Goal: Information Seeking & Learning: Learn about a topic

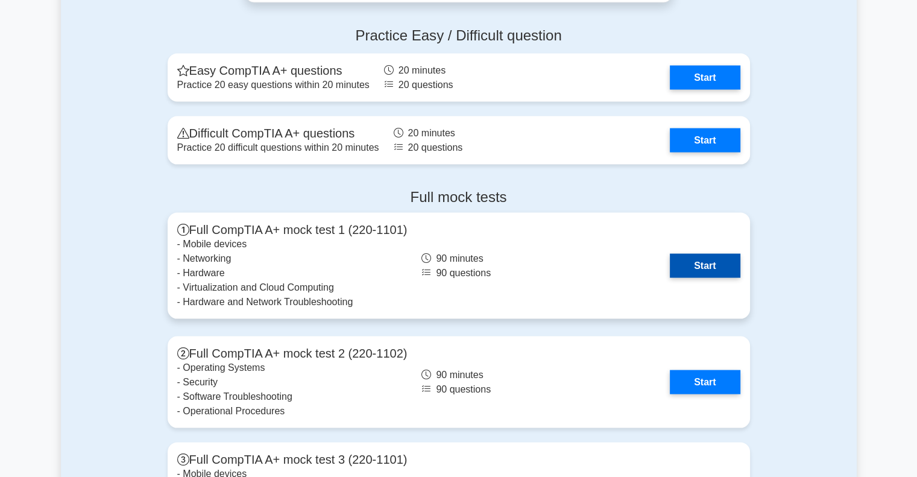
scroll to position [2473, 0]
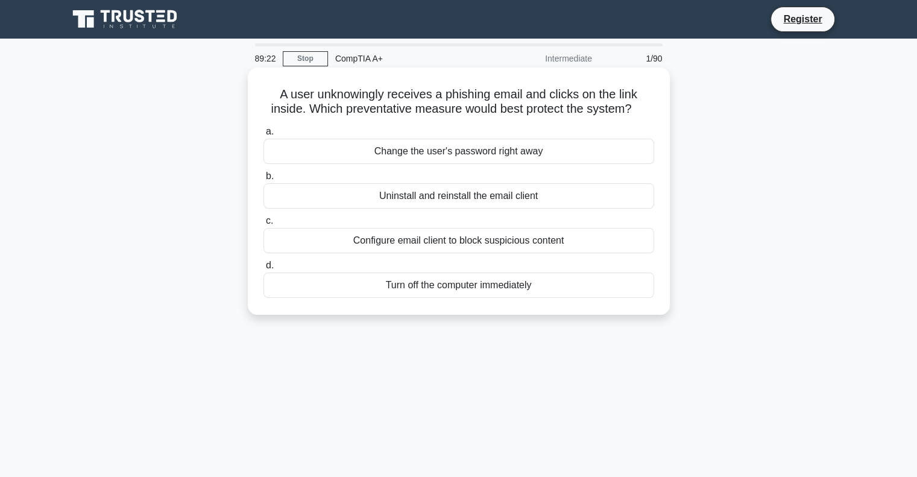
click at [499, 154] on div "Change the user's password right away" at bounding box center [459, 151] width 391 height 25
click at [264, 136] on input "a. Change the user's password right away" at bounding box center [264, 132] width 0 height 8
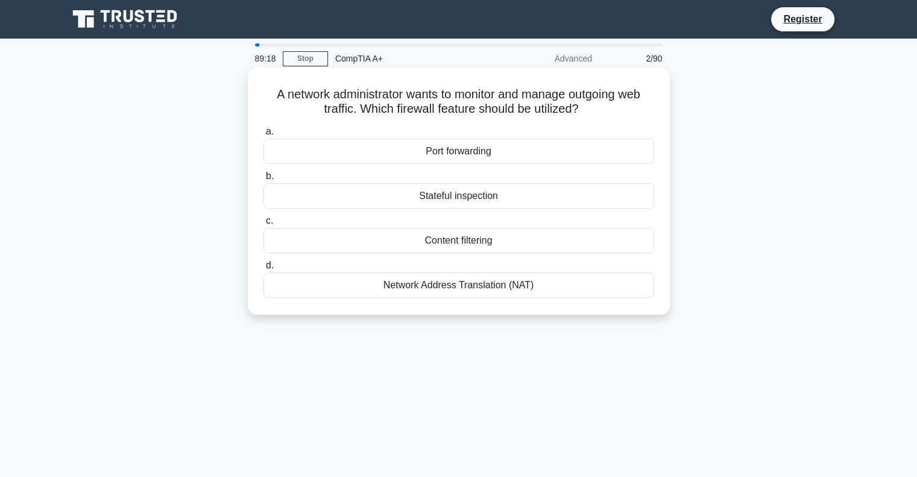
drag, startPoint x: 526, startPoint y: 260, endPoint x: 595, endPoint y: 254, distance: 69.6
click at [555, 252] on div "a. Port forwarding b. Stateful inspection c. d." at bounding box center [458, 211] width 405 height 179
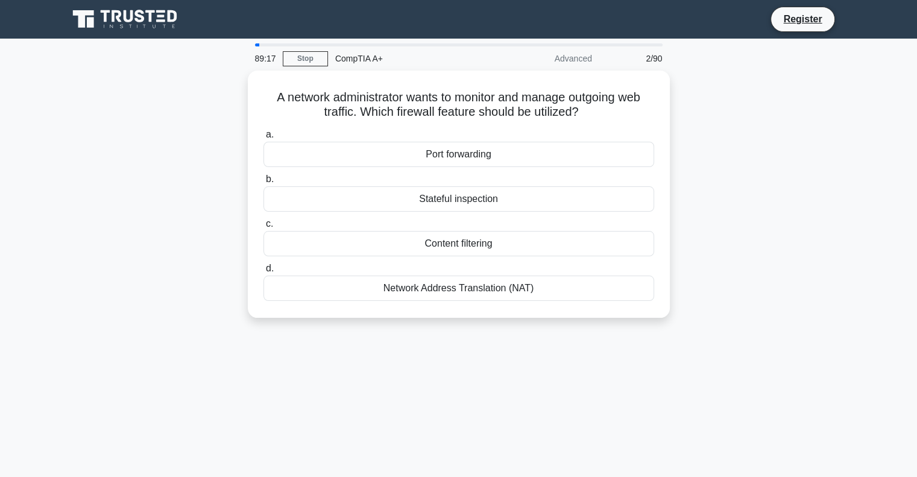
click at [773, 222] on div "A network administrator wants to monitor and manage outgoing web traffic. Which…" at bounding box center [459, 202] width 796 height 262
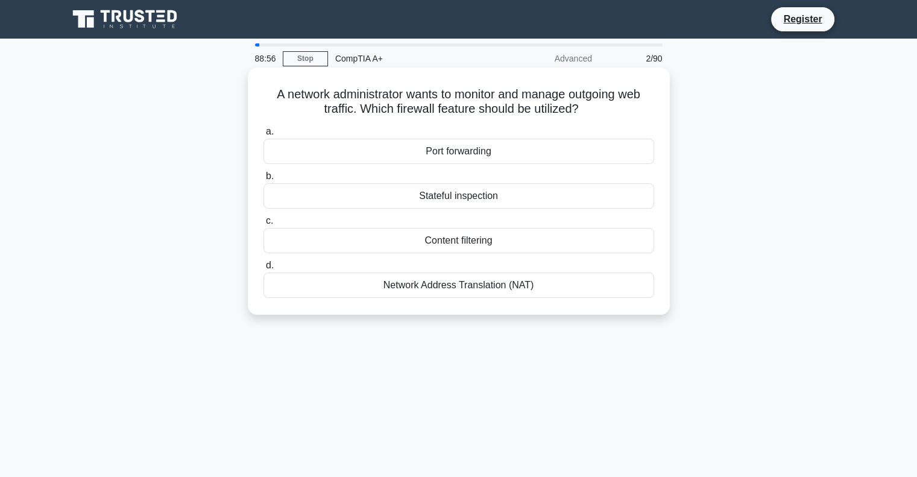
drag, startPoint x: 542, startPoint y: 291, endPoint x: 266, endPoint y: 96, distance: 337.9
click at [266, 96] on div "A network administrator wants to monitor and manage outgoing web traffic. Which…" at bounding box center [459, 191] width 413 height 238
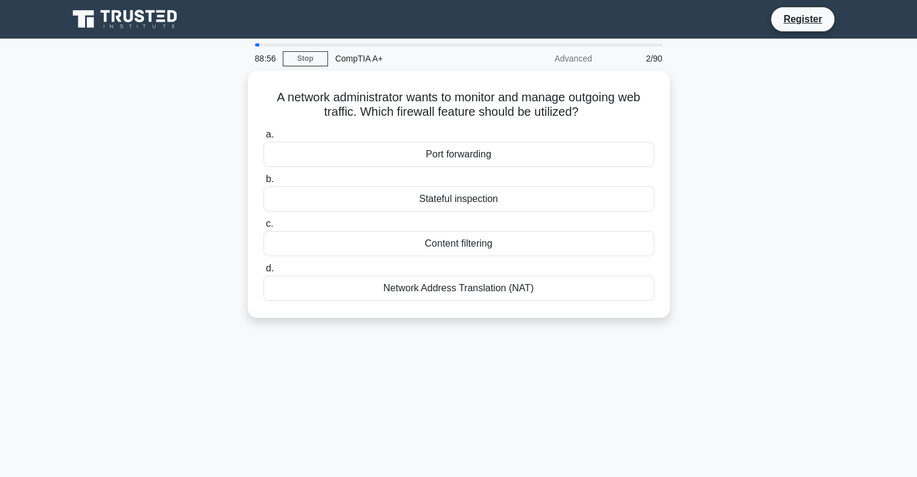
copy div "A network administrator wants to monitor and manage outgoing web traffic. Which…"
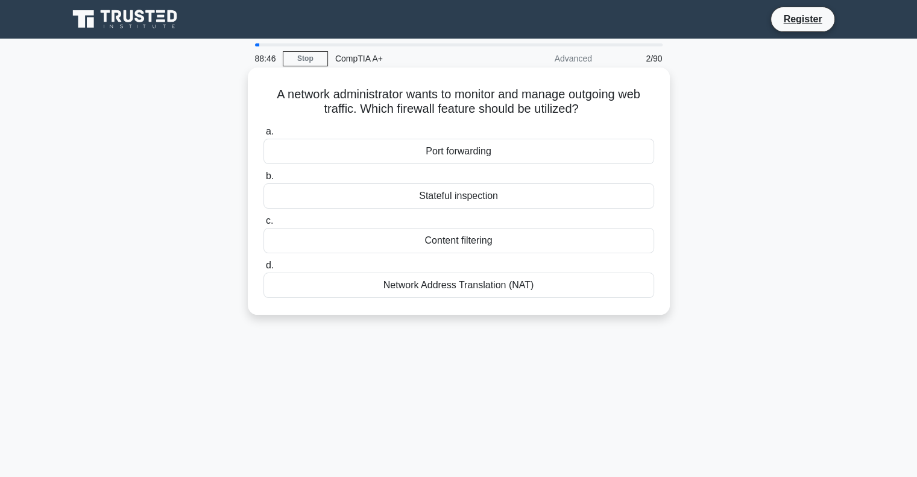
click at [640, 118] on div "A network administrator wants to monitor and manage outgoing web traffic. Which…" at bounding box center [459, 191] width 413 height 238
click at [483, 238] on div "Content filtering" at bounding box center [459, 240] width 391 height 25
click at [264, 225] on input "c. Content filtering" at bounding box center [264, 221] width 0 height 8
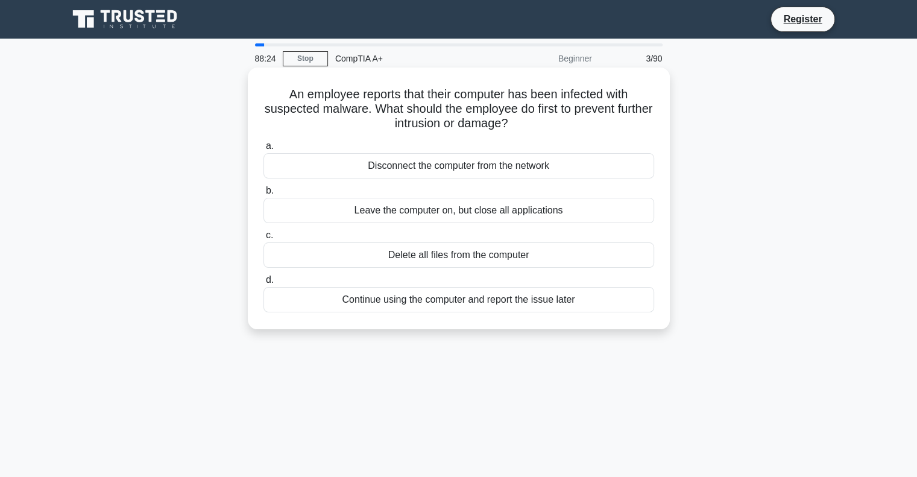
drag, startPoint x: 594, startPoint y: 303, endPoint x: 280, endPoint y: 84, distance: 382.4
click at [280, 84] on div "An employee reports that their computer has been infected with suspected malwar…" at bounding box center [459, 198] width 413 height 252
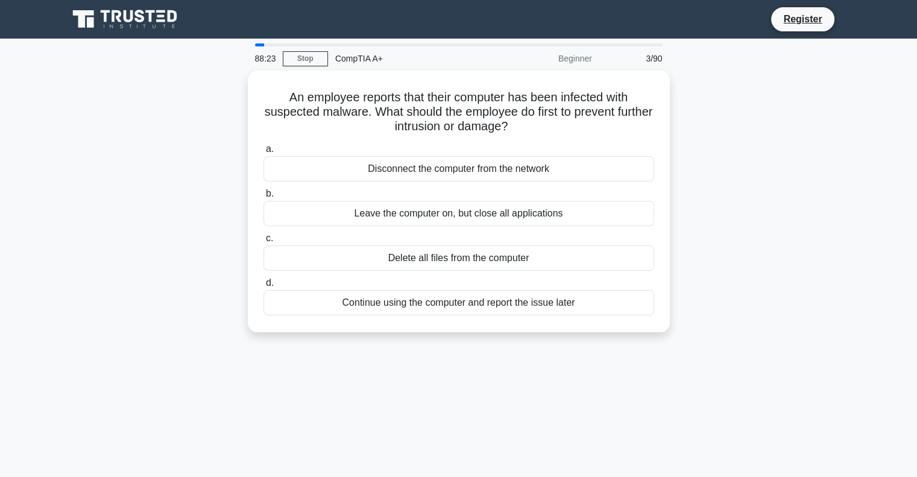
copy div "An employee reports that their computer has been infected with suspected malwar…"
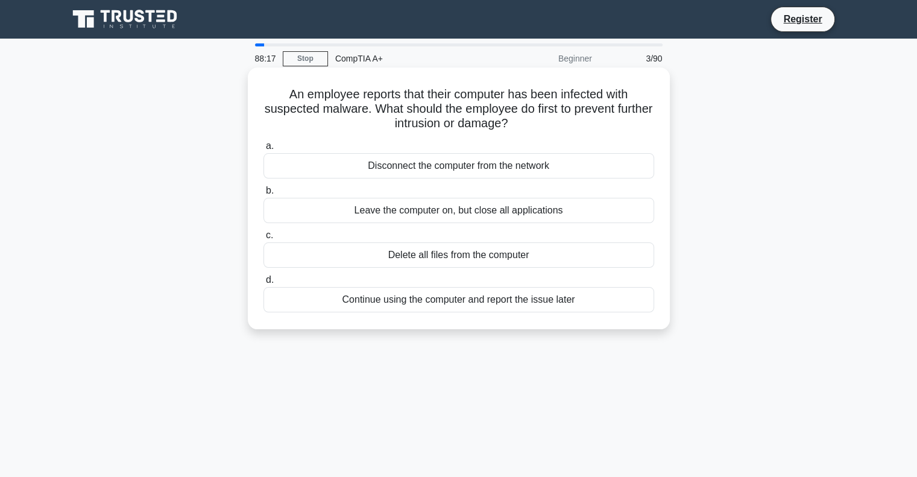
click at [490, 172] on div "Disconnect the computer from the network" at bounding box center [459, 165] width 391 height 25
click at [264, 150] on input "a. Disconnect the computer from the network" at bounding box center [264, 146] width 0 height 8
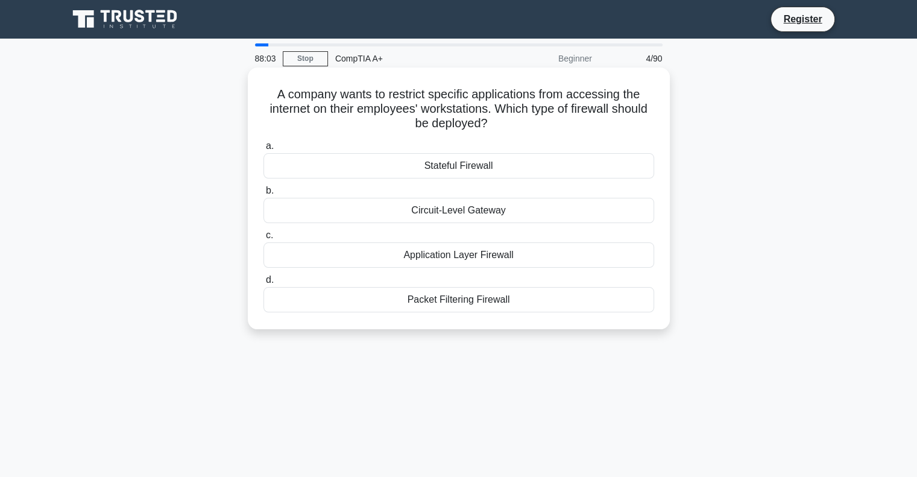
drag, startPoint x: 522, startPoint y: 305, endPoint x: 262, endPoint y: 100, distance: 331.0
click at [262, 100] on div "A company wants to restrict specific applications from accessing the internet o…" at bounding box center [459, 198] width 413 height 252
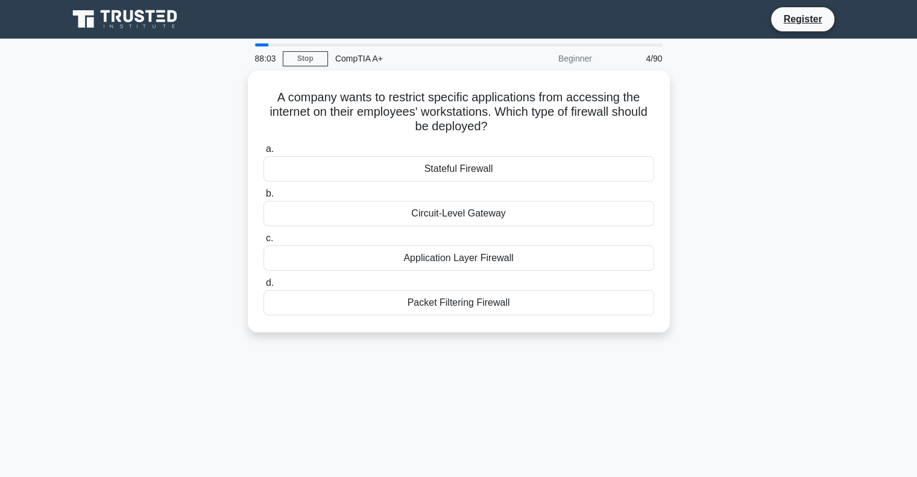
copy div "A company wants to restrict specific applications from accessing the internet o…"
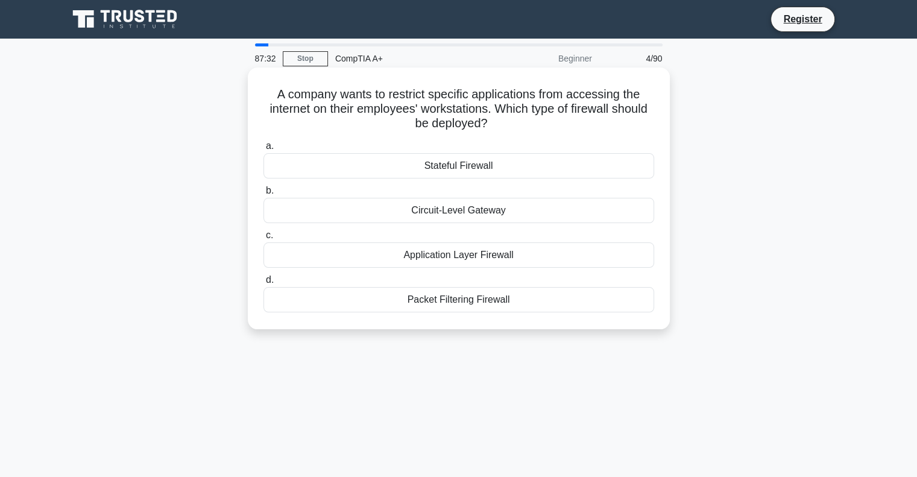
click at [470, 255] on div "Application Layer Firewall" at bounding box center [459, 254] width 391 height 25
click at [264, 239] on input "c. Application Layer Firewall" at bounding box center [264, 236] width 0 height 8
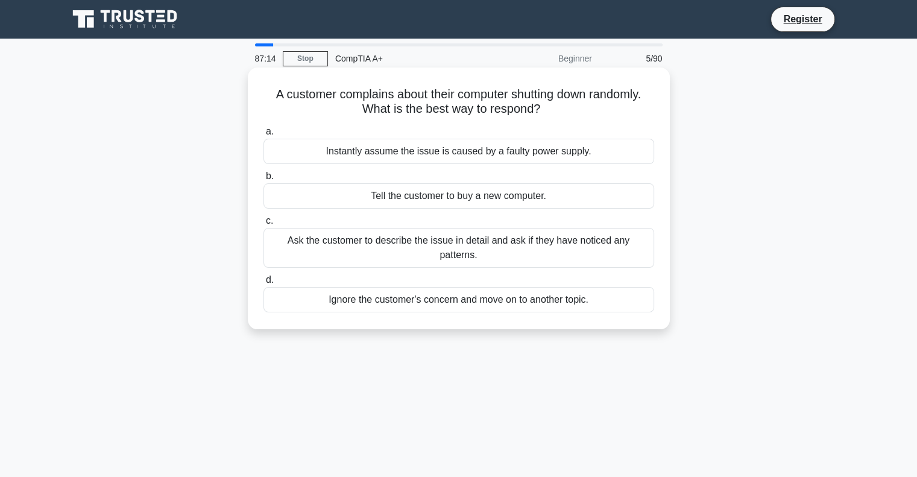
click at [420, 241] on div "Ask the customer to describe the issue in detail and ask if they have noticed a…" at bounding box center [459, 248] width 391 height 40
click at [264, 225] on input "c. Ask the customer to describe the issue in detail and ask if they have notice…" at bounding box center [264, 221] width 0 height 8
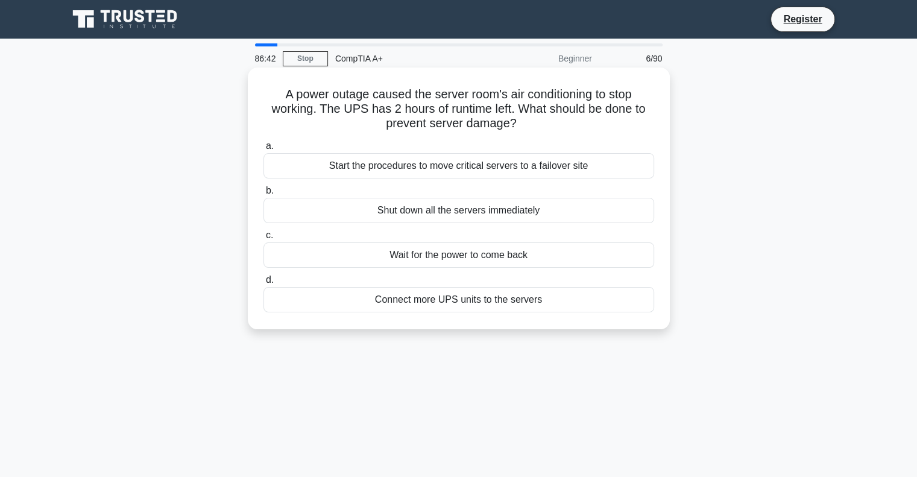
drag, startPoint x: 557, startPoint y: 306, endPoint x: 279, endPoint y: 98, distance: 347.8
click at [279, 98] on div "A power outage caused the server room's air conditioning to stop working. The U…" at bounding box center [459, 198] width 413 height 252
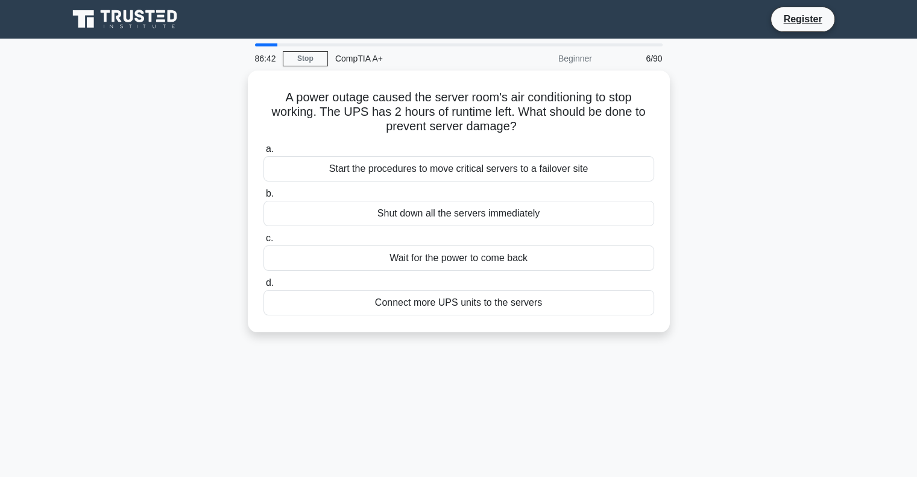
copy div "A power outage caused the server room's air conditioning to stop working. The U…"
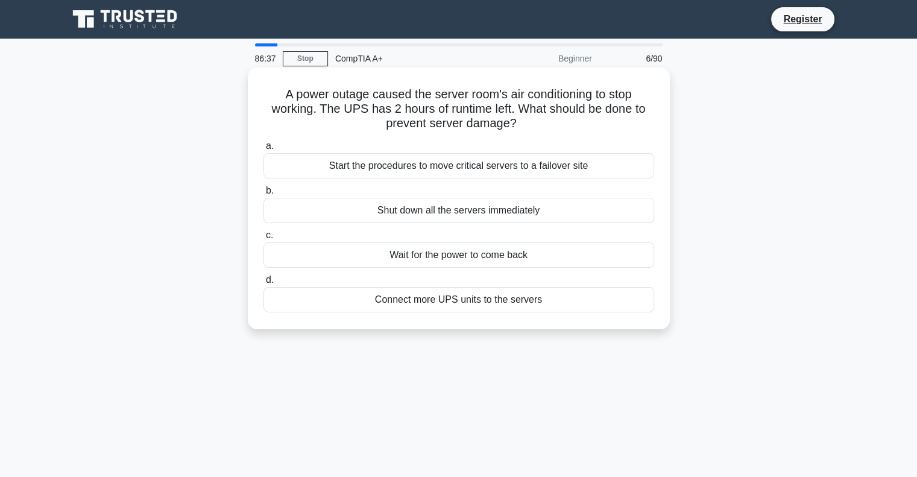
click at [415, 163] on div "Start the procedures to move critical servers to a failover site" at bounding box center [459, 165] width 391 height 25
click at [264, 150] on input "a. Start the procedures to move critical servers to a failover site" at bounding box center [264, 146] width 0 height 8
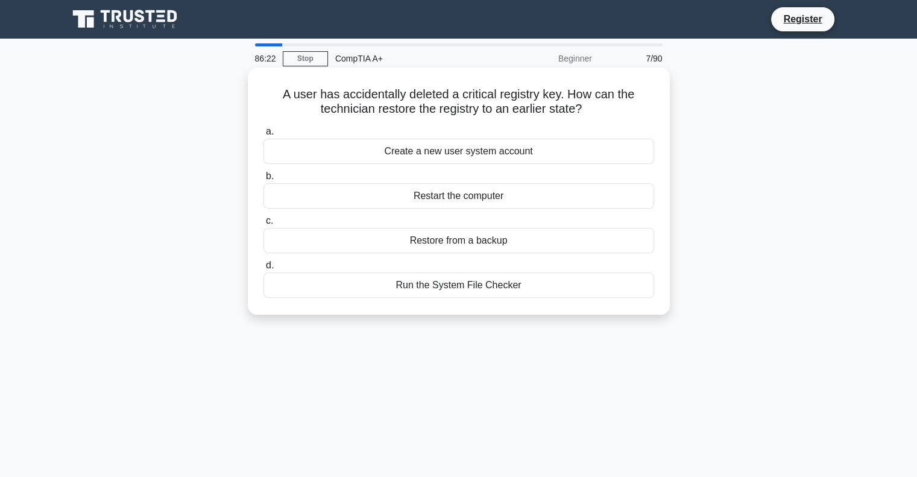
drag, startPoint x: 529, startPoint y: 294, endPoint x: 274, endPoint y: 97, distance: 321.6
click at [274, 97] on div "A user has accidentally deleted a critical registry key. How can the technician…" at bounding box center [459, 191] width 413 height 238
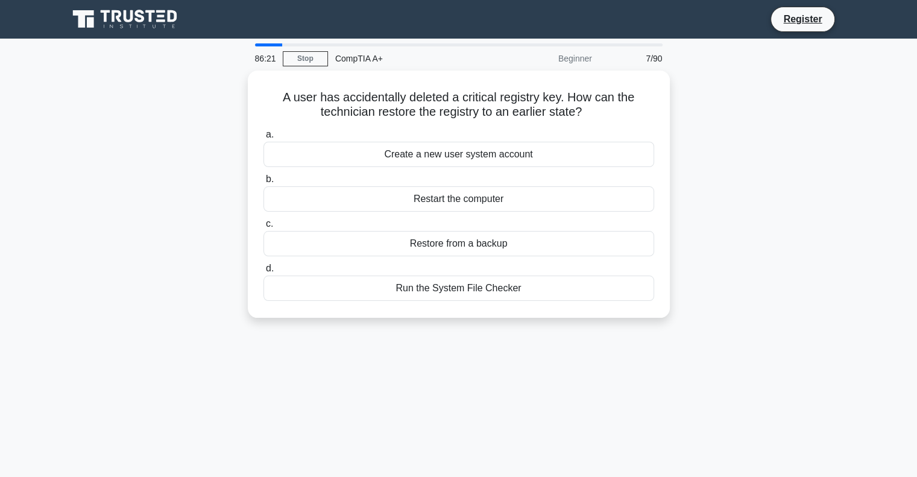
copy div "A user has accidentally deleted a critical registry key. How can the technician…"
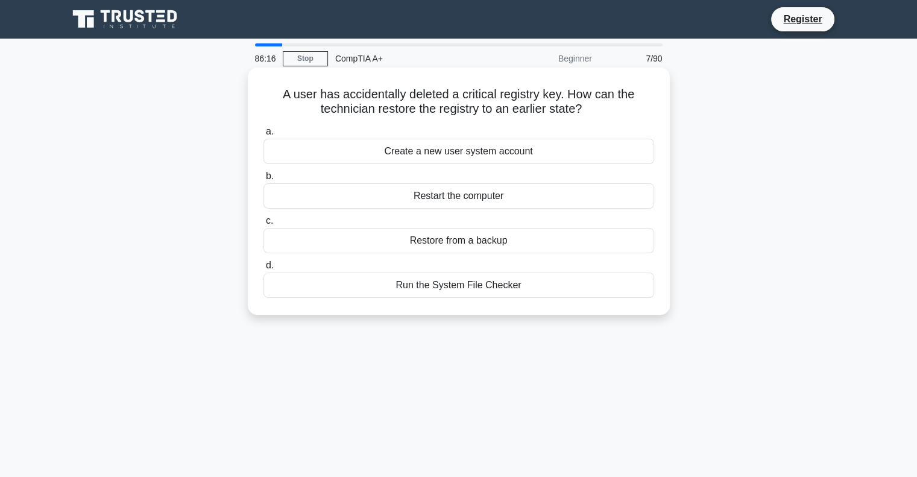
click at [500, 241] on div "Restore from a backup" at bounding box center [459, 240] width 391 height 25
click at [264, 225] on input "c. Restore from a backup" at bounding box center [264, 221] width 0 height 8
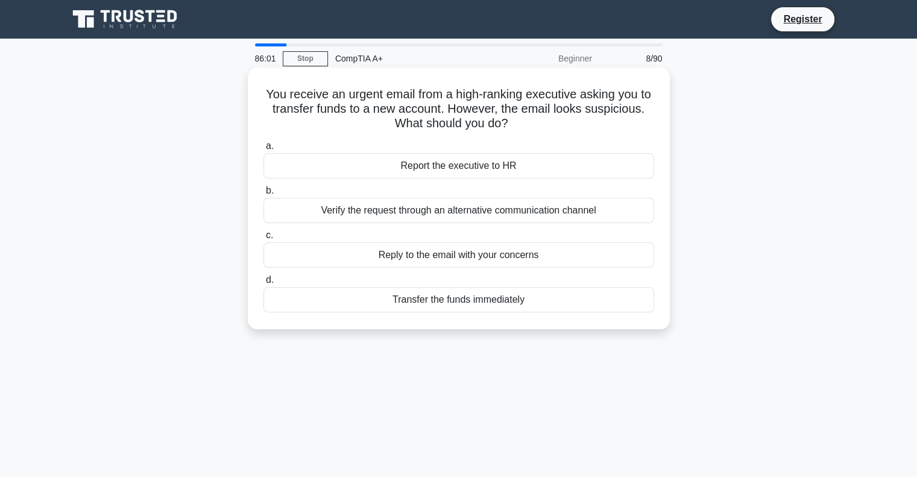
click at [476, 213] on div "Verify the request through an alternative communication channel" at bounding box center [459, 210] width 391 height 25
click at [264, 195] on input "b. Verify the request through an alternative communication channel" at bounding box center [264, 191] width 0 height 8
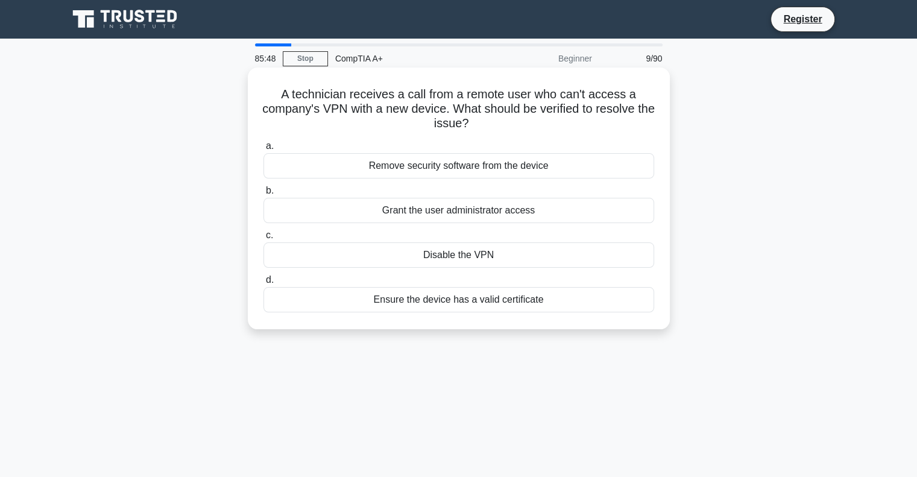
click at [516, 304] on div "Ensure the device has a valid certificate" at bounding box center [459, 299] width 391 height 25
click at [264, 284] on input "d. Ensure the device has a valid certificate" at bounding box center [264, 280] width 0 height 8
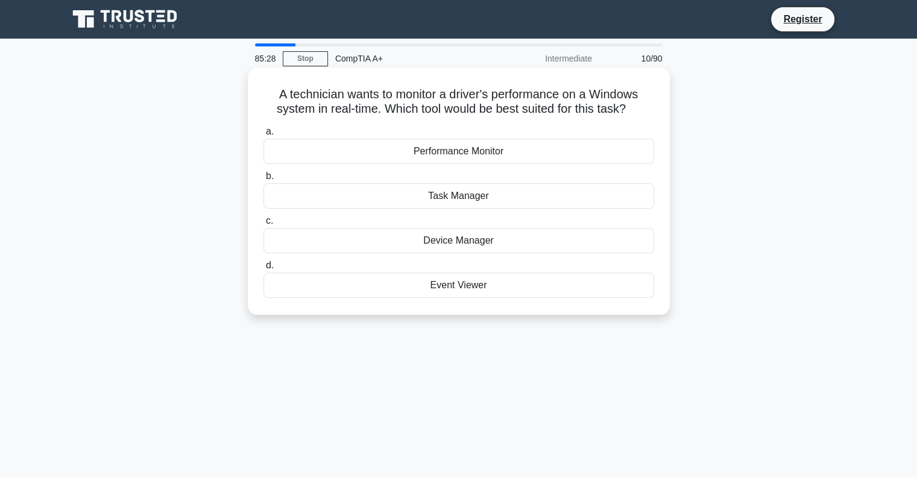
drag, startPoint x: 511, startPoint y: 292, endPoint x: 255, endPoint y: 97, distance: 322.8
click at [255, 97] on div "A technician wants to monitor a driver's performance on a Windows system in rea…" at bounding box center [459, 191] width 413 height 238
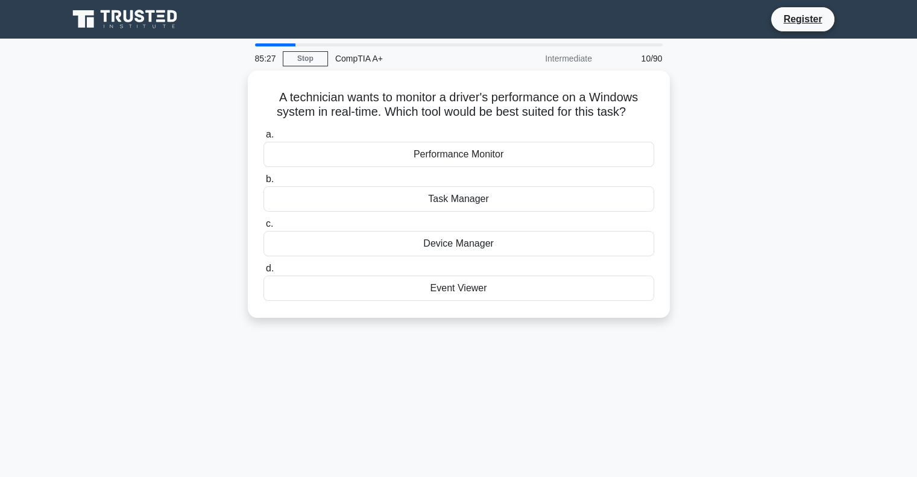
copy div "A technician wants to monitor a driver's performance on a Windows system in rea…"
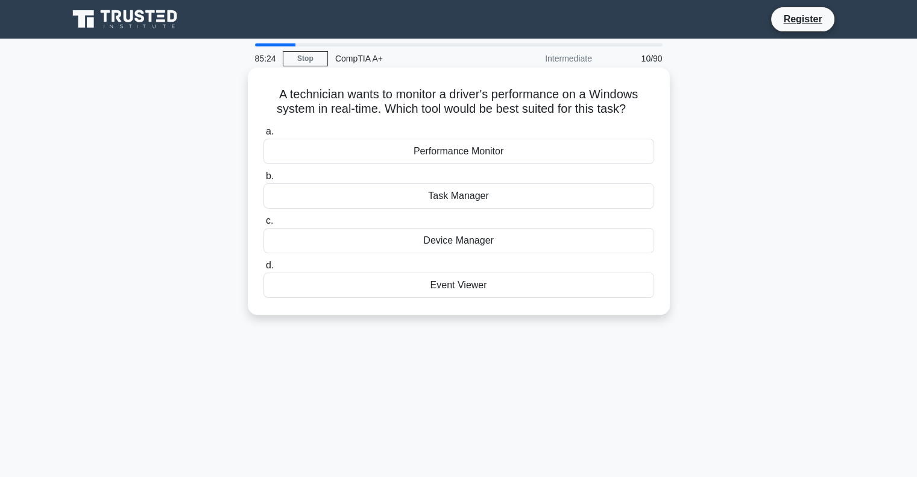
click at [469, 154] on div "Performance Monitor" at bounding box center [459, 151] width 391 height 25
click at [264, 136] on input "a. Performance Monitor" at bounding box center [264, 132] width 0 height 8
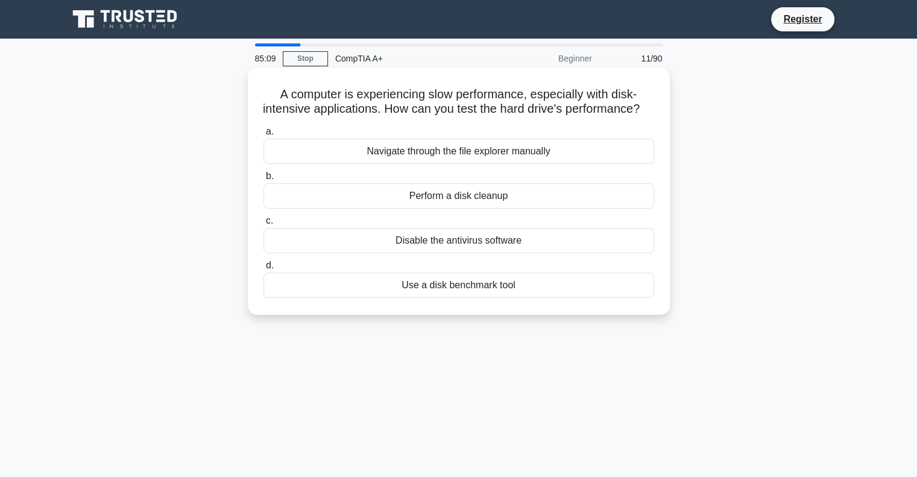
click at [509, 298] on div "Use a disk benchmark tool" at bounding box center [459, 285] width 391 height 25
click at [264, 270] on input "d. Use a disk benchmark tool" at bounding box center [264, 266] width 0 height 8
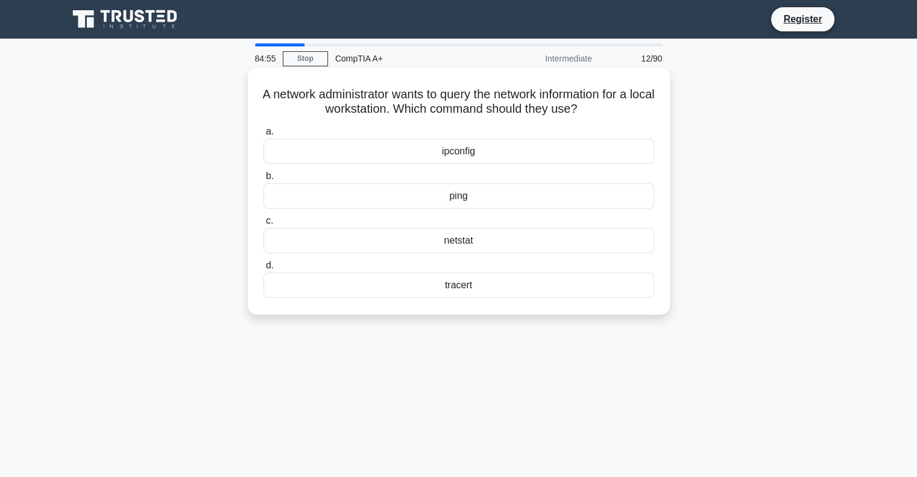
drag, startPoint x: 478, startPoint y: 290, endPoint x: 250, endPoint y: 92, distance: 302.3
click at [250, 92] on div "A network administrator wants to query the network information for a local work…" at bounding box center [459, 191] width 422 height 247
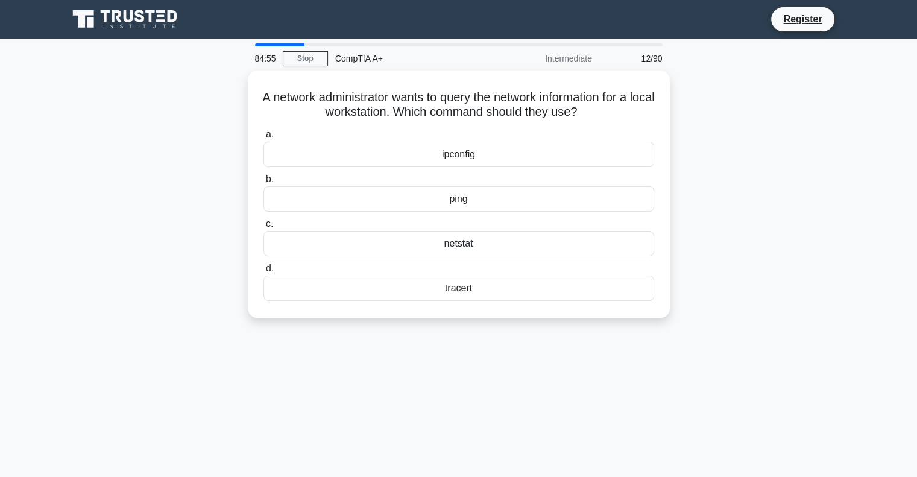
copy div "A network administrator wants to query the network information for a local work…"
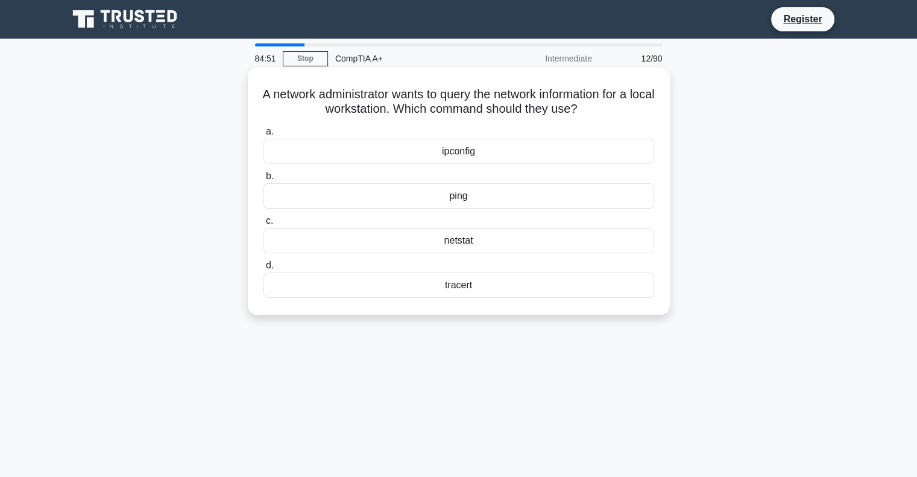
click at [458, 158] on div "ipconfig" at bounding box center [459, 151] width 391 height 25
click at [264, 136] on input "a. ipconfig" at bounding box center [264, 132] width 0 height 8
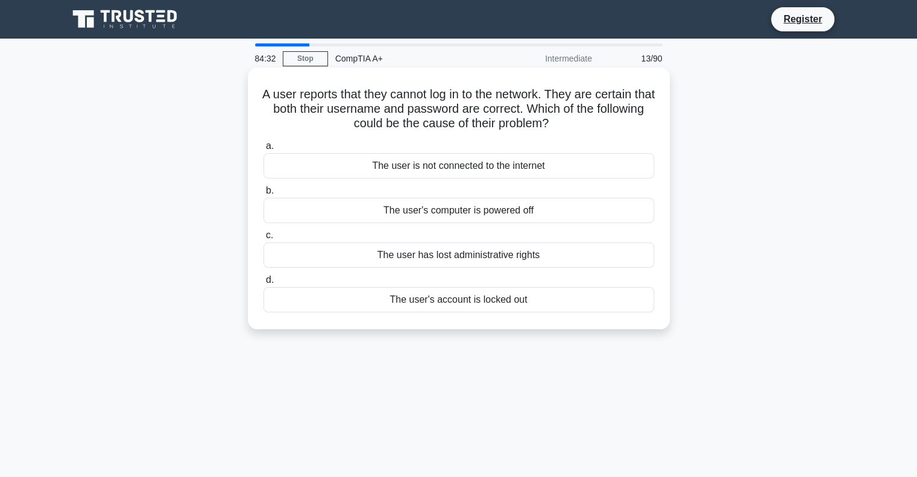
drag, startPoint x: 538, startPoint y: 299, endPoint x: 261, endPoint y: 97, distance: 343.1
click at [261, 97] on div "A user reports that they cannot log in to the network. They are certain that bo…" at bounding box center [459, 198] width 413 height 252
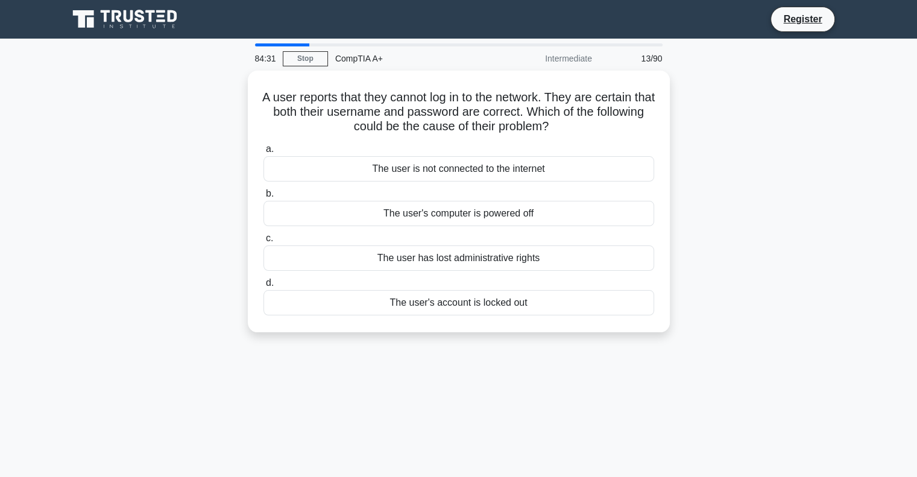
copy div "A user reports that they cannot log in to the network. They are certain that bo…"
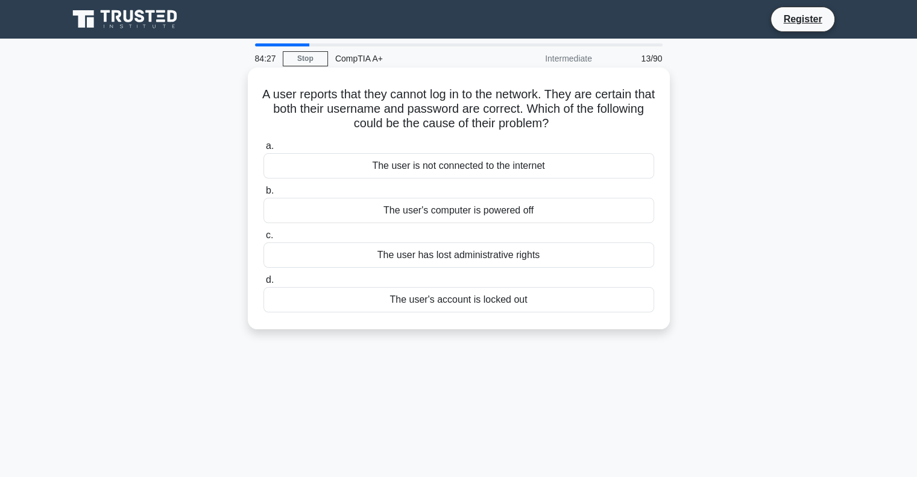
click at [441, 301] on div "The user's account is locked out" at bounding box center [459, 299] width 391 height 25
click at [264, 284] on input "d. The user's account is locked out" at bounding box center [264, 280] width 0 height 8
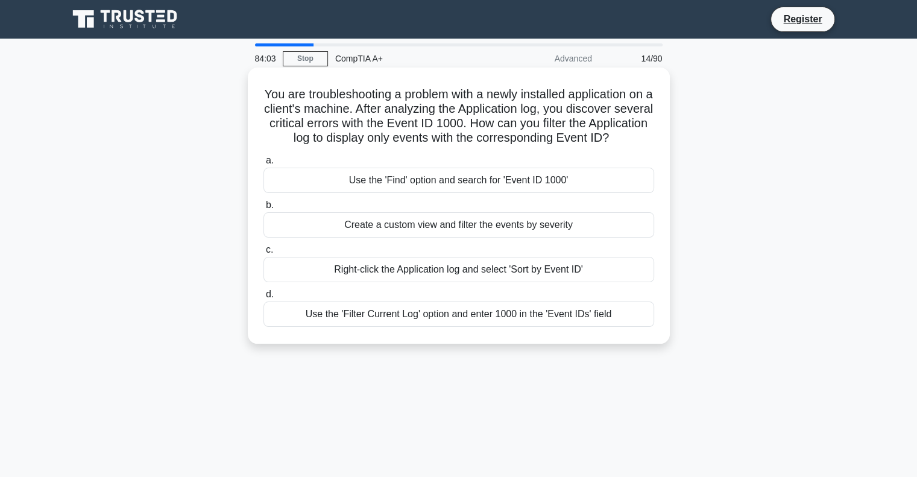
drag, startPoint x: 628, startPoint y: 331, endPoint x: 268, endPoint y: 99, distance: 429.0
click at [268, 99] on div "You are troubleshooting a problem with a newly installed application on a clien…" at bounding box center [459, 205] width 413 height 267
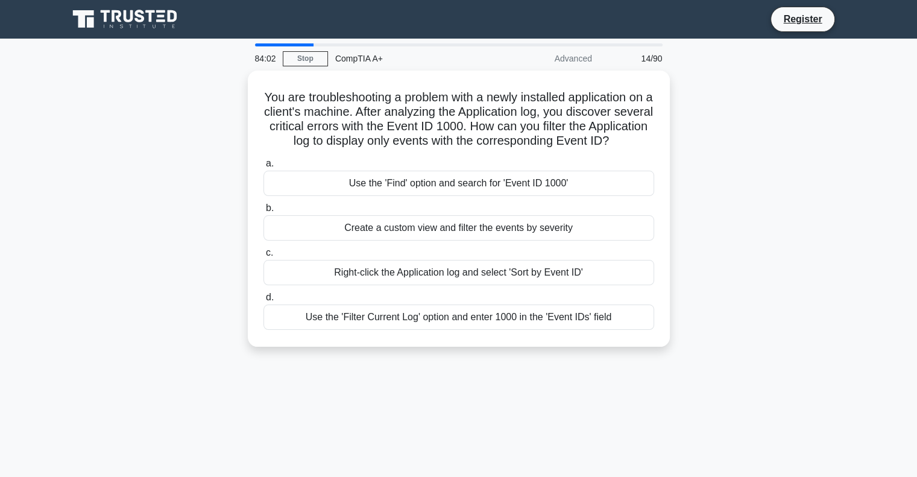
copy div "You are troubleshooting a problem with a newly installed application on a clien…"
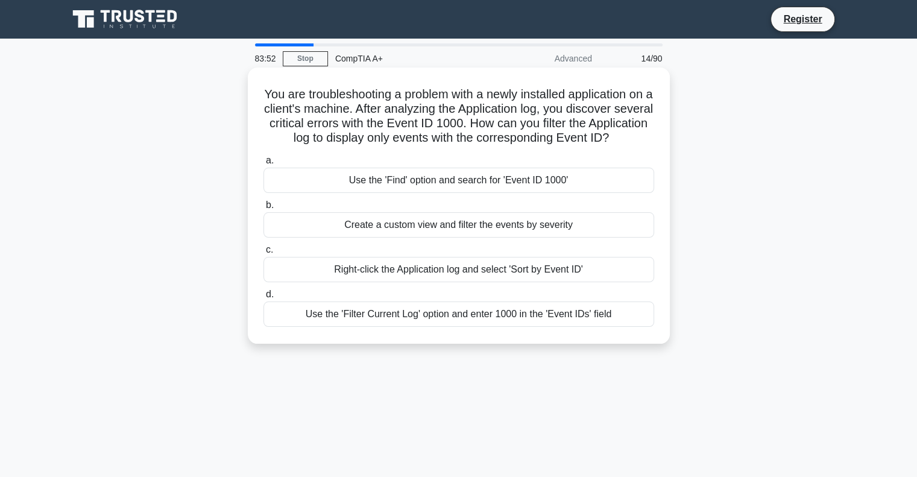
click at [451, 327] on div "Use the 'Filter Current Log' option and enter 1000 in the 'Event IDs' field" at bounding box center [459, 314] width 391 height 25
click at [264, 299] on input "d. Use the 'Filter Current Log' option and enter 1000 in the 'Event IDs' field" at bounding box center [264, 295] width 0 height 8
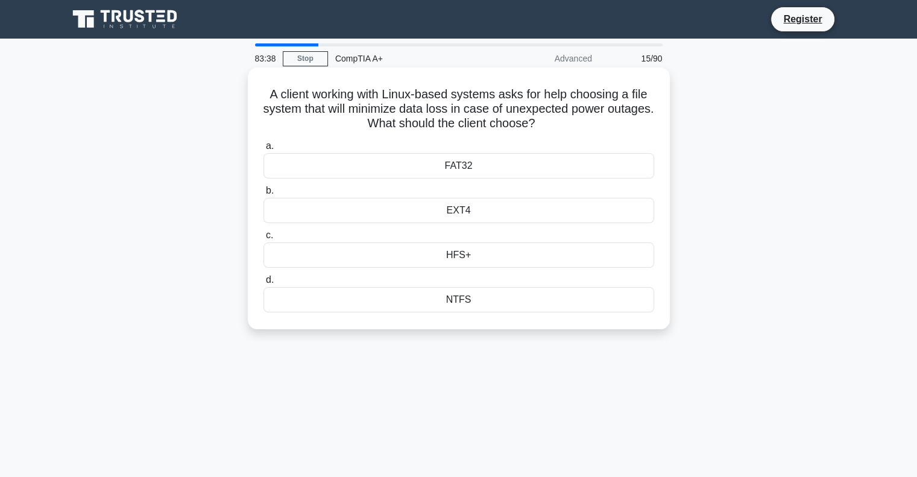
drag, startPoint x: 485, startPoint y: 306, endPoint x: 247, endPoint y: 98, distance: 315.5
click at [248, 98] on div "A client working with Linux-based systems asks for help choosing a file system …" at bounding box center [459, 199] width 422 height 262
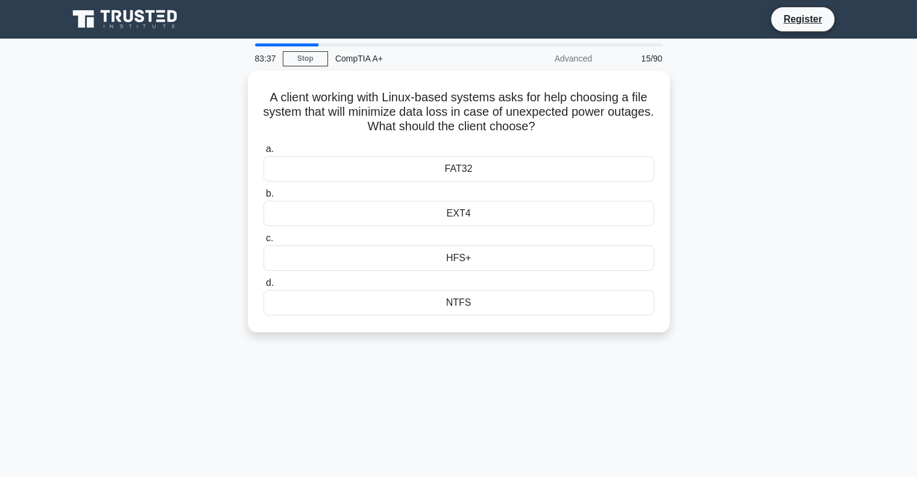
copy div "A client working with Linux-based systems asks for help choosing a file system …"
click at [832, 133] on div "A client working with Linux-based systems asks for help choosing a file system …" at bounding box center [459, 209] width 796 height 276
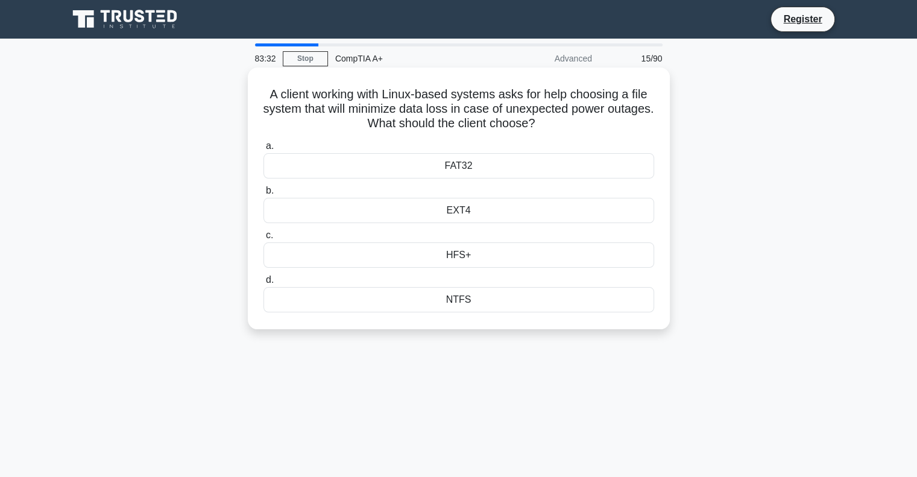
click at [475, 211] on div "EXT4" at bounding box center [459, 210] width 391 height 25
click at [264, 195] on input "b. EXT4" at bounding box center [264, 191] width 0 height 8
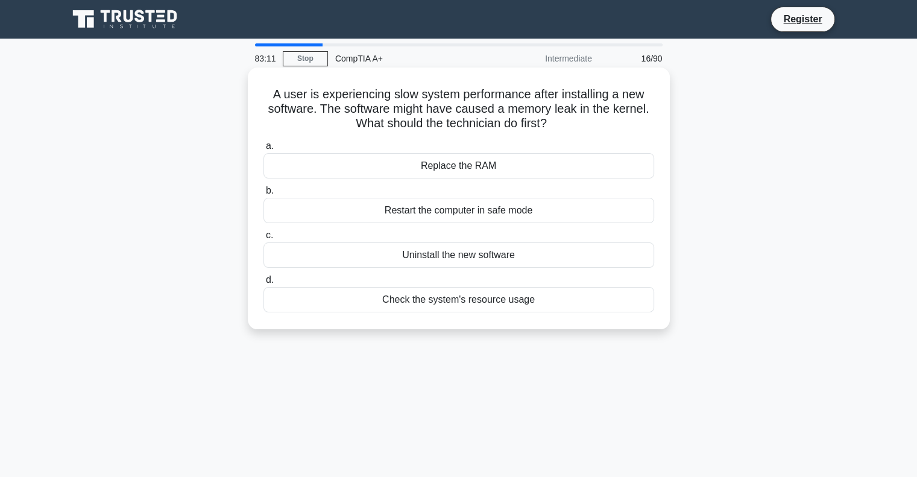
click at [521, 301] on div "Check the system's resource usage" at bounding box center [459, 299] width 391 height 25
click at [264, 284] on input "d. Check the system's resource usage" at bounding box center [264, 280] width 0 height 8
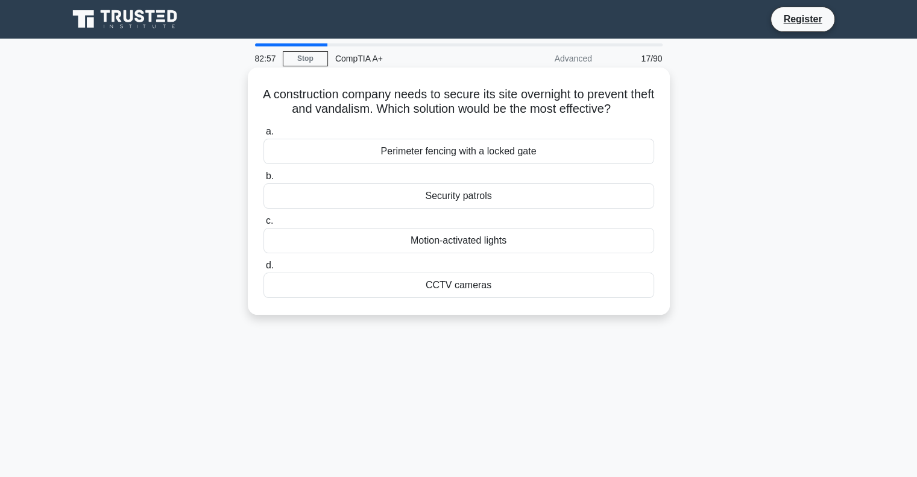
drag, startPoint x: 503, startPoint y: 291, endPoint x: 265, endPoint y: 100, distance: 305.9
click at [265, 100] on div "A construction company needs to secure its site overnight to prevent theft and …" at bounding box center [459, 191] width 413 height 238
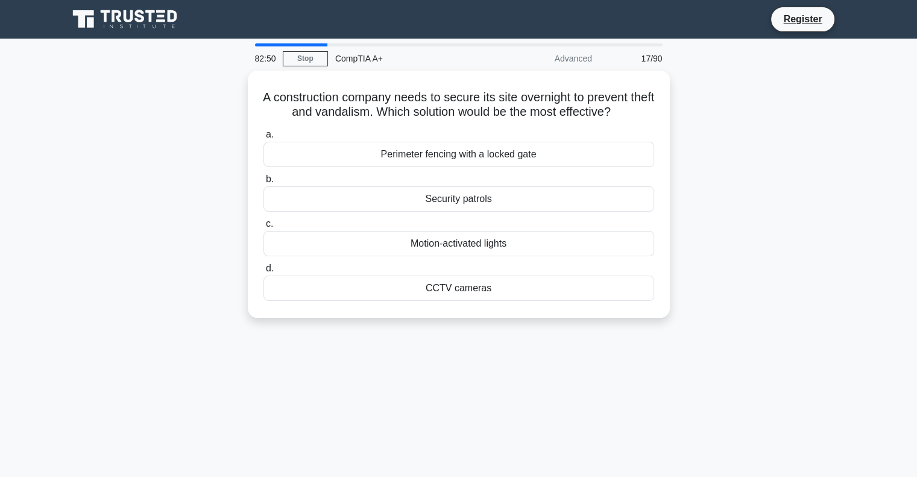
click at [809, 143] on div "A construction company needs to secure its site overnight to prevent theft and …" at bounding box center [459, 202] width 796 height 262
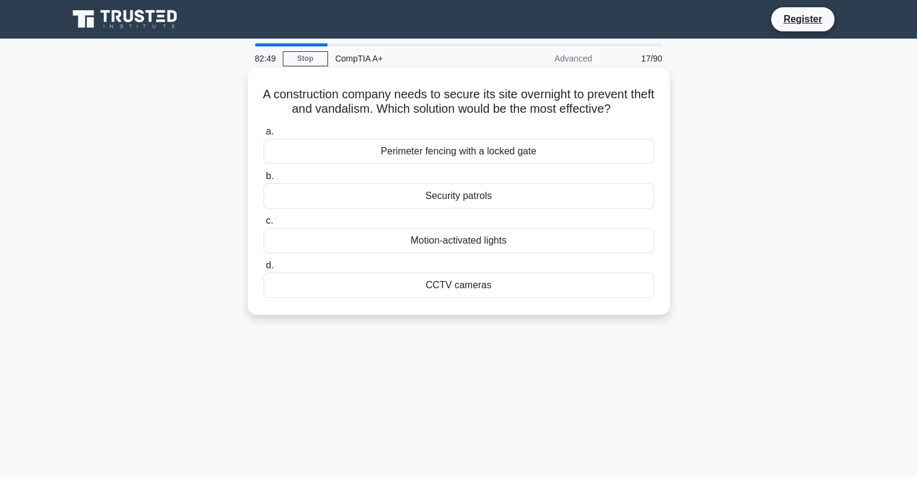
click at [535, 152] on div "Perimeter fencing with a locked gate" at bounding box center [459, 151] width 391 height 25
click at [264, 136] on input "a. Perimeter fencing with a locked gate" at bounding box center [264, 132] width 0 height 8
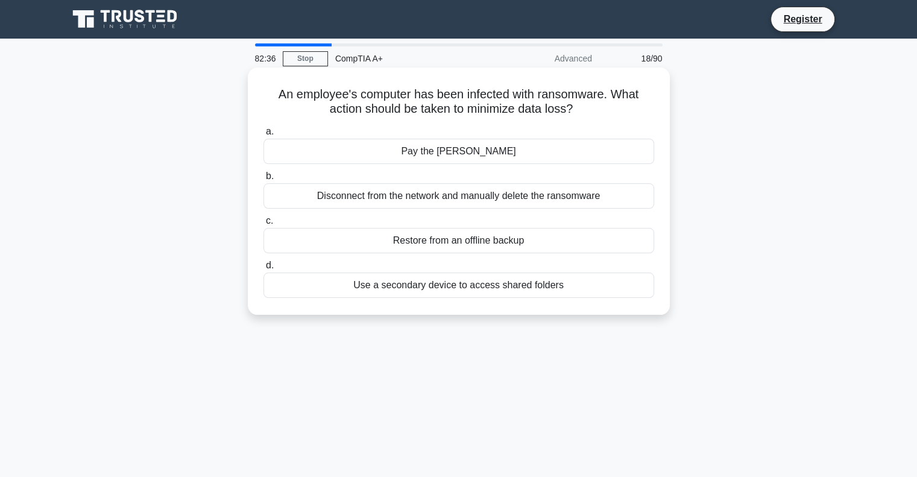
drag, startPoint x: 579, startPoint y: 291, endPoint x: 271, endPoint y: 97, distance: 363.8
click at [271, 97] on div "An employee's computer has been infected with ransomware. What action should be…" at bounding box center [459, 191] width 413 height 238
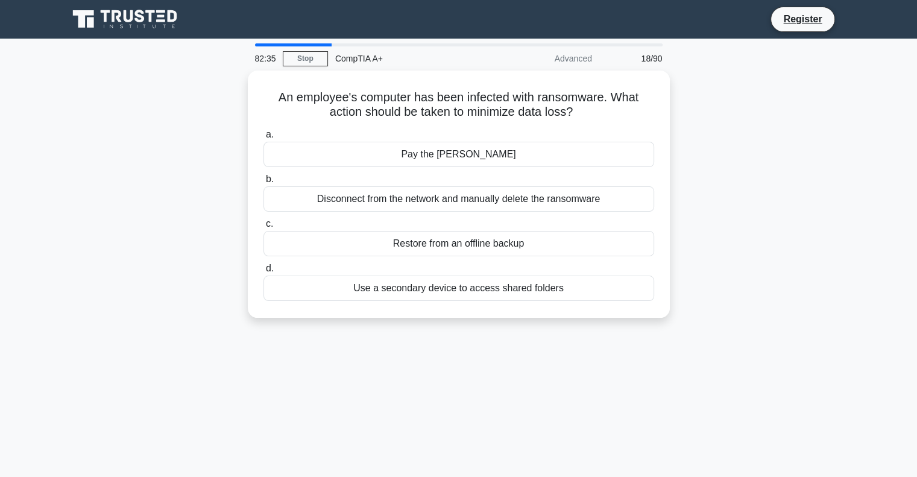
click at [779, 168] on div "An employee's computer has been infected with ransomware. What action should be…" at bounding box center [459, 202] width 796 height 262
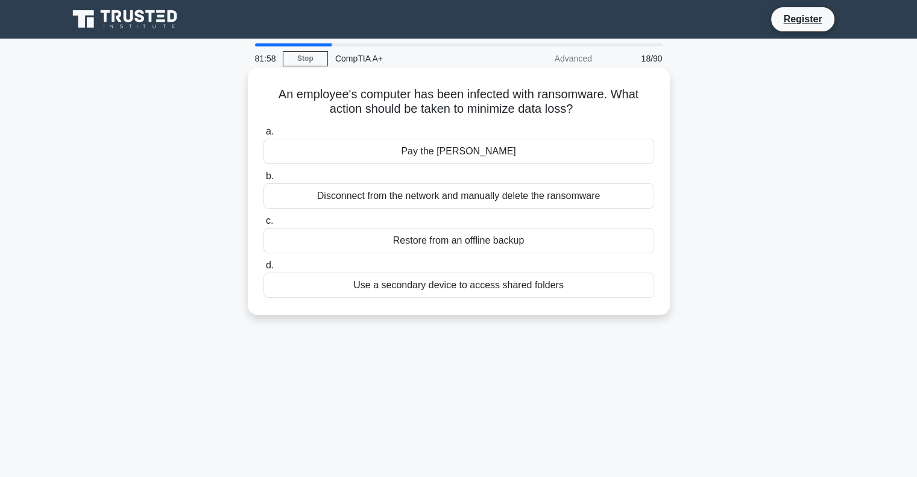
click at [468, 243] on div "Restore from an offline backup" at bounding box center [459, 240] width 391 height 25
click at [264, 225] on input "c. Restore from an offline backup" at bounding box center [264, 221] width 0 height 8
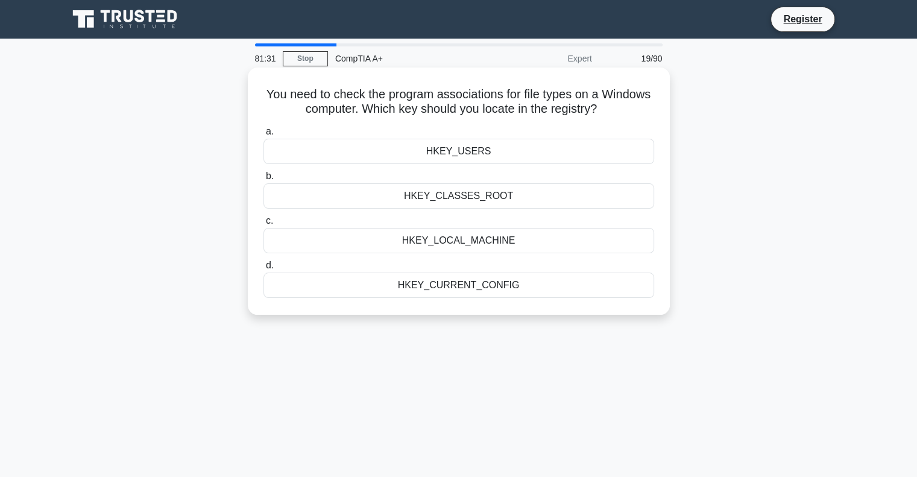
drag, startPoint x: 524, startPoint y: 292, endPoint x: 275, endPoint y: 91, distance: 320.0
click at [275, 91] on div "You need to check the program associations for file types on a Windows computer…" at bounding box center [459, 191] width 413 height 238
click at [475, 201] on div "HKEY_CLASSES_ROOT" at bounding box center [459, 195] width 391 height 25
click at [264, 180] on input "b. HKEY_CLASSES_ROOT" at bounding box center [264, 177] width 0 height 8
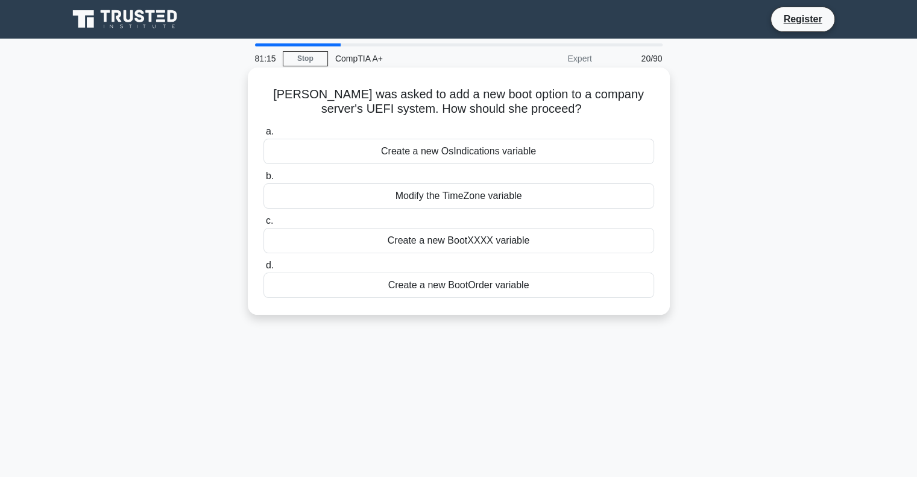
click at [416, 197] on div "Modify the TimeZone variable" at bounding box center [459, 195] width 391 height 25
click at [264, 180] on input "b. Modify the TimeZone variable" at bounding box center [264, 177] width 0 height 8
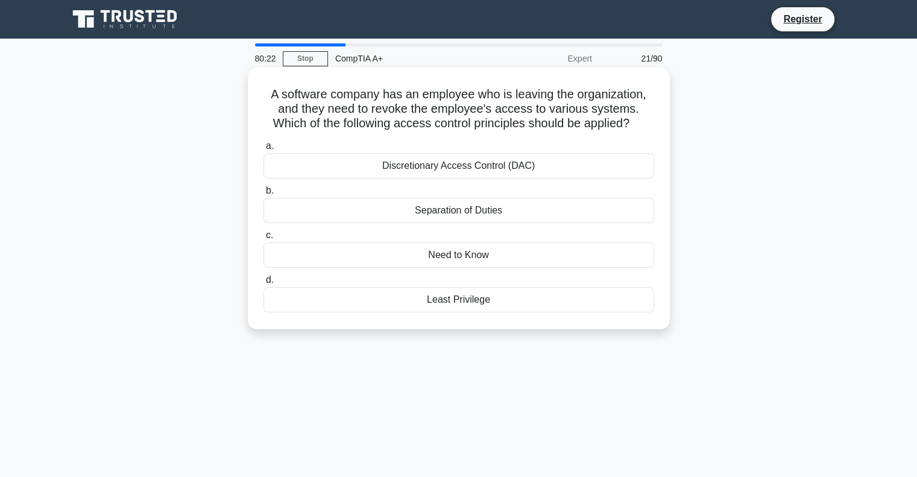
drag, startPoint x: 499, startPoint y: 307, endPoint x: 259, endPoint y: 98, distance: 318.0
click at [259, 98] on div "A software company has an employee who is leaving the organization, and they ne…" at bounding box center [459, 198] width 413 height 252
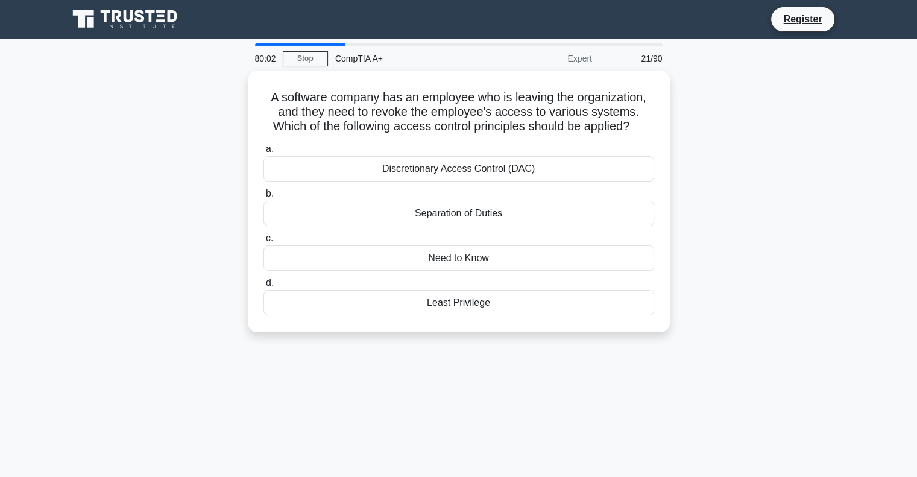
click at [752, 200] on div "A software company has an employee who is leaving the organization, and they ne…" at bounding box center [459, 209] width 796 height 276
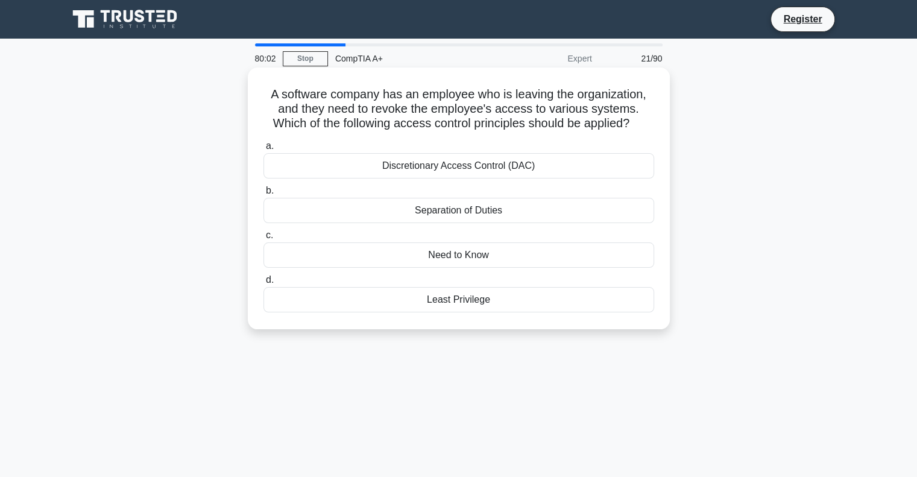
click at [441, 303] on div "Least Privilege" at bounding box center [459, 299] width 391 height 25
click at [264, 284] on input "d. Least Privilege" at bounding box center [264, 280] width 0 height 8
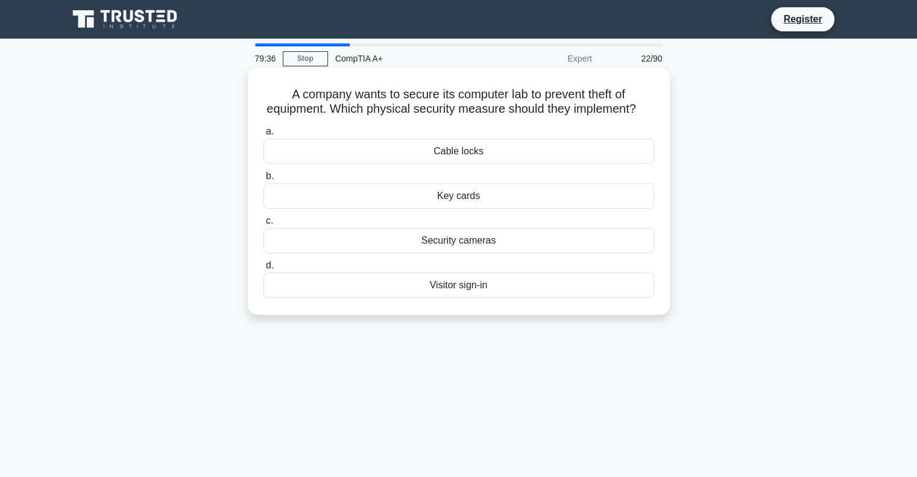
drag, startPoint x: 445, startPoint y: 270, endPoint x: 285, endPoint y: 100, distance: 233.0
click at [285, 100] on div "A company wants to secure its computer lab to prevent theft of equipment. Which…" at bounding box center [459, 191] width 413 height 238
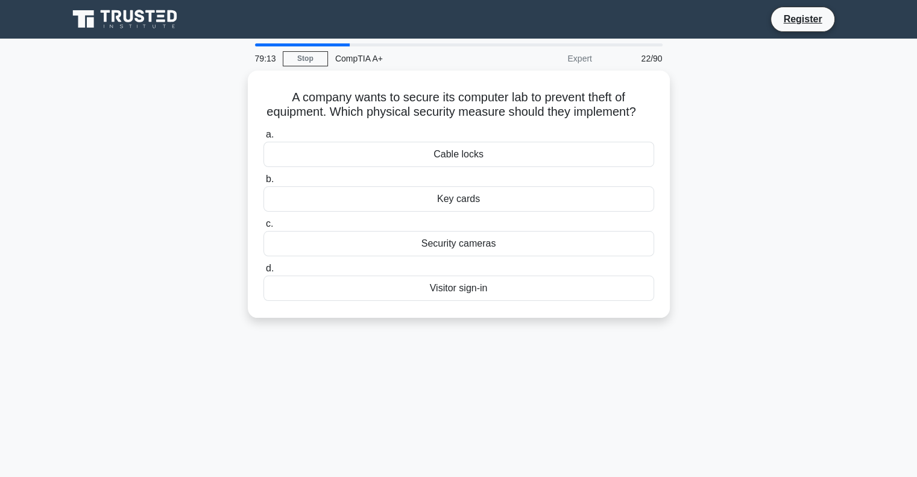
click at [760, 185] on div "A company wants to secure its computer lab to prevent theft of equipment. Which…" at bounding box center [459, 202] width 796 height 262
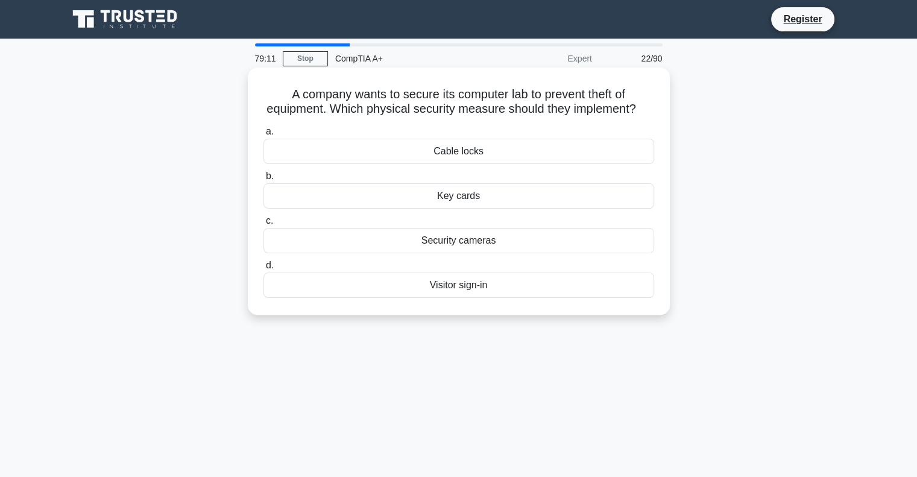
click at [471, 164] on div "Cable locks" at bounding box center [459, 151] width 391 height 25
click at [264, 136] on input "a. Cable locks" at bounding box center [264, 132] width 0 height 8
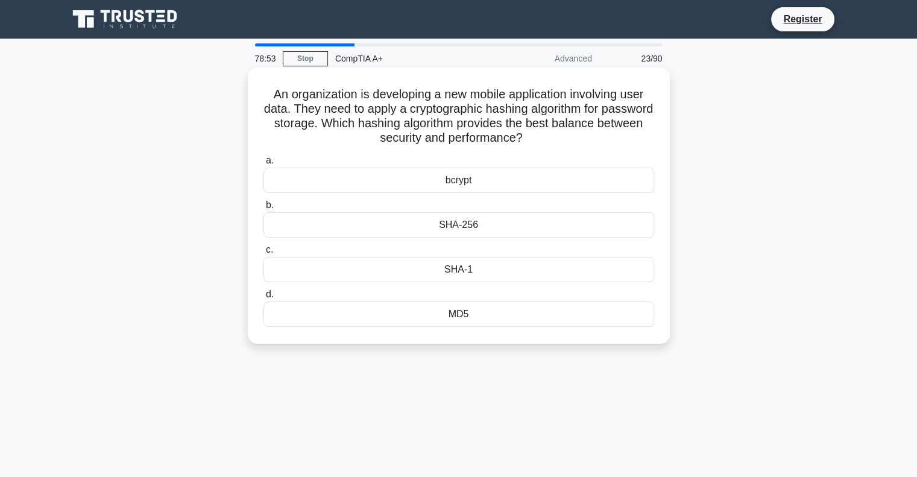
drag, startPoint x: 487, startPoint y: 320, endPoint x: 251, endPoint y: 100, distance: 322.6
click at [251, 100] on div "An organization is developing a new mobile application involving user data. The…" at bounding box center [459, 206] width 422 height 276
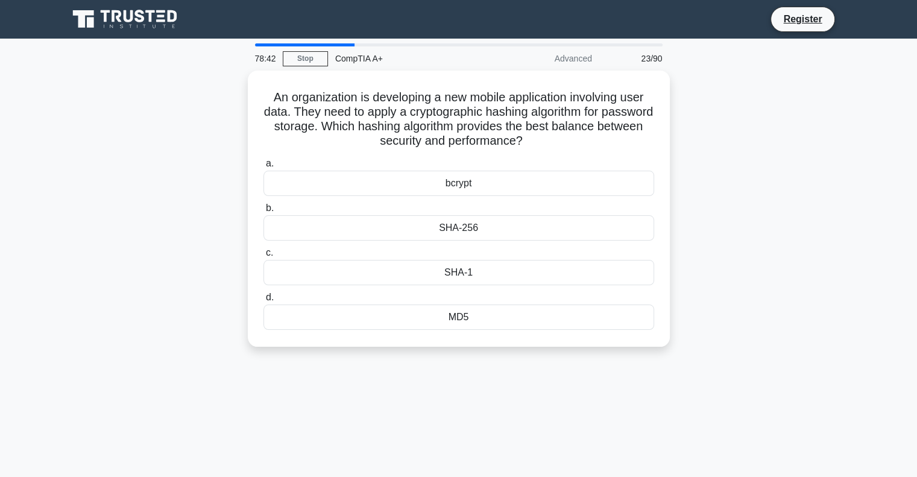
drag, startPoint x: 815, startPoint y: 199, endPoint x: 689, endPoint y: 198, distance: 126.1
click at [815, 199] on div "An organization is developing a new mobile application involving user data. The…" at bounding box center [459, 216] width 796 height 291
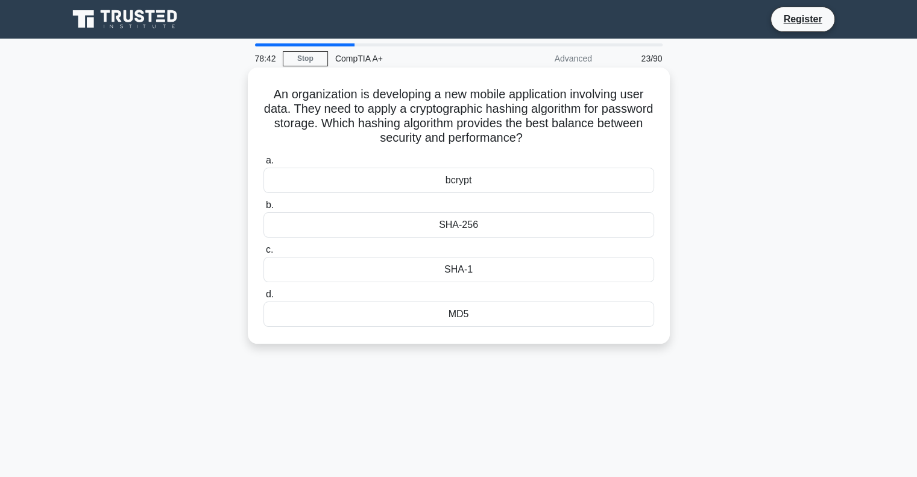
click at [459, 182] on div "bcrypt" at bounding box center [459, 180] width 391 height 25
click at [264, 165] on input "a. bcrypt" at bounding box center [264, 161] width 0 height 8
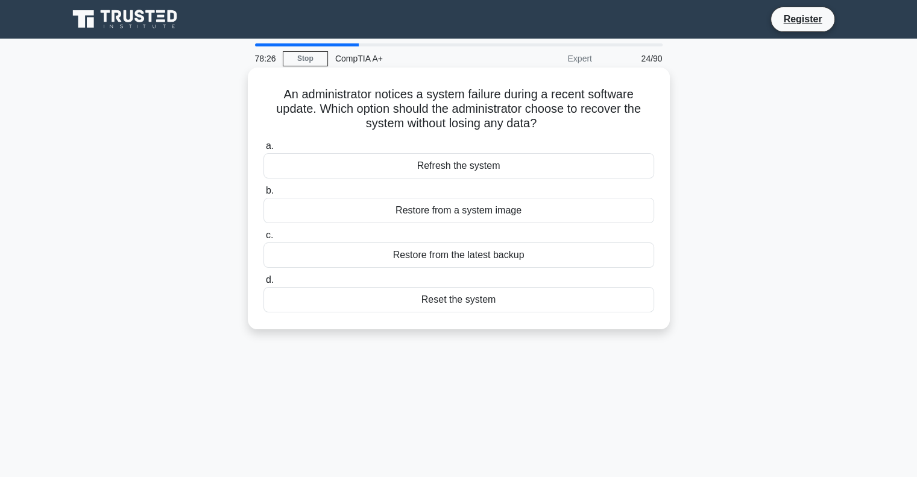
drag, startPoint x: 533, startPoint y: 305, endPoint x: 273, endPoint y: 98, distance: 332.7
click at [273, 98] on div "An administrator notices a system failure during a recent software update. Whic…" at bounding box center [459, 198] width 413 height 252
click at [472, 169] on div "Refresh the system" at bounding box center [459, 165] width 391 height 25
click at [264, 150] on input "a. Refresh the system" at bounding box center [264, 146] width 0 height 8
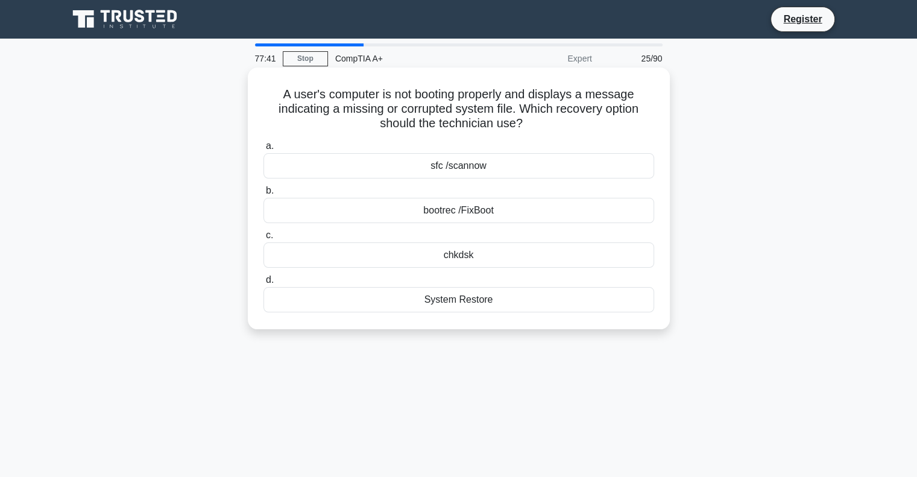
drag, startPoint x: 493, startPoint y: 296, endPoint x: 273, endPoint y: 98, distance: 296.0
click at [273, 98] on div "A user's computer is not booting properly and displays a message indicating a m…" at bounding box center [459, 198] width 413 height 252
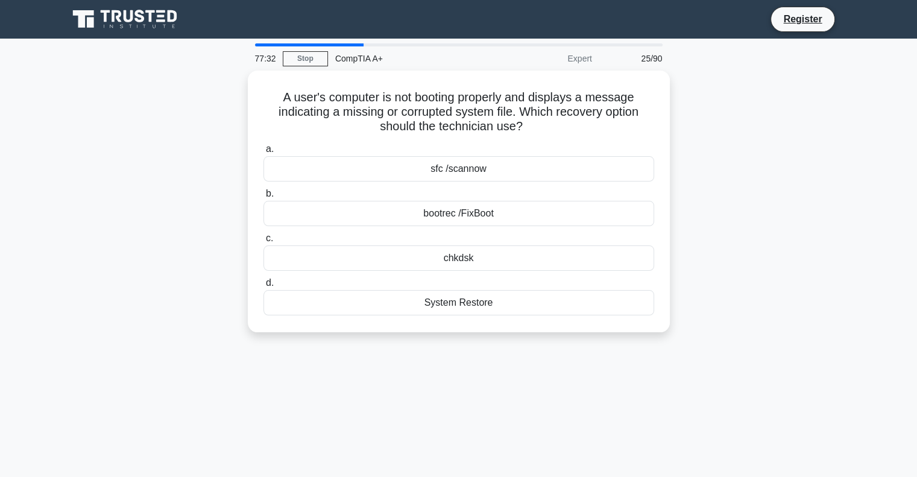
click at [773, 198] on div "A user's computer is not booting properly and displays a message indicating a m…" at bounding box center [459, 209] width 796 height 276
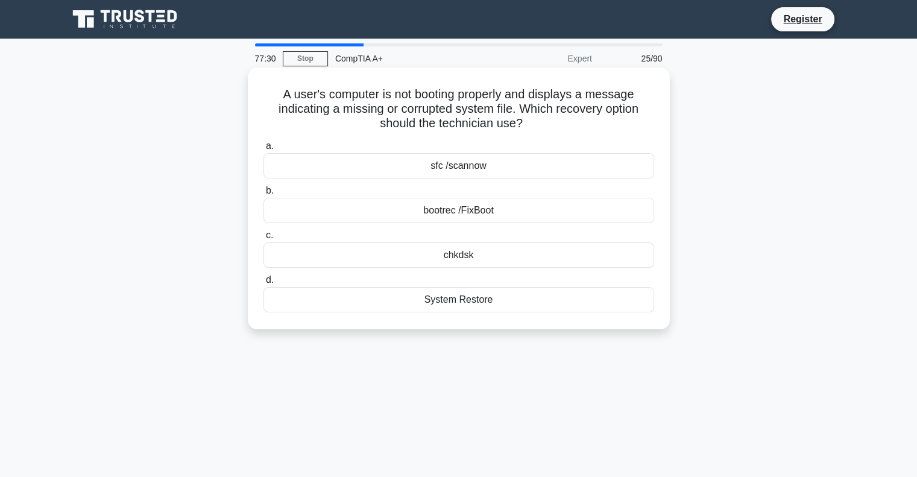
click at [464, 171] on div "sfc /scannow" at bounding box center [459, 165] width 391 height 25
click at [264, 150] on input "a. sfc /scannow" at bounding box center [264, 146] width 0 height 8
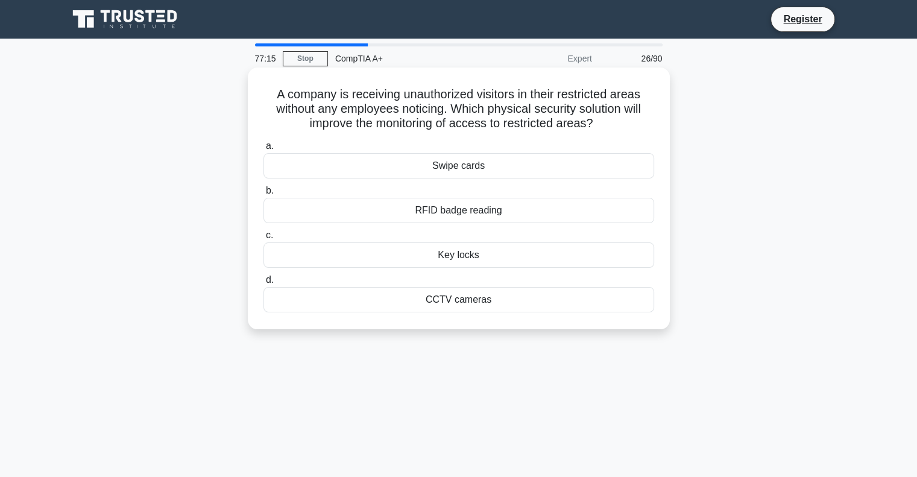
drag, startPoint x: 509, startPoint y: 309, endPoint x: 261, endPoint y: 101, distance: 324.1
click at [261, 101] on div "A company is receiving unauthorized visitors in their restricted areas without …" at bounding box center [459, 198] width 413 height 252
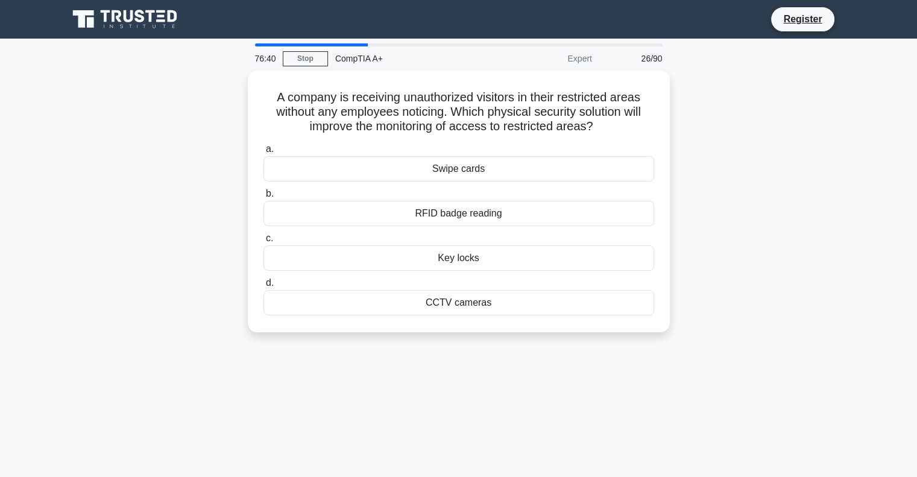
click at [808, 166] on div "A company is receiving unauthorized visitors in their restricted areas without …" at bounding box center [459, 209] width 796 height 276
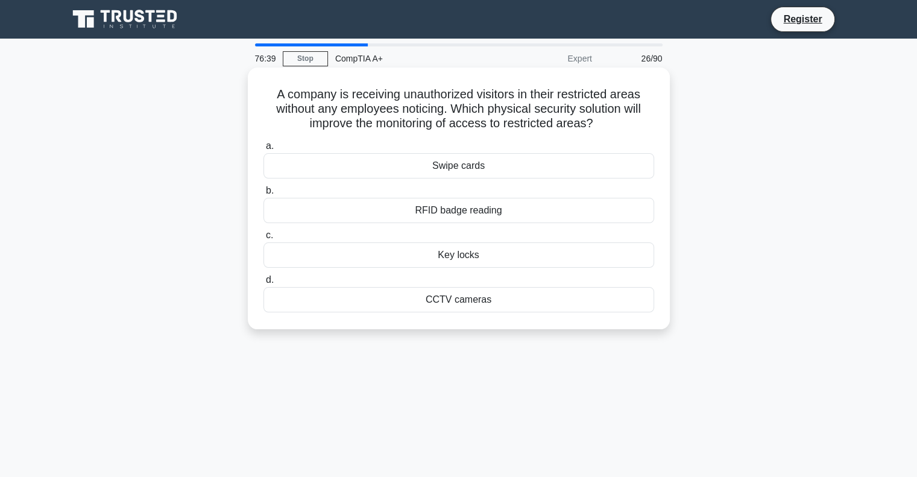
click at [455, 303] on div "CCTV cameras" at bounding box center [459, 299] width 391 height 25
click at [264, 284] on input "d. CCTV cameras" at bounding box center [264, 280] width 0 height 8
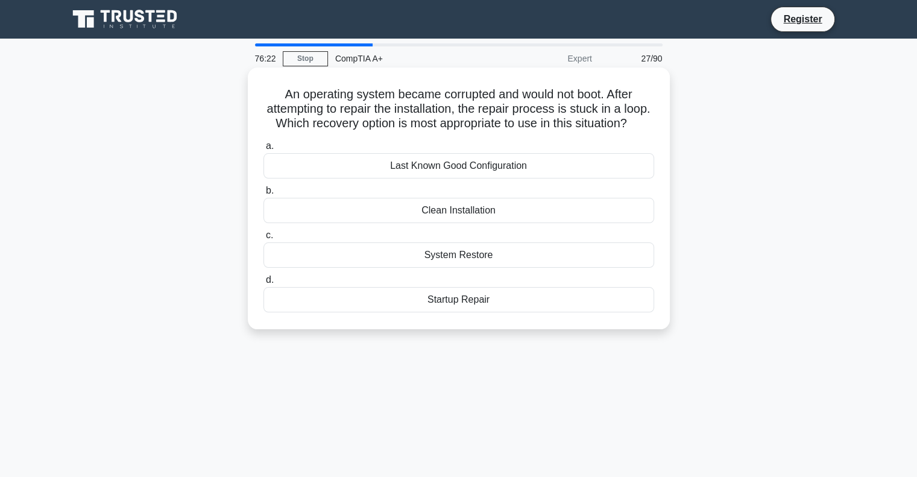
drag, startPoint x: 501, startPoint y: 313, endPoint x: 276, endPoint y: 96, distance: 312.7
click at [276, 96] on div "An operating system became corrupted and would not boot. After attempting to re…" at bounding box center [459, 198] width 413 height 252
click at [489, 223] on div "Clean Installation" at bounding box center [459, 210] width 391 height 25
click at [264, 195] on input "b. Clean Installation" at bounding box center [264, 191] width 0 height 8
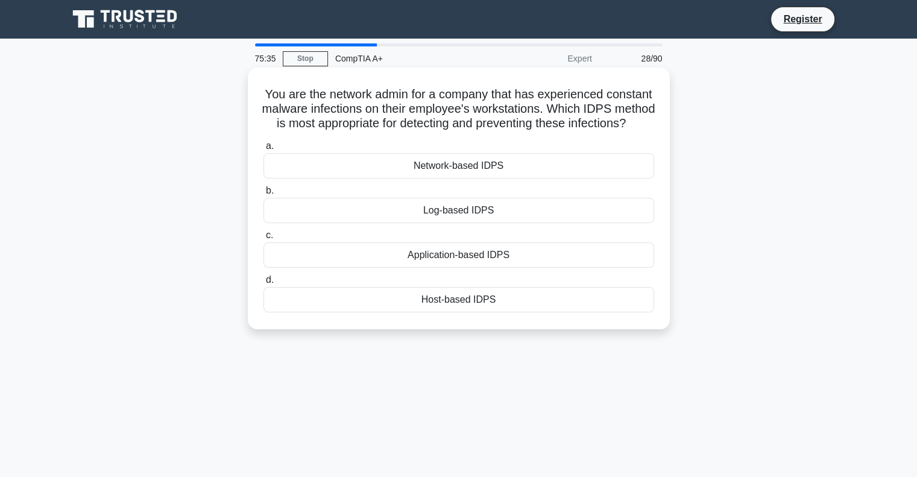
drag, startPoint x: 511, startPoint y: 320, endPoint x: 256, endPoint y: 99, distance: 337.8
click at [256, 99] on div "You are the network admin for a company that has experienced constant malware i…" at bounding box center [459, 198] width 413 height 252
click at [463, 312] on div "Host-based IDPS" at bounding box center [459, 299] width 391 height 25
click at [264, 284] on input "d. Host-based IDPS" at bounding box center [264, 280] width 0 height 8
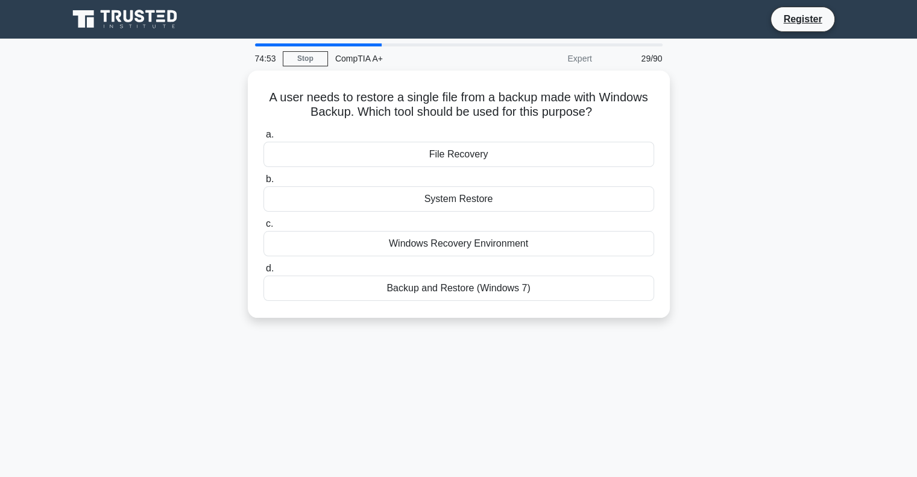
drag, startPoint x: 502, startPoint y: 264, endPoint x: 233, endPoint y: 93, distance: 317.8
click at [233, 93] on div "A user needs to restore a single file from a backup made with Windows Backup. W…" at bounding box center [459, 202] width 796 height 262
click at [768, 143] on div "A user needs to restore a single file from a backup made with Windows Backup. W…" at bounding box center [459, 202] width 796 height 262
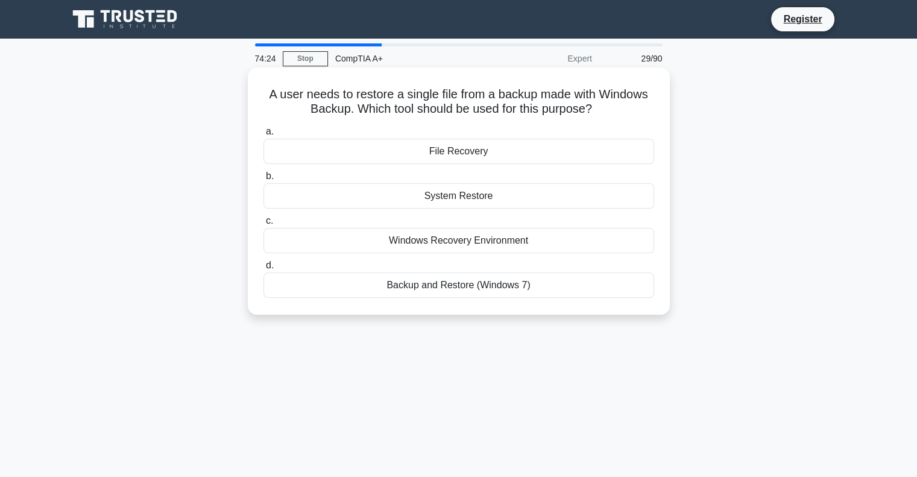
click at [486, 277] on div "Backup and Restore (Windows 7)" at bounding box center [459, 285] width 391 height 25
click at [264, 270] on input "d. Backup and Restore (Windows 7)" at bounding box center [264, 266] width 0 height 8
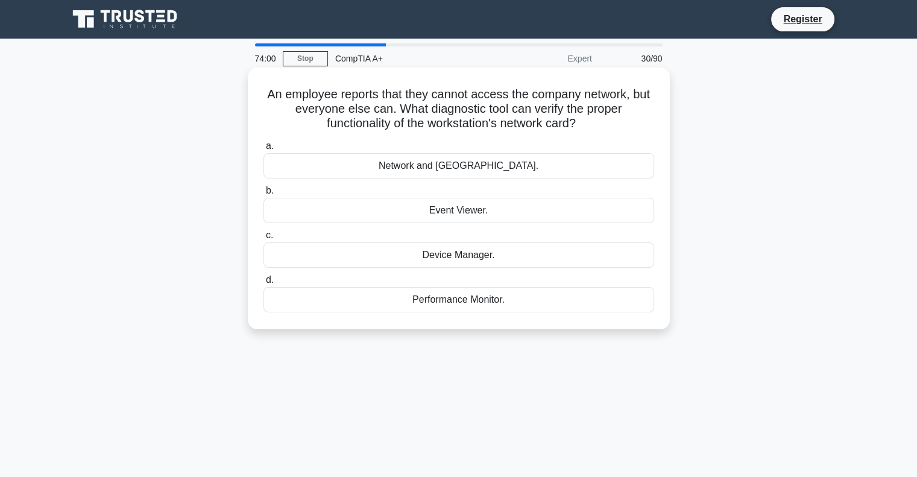
drag, startPoint x: 510, startPoint y: 306, endPoint x: 270, endPoint y: 97, distance: 318.5
click at [270, 97] on div "An employee reports that they cannot access the company network, but everyone e…" at bounding box center [459, 198] width 413 height 252
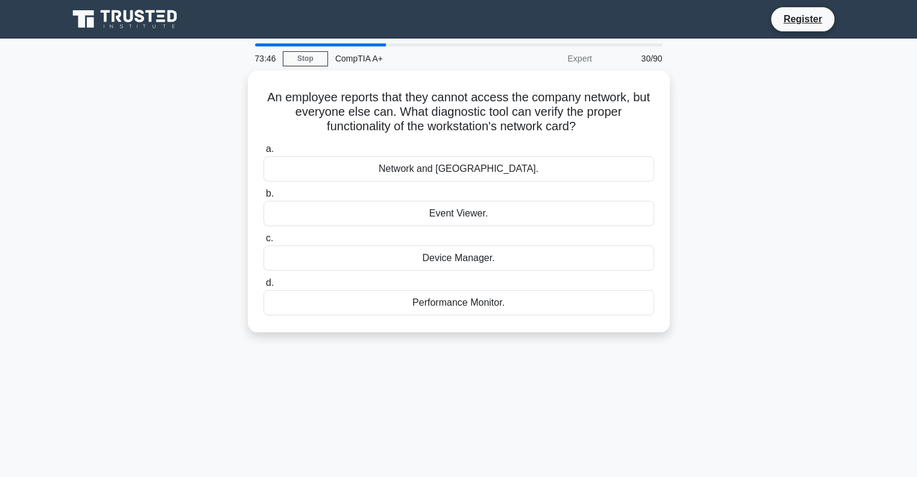
click at [750, 224] on div "An employee reports that they cannot access the company network, but everyone e…" at bounding box center [459, 209] width 796 height 276
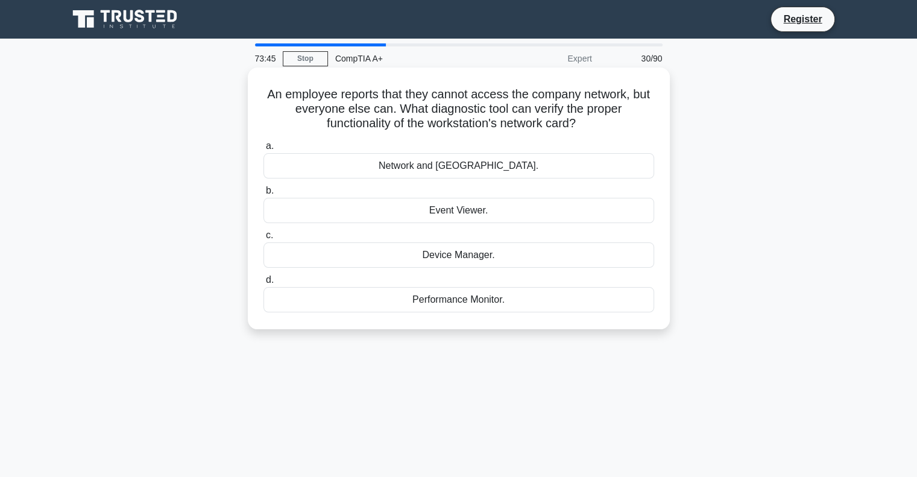
click at [490, 255] on div "Device Manager." at bounding box center [459, 254] width 391 height 25
click at [264, 239] on input "c. Device Manager." at bounding box center [264, 236] width 0 height 8
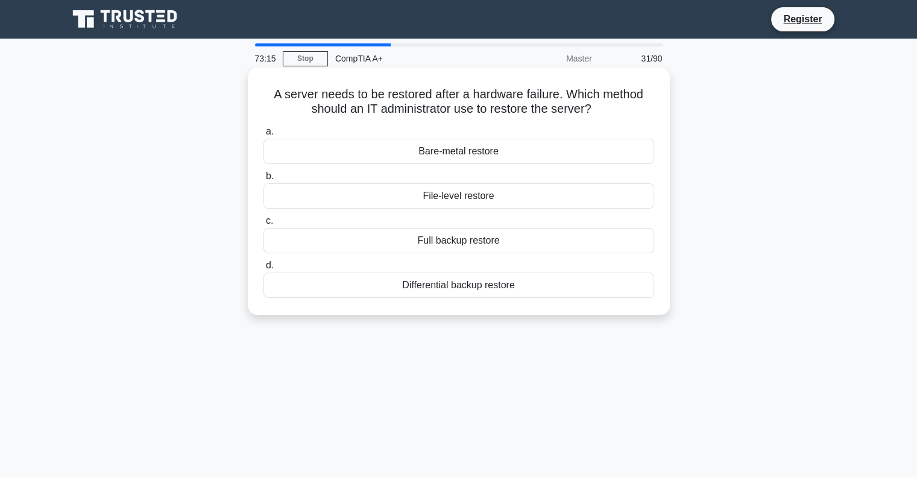
drag, startPoint x: 527, startPoint y: 283, endPoint x: 270, endPoint y: 95, distance: 318.5
click at [270, 95] on div "A server needs to be restored after a hardware failure. Which method should an …" at bounding box center [459, 191] width 413 height 238
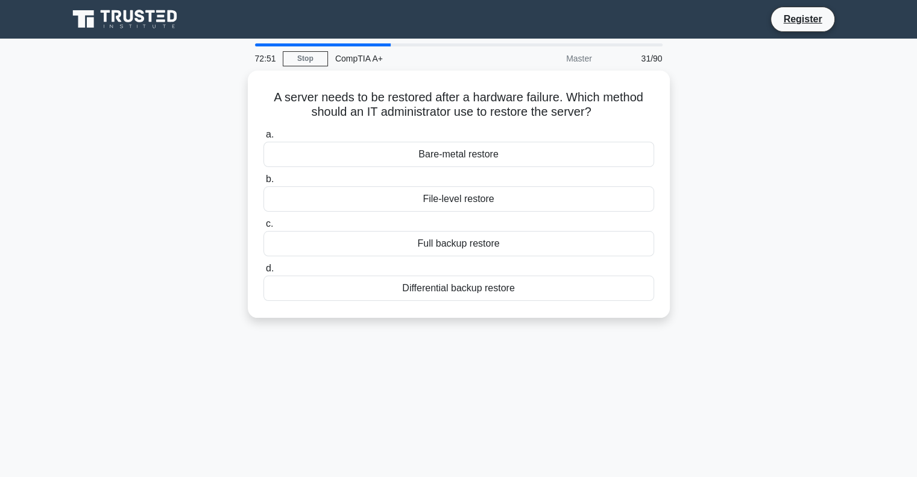
click at [717, 154] on div "A server needs to be restored after a hardware failure. Which method should an …" at bounding box center [459, 202] width 796 height 262
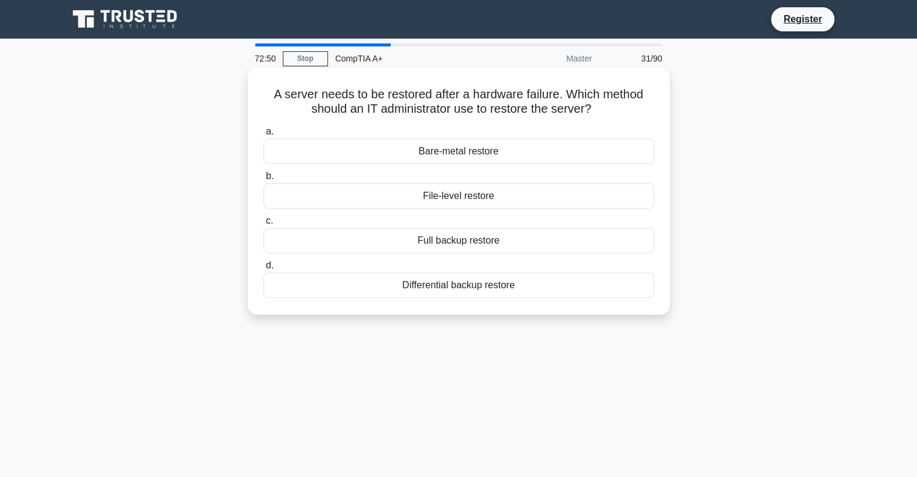
click at [503, 148] on div "Bare-metal restore" at bounding box center [459, 151] width 391 height 25
click at [264, 136] on input "a. Bare-metal restore" at bounding box center [264, 132] width 0 height 8
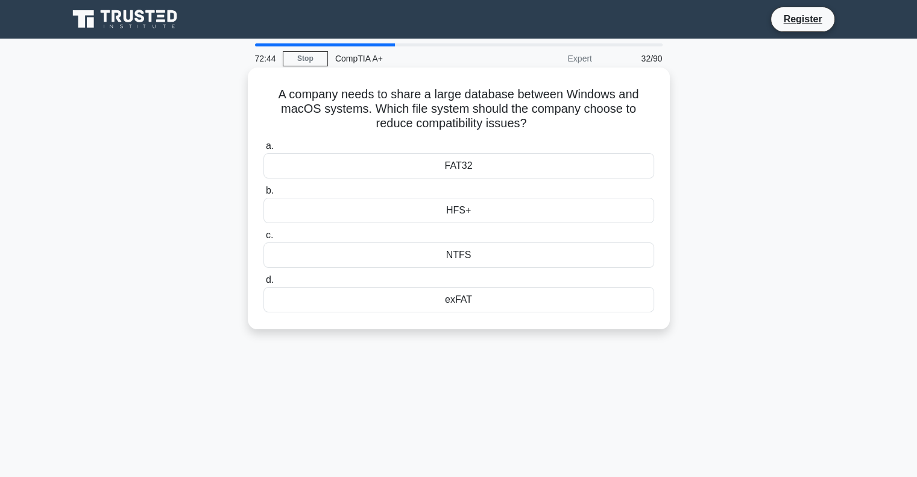
click at [464, 302] on div "exFAT" at bounding box center [459, 299] width 391 height 25
click at [264, 284] on input "d. exFAT" at bounding box center [264, 280] width 0 height 8
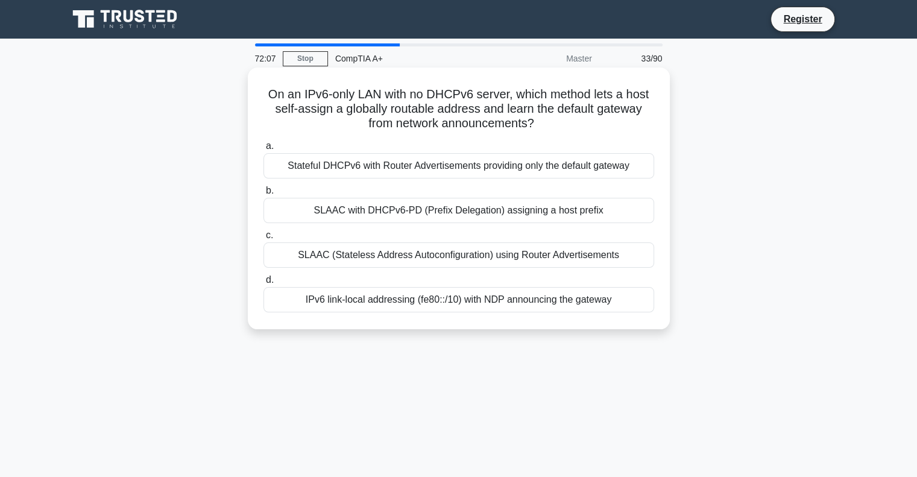
drag, startPoint x: 630, startPoint y: 306, endPoint x: 265, endPoint y: 92, distance: 423.1
click at [265, 92] on div "On an IPv6-only LAN with no DHCPv6 server, which method lets a host self-assign…" at bounding box center [459, 198] width 413 height 252
click at [541, 258] on div "SLAAC (Stateless Address Autoconfiguration) using Router Advertisements" at bounding box center [459, 254] width 391 height 25
click at [264, 239] on input "c. SLAAC (Stateless Address Autoconfiguration) using Router Advertisements" at bounding box center [264, 236] width 0 height 8
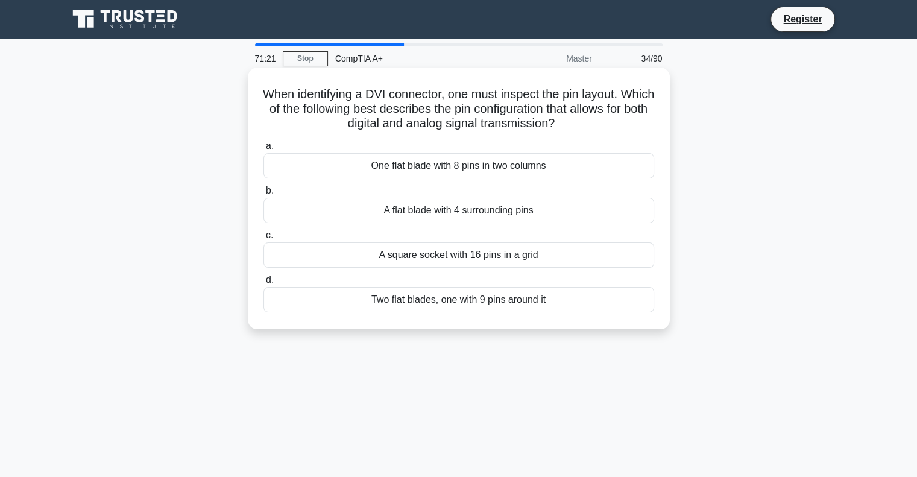
drag, startPoint x: 568, startPoint y: 310, endPoint x: 273, endPoint y: 87, distance: 370.3
click at [273, 87] on div "When identifying a DVI connector, one must inspect the pin layout. Which of the…" at bounding box center [459, 198] width 413 height 252
click at [531, 212] on div "A flat blade with 4 surrounding pins" at bounding box center [459, 210] width 391 height 25
click at [264, 195] on input "b. A flat blade with 4 surrounding pins" at bounding box center [264, 191] width 0 height 8
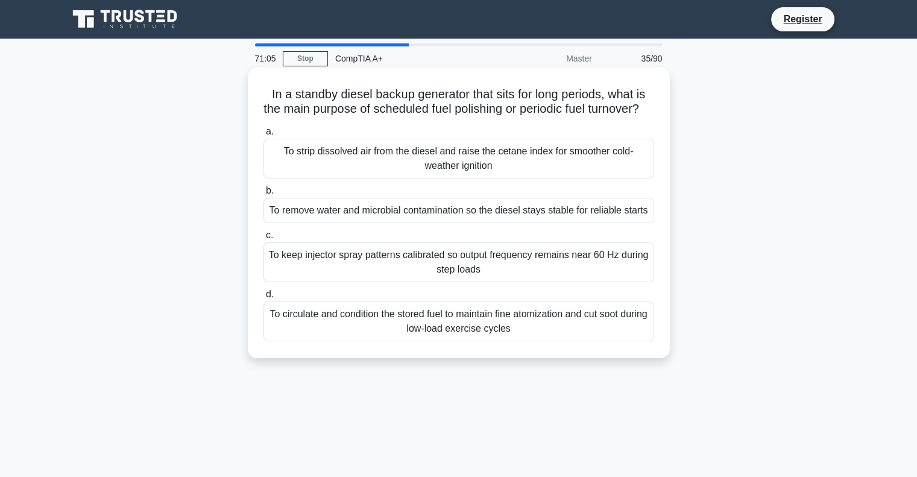
drag, startPoint x: 531, startPoint y: 347, endPoint x: 267, endPoint y: 94, distance: 366.0
click at [267, 94] on div "In a standby diesel backup generator that sits for long periods, what is the ma…" at bounding box center [459, 212] width 413 height 281
click at [446, 269] on div "To keep injector spray patterns calibrated so output frequency remains near 60 …" at bounding box center [459, 262] width 391 height 40
click at [264, 239] on input "c. To keep injector spray patterns calibrated so output frequency remains near …" at bounding box center [264, 236] width 0 height 8
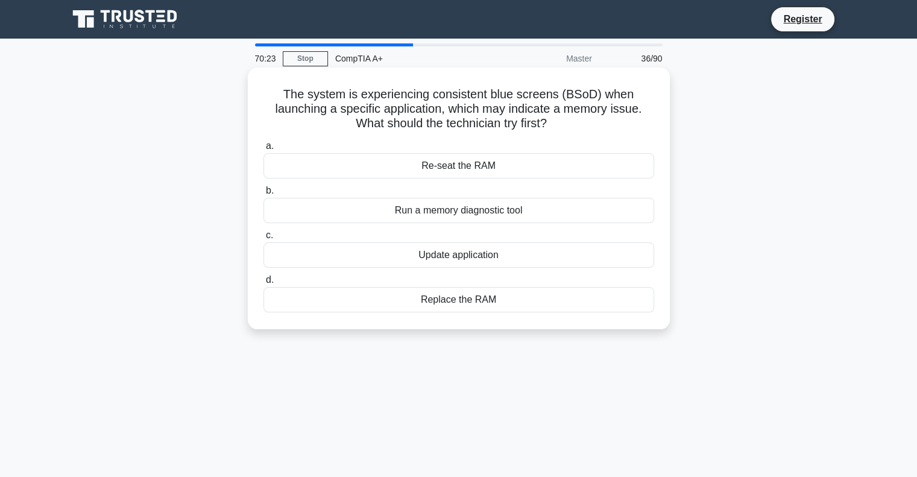
drag, startPoint x: 516, startPoint y: 303, endPoint x: 270, endPoint y: 98, distance: 320.7
click at [270, 98] on div "The system is experiencing consistent blue screens (BSoD) when launching a spec…" at bounding box center [459, 198] width 413 height 252
click at [498, 211] on div "Run a memory diagnostic tool" at bounding box center [459, 210] width 391 height 25
click at [264, 195] on input "b. Run a memory diagnostic tool" at bounding box center [264, 191] width 0 height 8
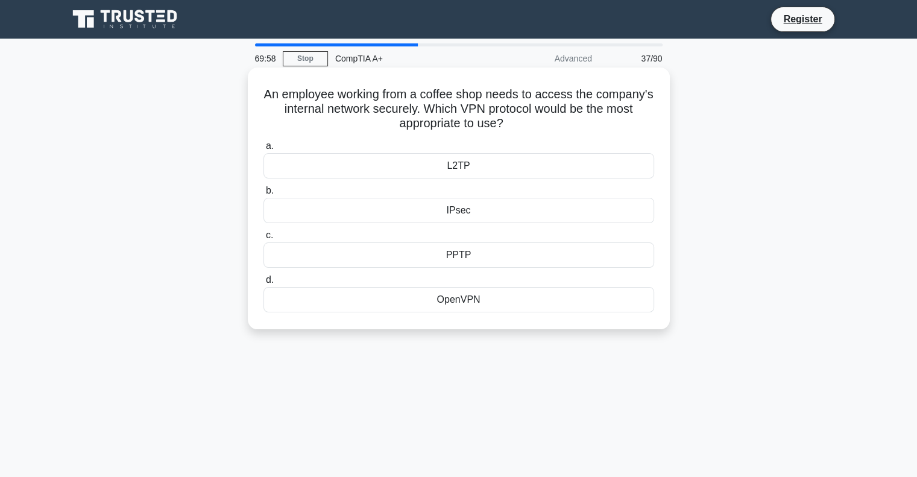
drag, startPoint x: 490, startPoint y: 300, endPoint x: 282, endPoint y: 93, distance: 293.0
click at [282, 93] on div "An employee working from a coffee shop needs to access the company's internal n…" at bounding box center [459, 198] width 413 height 252
click at [459, 302] on div "OpenVPN" at bounding box center [459, 299] width 391 height 25
click at [264, 284] on input "d. OpenVPN" at bounding box center [264, 280] width 0 height 8
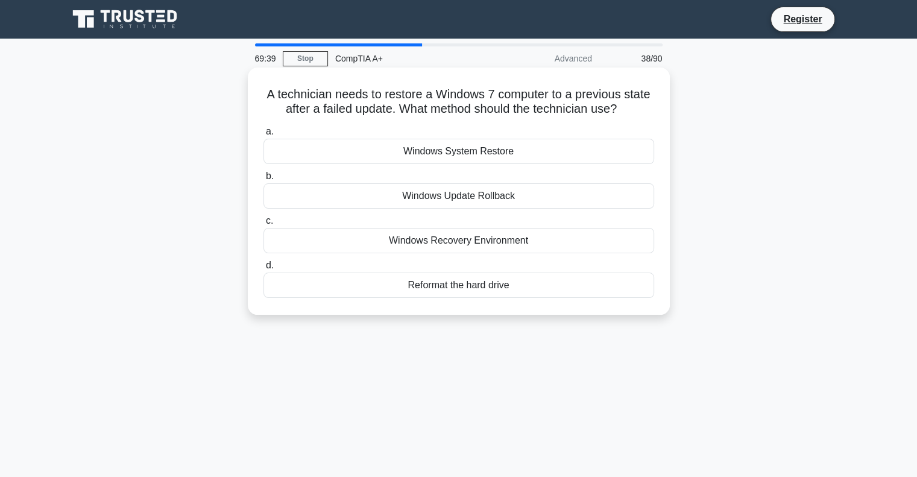
drag, startPoint x: 510, startPoint y: 280, endPoint x: 256, endPoint y: 93, distance: 316.2
click at [256, 93] on div "A technician needs to restore a Windows 7 computer to a previous state after a …" at bounding box center [459, 191] width 413 height 238
click at [499, 151] on div "Windows System Restore" at bounding box center [459, 151] width 391 height 25
click at [264, 136] on input "a. Windows System Restore" at bounding box center [264, 132] width 0 height 8
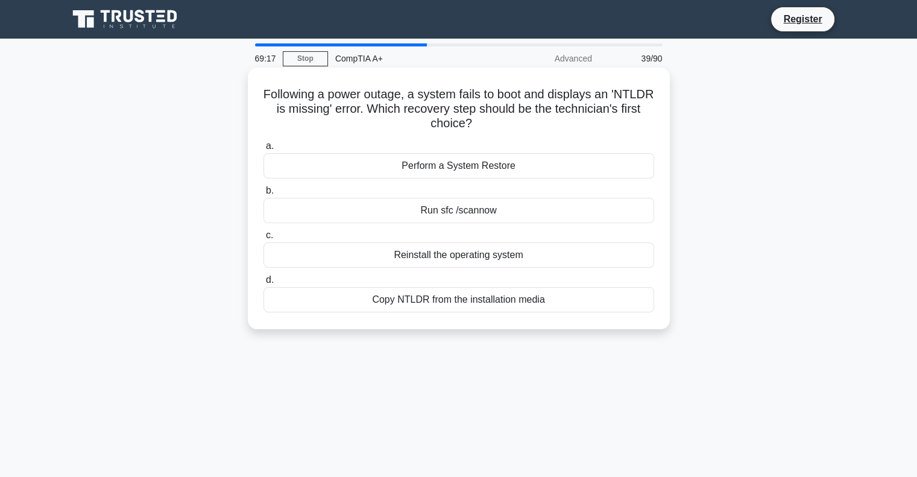
drag, startPoint x: 554, startPoint y: 303, endPoint x: 270, endPoint y: 88, distance: 355.6
click at [270, 88] on div "Following a power outage, a system fails to boot and displays an 'NTLDR is miss…" at bounding box center [459, 198] width 413 height 252
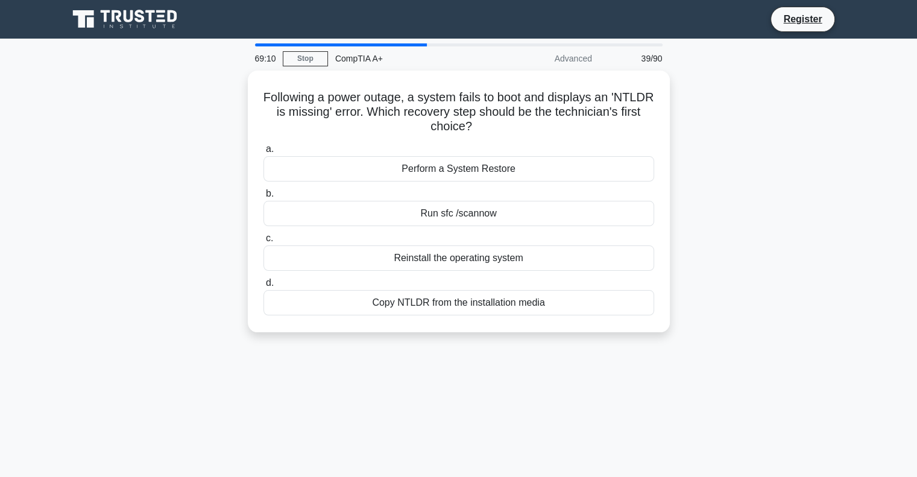
click at [814, 310] on div "Following a power outage, a system fails to boot and displays an 'NTLDR is miss…" at bounding box center [459, 209] width 796 height 276
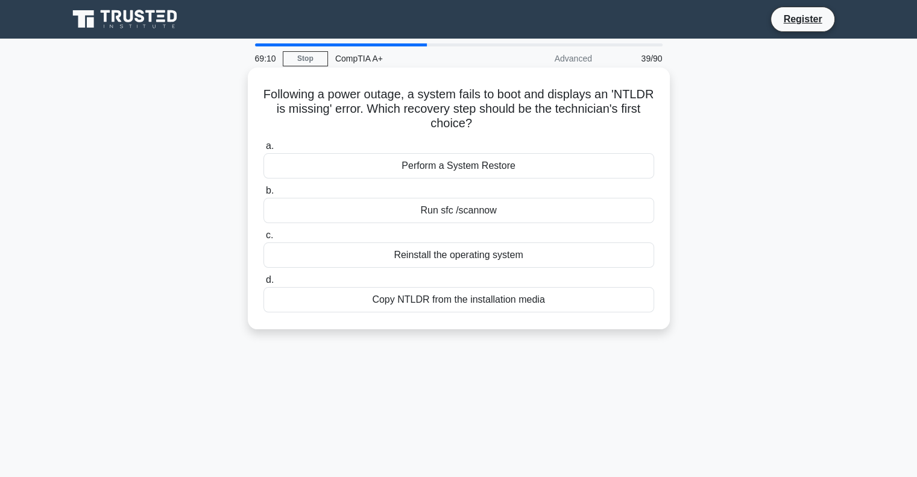
click at [496, 307] on div "Copy NTLDR from the installation media" at bounding box center [459, 299] width 391 height 25
click at [264, 284] on input "d. Copy NTLDR from the installation media" at bounding box center [264, 280] width 0 height 8
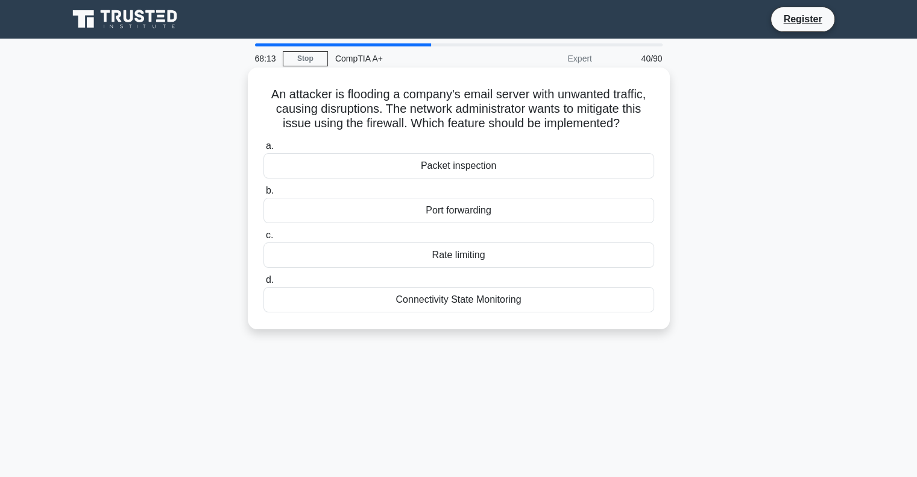
drag, startPoint x: 541, startPoint y: 309, endPoint x: 262, endPoint y: 93, distance: 352.2
click at [262, 93] on div "An attacker is flooding a company's email server with unwanted traffic, causing…" at bounding box center [459, 198] width 413 height 252
click at [470, 256] on div "Rate limiting" at bounding box center [459, 254] width 391 height 25
click at [264, 239] on input "c. Rate limiting" at bounding box center [264, 236] width 0 height 8
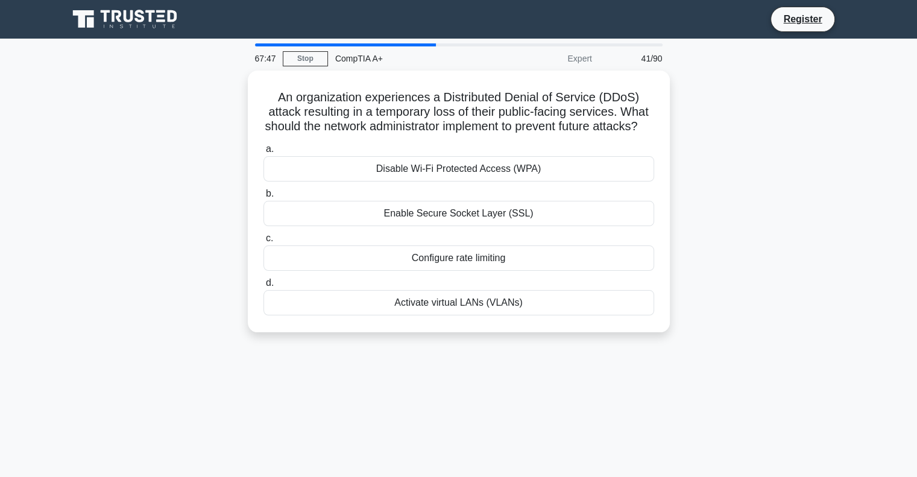
drag, startPoint x: 536, startPoint y: 321, endPoint x: 239, endPoint y: 101, distance: 369.6
click at [239, 101] on div "An organization experiences a Distributed Denial of Service (DDoS) attack resul…" at bounding box center [459, 209] width 796 height 276
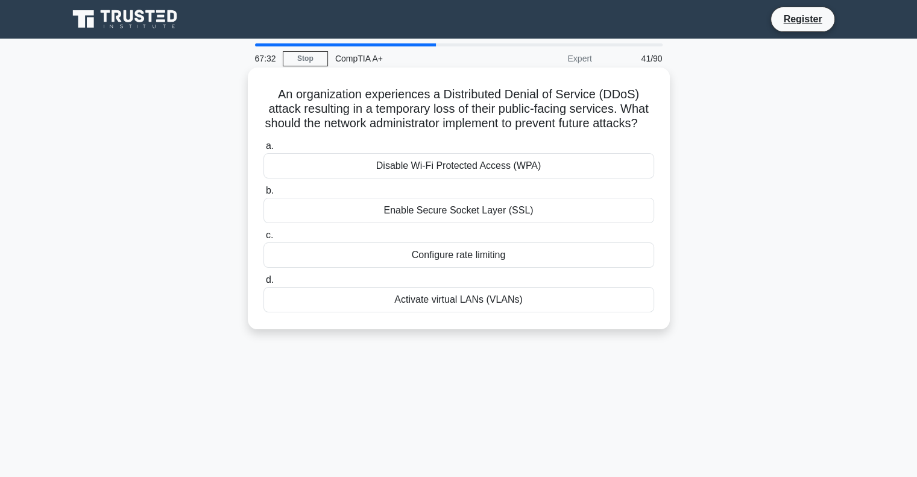
click at [504, 268] on div "Configure rate limiting" at bounding box center [459, 254] width 391 height 25
click at [264, 239] on input "c. Configure rate limiting" at bounding box center [264, 236] width 0 height 8
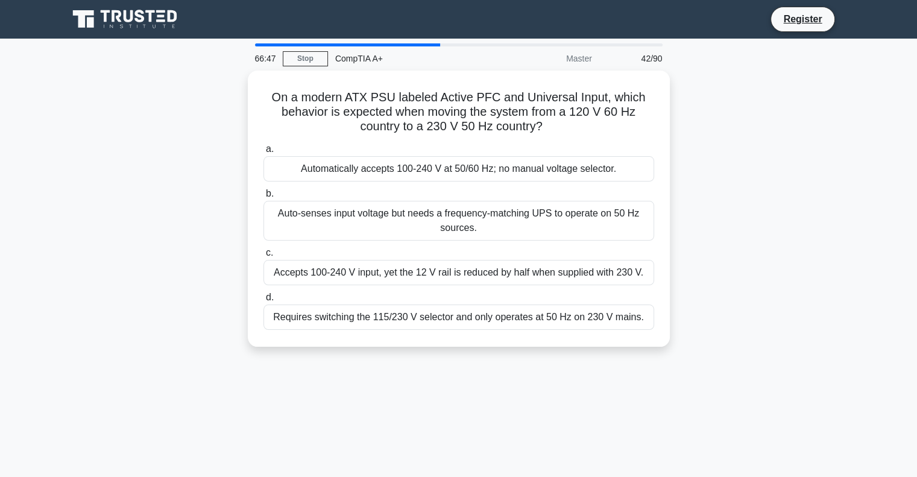
drag, startPoint x: 648, startPoint y: 316, endPoint x: 217, endPoint y: 81, distance: 490.4
click at [217, 81] on div "On a modern ATX PSU labeled Active PFC and Universal Input, which behavior is e…" at bounding box center [459, 216] width 796 height 291
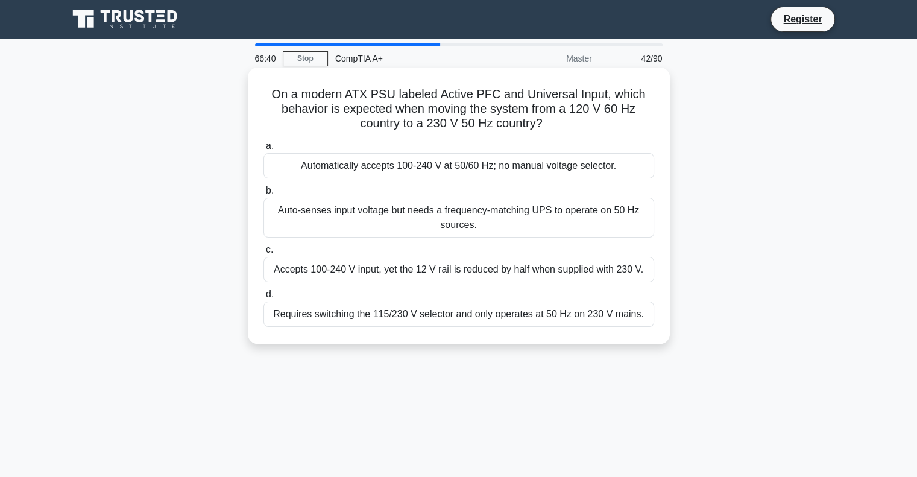
click at [519, 171] on div "Automatically accepts 100-240 V at 50/60 Hz; no manual voltage selector." at bounding box center [459, 165] width 391 height 25
click at [264, 150] on input "a. Automatically accepts 100-240 V at 50/60 Hz; no manual voltage selector." at bounding box center [264, 146] width 0 height 8
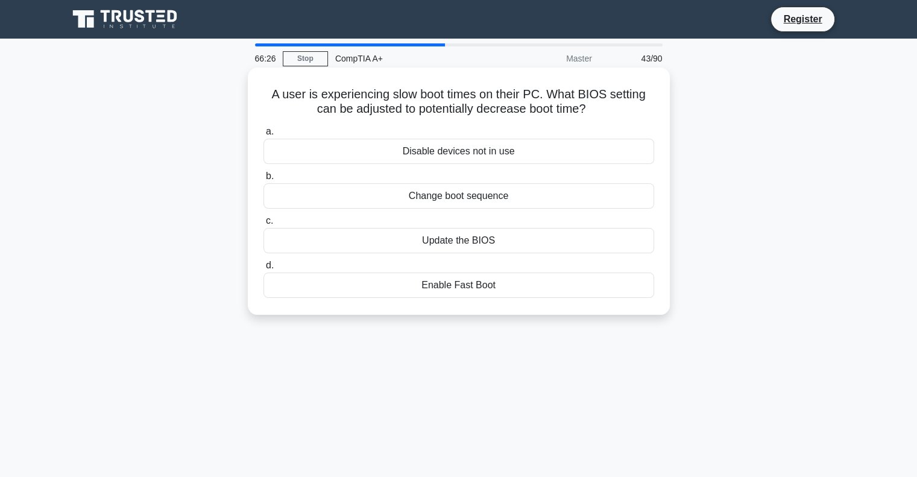
click at [501, 288] on div "Enable Fast Boot" at bounding box center [459, 285] width 391 height 25
click at [264, 270] on input "d. Enable Fast Boot" at bounding box center [264, 266] width 0 height 8
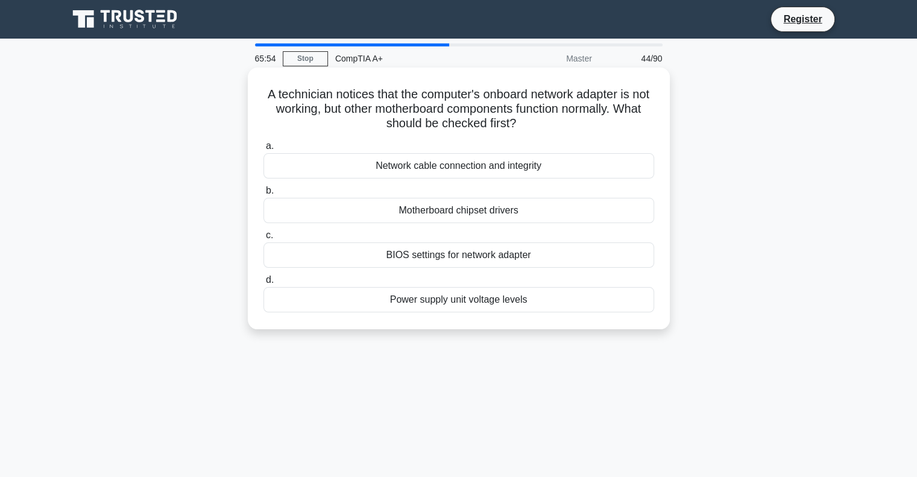
drag, startPoint x: 541, startPoint y: 306, endPoint x: 264, endPoint y: 97, distance: 347.5
click at [264, 97] on div "A technician notices that the computer's onboard network adapter is not working…" at bounding box center [459, 198] width 413 height 252
click at [495, 260] on div "BIOS settings for network adapter" at bounding box center [459, 254] width 391 height 25
click at [264, 239] on input "c. BIOS settings for network adapter" at bounding box center [264, 236] width 0 height 8
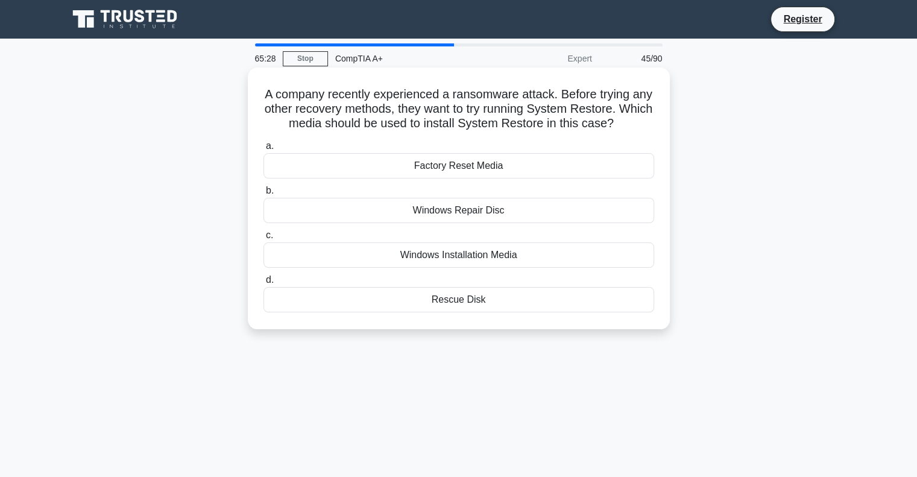
drag, startPoint x: 490, startPoint y: 303, endPoint x: 264, endPoint y: 100, distance: 304.1
click at [264, 100] on div "A company recently experienced a ransomware attack. Before trying any other rec…" at bounding box center [459, 198] width 413 height 252
click at [480, 214] on div "Windows Repair Disc" at bounding box center [459, 210] width 391 height 25
click at [264, 195] on input "b. Windows Repair Disc" at bounding box center [264, 191] width 0 height 8
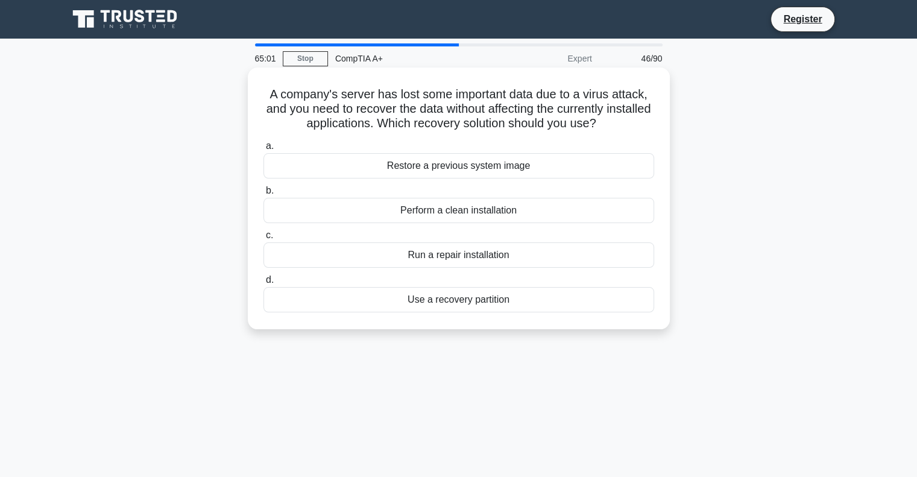
click at [495, 299] on div "Use a recovery partition" at bounding box center [459, 299] width 391 height 25
click at [264, 284] on input "d. Use a recovery partition" at bounding box center [264, 280] width 0 height 8
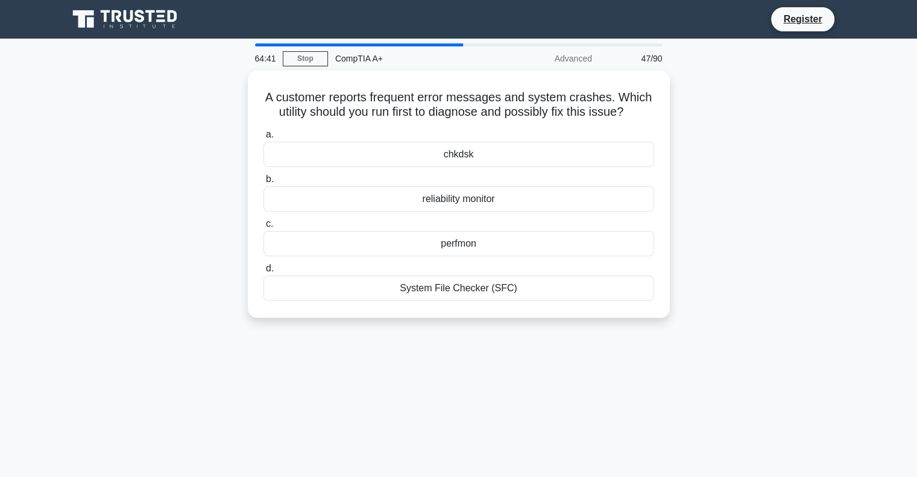
drag, startPoint x: 524, startPoint y: 291, endPoint x: 235, endPoint y: 98, distance: 347.8
click at [235, 98] on div "A customer reports frequent error messages and system crashes. Which utility sh…" at bounding box center [459, 202] width 796 height 262
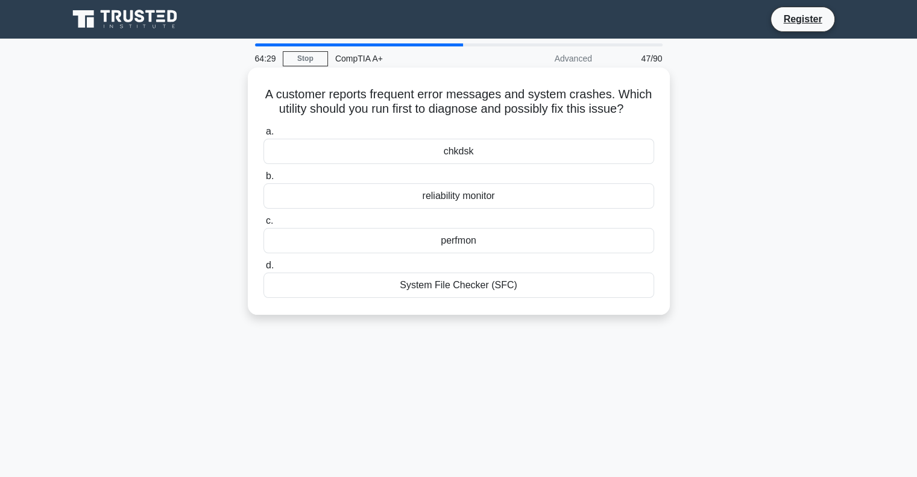
click at [507, 207] on div "reliability monitor" at bounding box center [459, 195] width 391 height 25
click at [264, 180] on input "b. reliability monitor" at bounding box center [264, 177] width 0 height 8
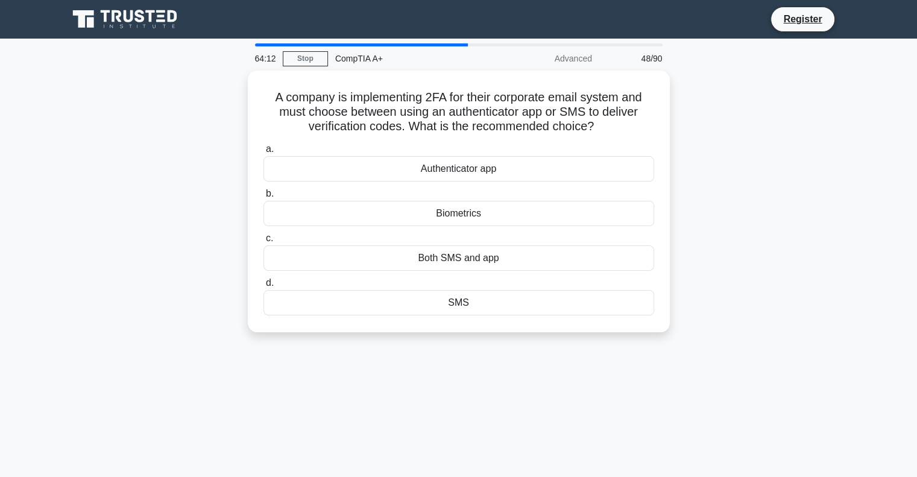
drag, startPoint x: 486, startPoint y: 302, endPoint x: 201, endPoint y: 96, distance: 351.2
click at [201, 96] on div "A company is implementing 2FA for their corporate email system and must choose …" at bounding box center [459, 209] width 796 height 276
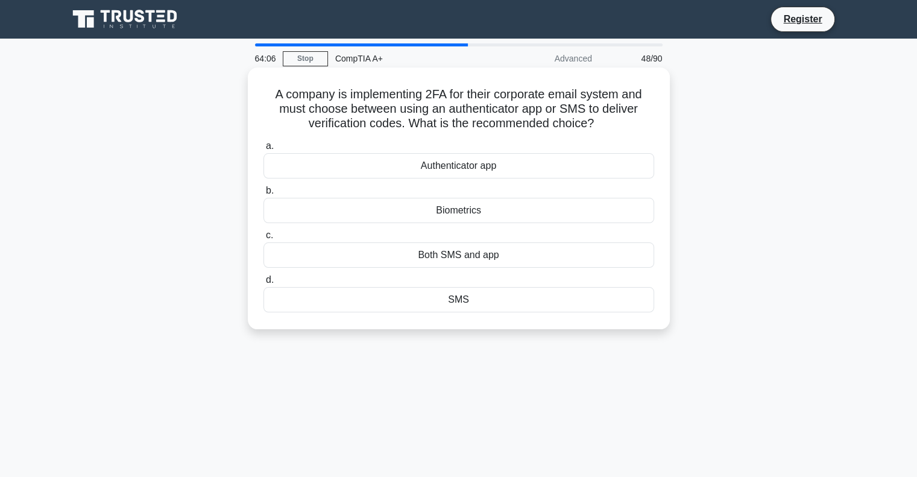
click at [493, 171] on div "Authenticator app" at bounding box center [459, 165] width 391 height 25
click at [264, 150] on input "a. Authenticator app" at bounding box center [264, 146] width 0 height 8
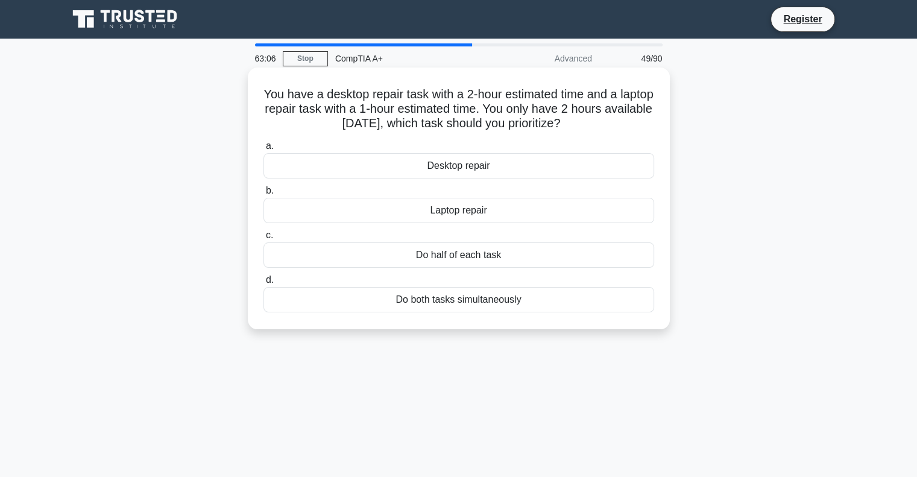
drag, startPoint x: 534, startPoint y: 305, endPoint x: 255, endPoint y: 89, distance: 353.0
click at [255, 89] on div "You have a desktop repair task with a 2-hour estimated time and a laptop repair…" at bounding box center [459, 198] width 413 height 252
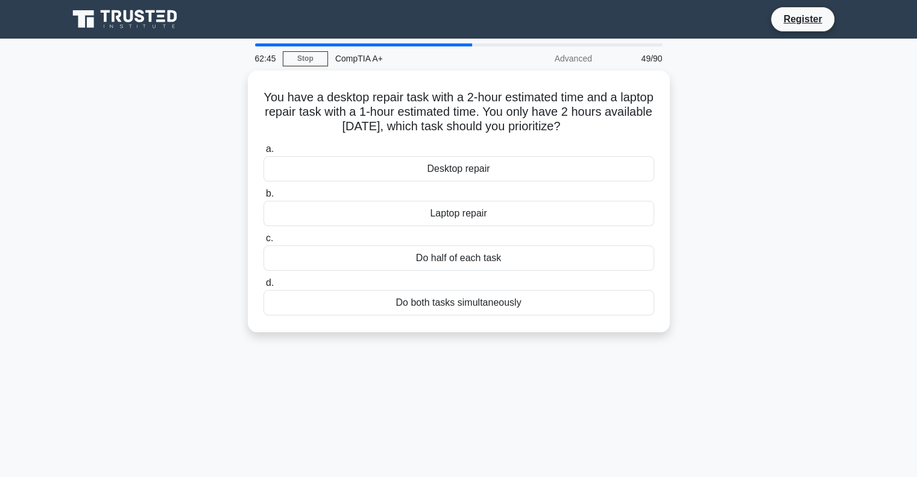
click at [749, 177] on div "You have a desktop repair task with a 2-hour estimated time and a laptop repair…" at bounding box center [459, 209] width 796 height 276
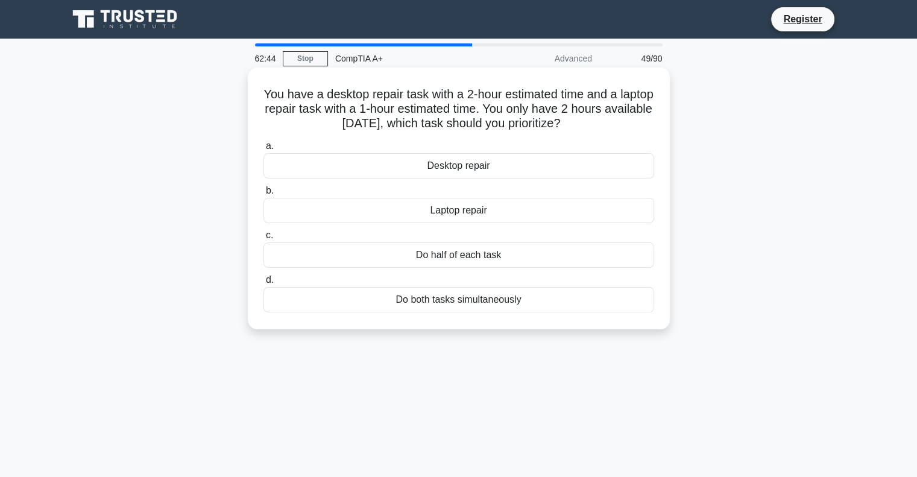
click at [472, 215] on div "Laptop repair" at bounding box center [459, 210] width 391 height 25
click at [264, 195] on input "b. Laptop repair" at bounding box center [264, 191] width 0 height 8
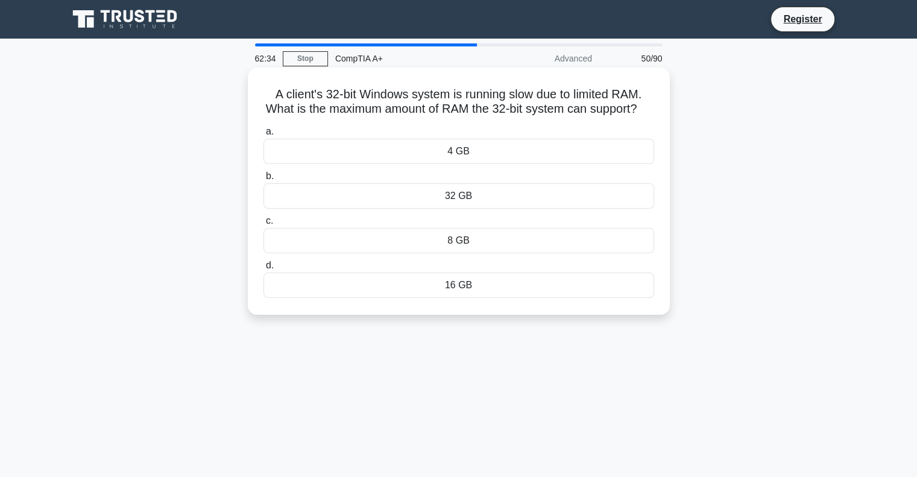
click at [463, 164] on div "4 GB" at bounding box center [459, 151] width 391 height 25
click at [264, 136] on input "a. 4 GB" at bounding box center [264, 132] width 0 height 8
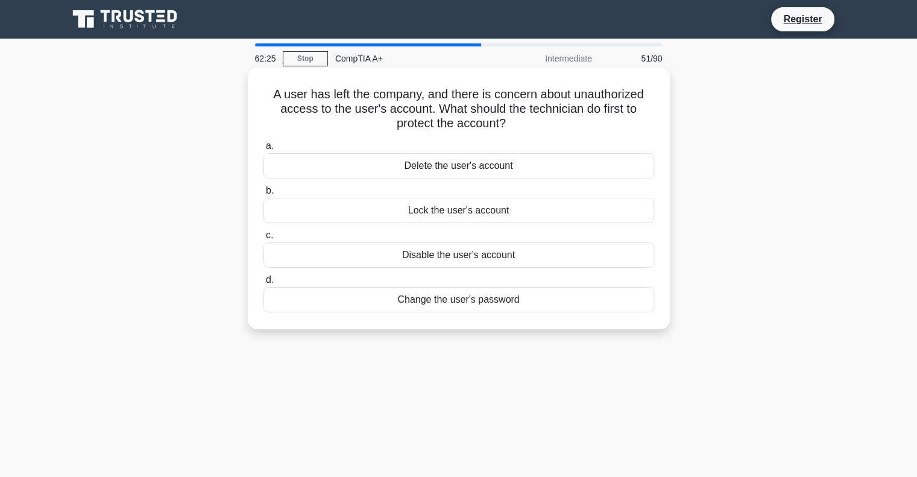
click at [481, 258] on div "Disable the user's account" at bounding box center [459, 254] width 391 height 25
click at [264, 239] on input "c. Disable the user's account" at bounding box center [264, 236] width 0 height 8
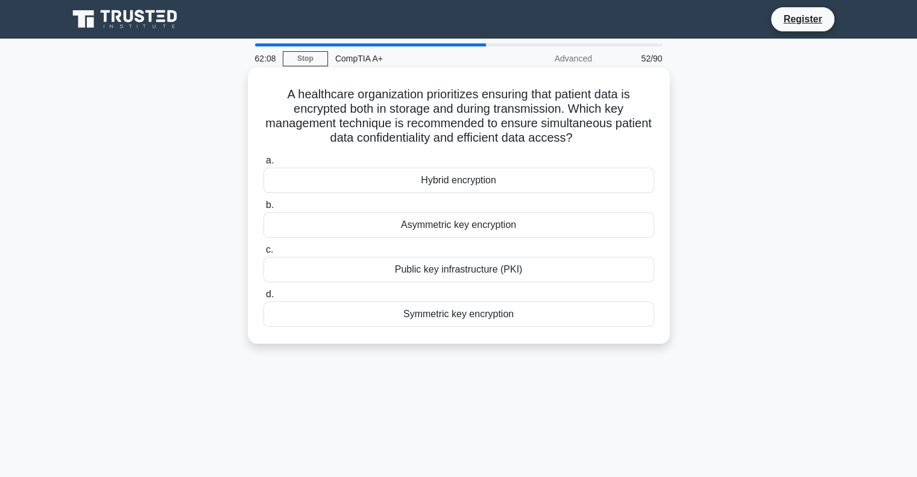
drag, startPoint x: 526, startPoint y: 321, endPoint x: 267, endPoint y: 100, distance: 340.5
click at [267, 100] on div "A healthcare organization prioritizes ensuring that patient data is encrypted b…" at bounding box center [459, 205] width 413 height 267
click at [518, 179] on div "Hybrid encryption" at bounding box center [459, 180] width 391 height 25
click at [264, 165] on input "a. Hybrid encryption" at bounding box center [264, 161] width 0 height 8
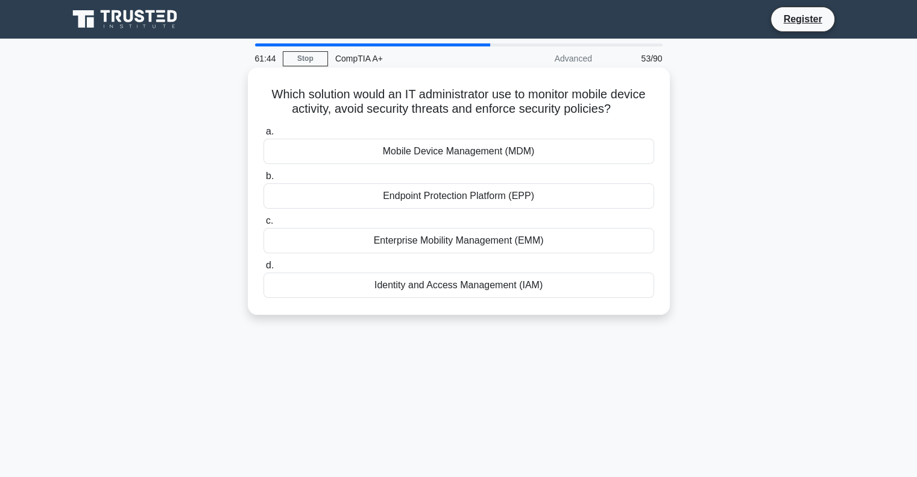
drag, startPoint x: 525, startPoint y: 265, endPoint x: 260, endPoint y: 91, distance: 317.2
click at [260, 91] on div "Which solution would an IT administrator use to monitor mobile device activity,…" at bounding box center [459, 191] width 413 height 238
click at [526, 150] on div "Mobile Device Management (MDM)" at bounding box center [459, 151] width 391 height 25
click at [264, 136] on input "a. Mobile Device Management (MDM)" at bounding box center [264, 132] width 0 height 8
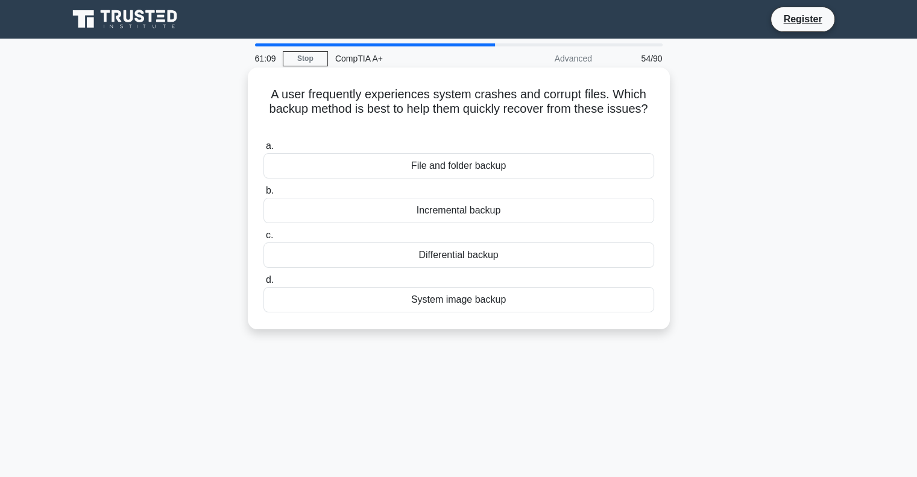
drag, startPoint x: 508, startPoint y: 302, endPoint x: 261, endPoint y: 100, distance: 319.3
click at [261, 100] on div "A user frequently experiences system crashes and corrupt files. Which backup me…" at bounding box center [459, 198] width 413 height 252
click at [472, 161] on div "File and folder backup" at bounding box center [459, 165] width 391 height 25
click at [264, 150] on input "a. File and folder backup" at bounding box center [264, 146] width 0 height 8
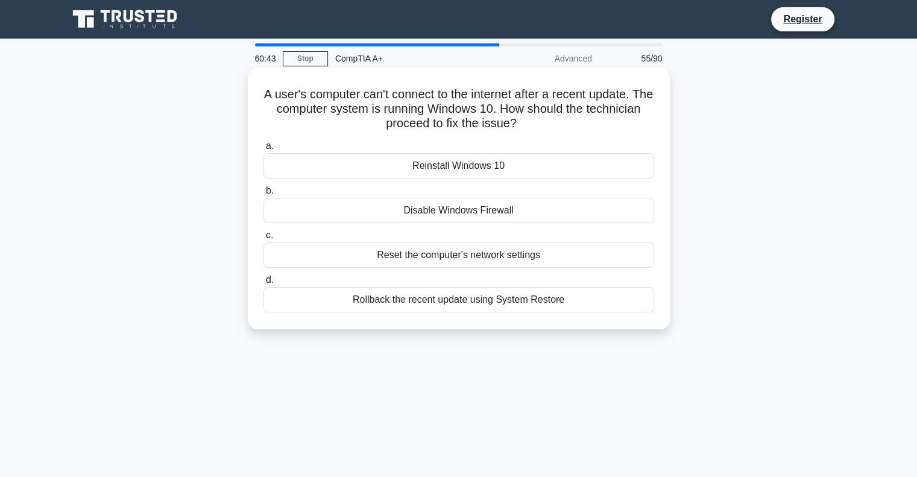
click at [489, 308] on div "Rollback the recent update using System Restore" at bounding box center [459, 299] width 391 height 25
click at [264, 284] on input "d. Rollback the recent update using System Restore" at bounding box center [264, 280] width 0 height 8
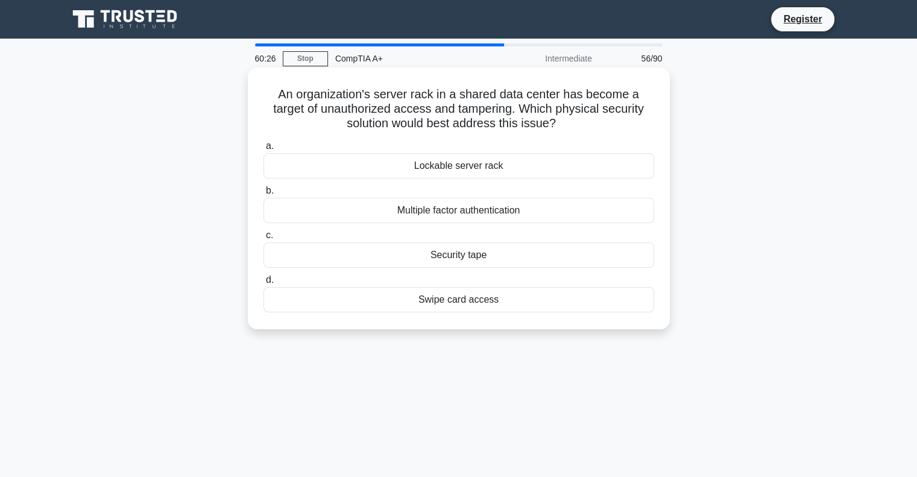
drag, startPoint x: 484, startPoint y: 279, endPoint x: 263, endPoint y: 95, distance: 287.0
click at [263, 95] on div "An organization's server rack in a shared data center has become a target of un…" at bounding box center [459, 198] width 413 height 252
click at [457, 171] on div "Lockable server rack" at bounding box center [459, 165] width 391 height 25
click at [264, 150] on input "a. Lockable server rack" at bounding box center [264, 146] width 0 height 8
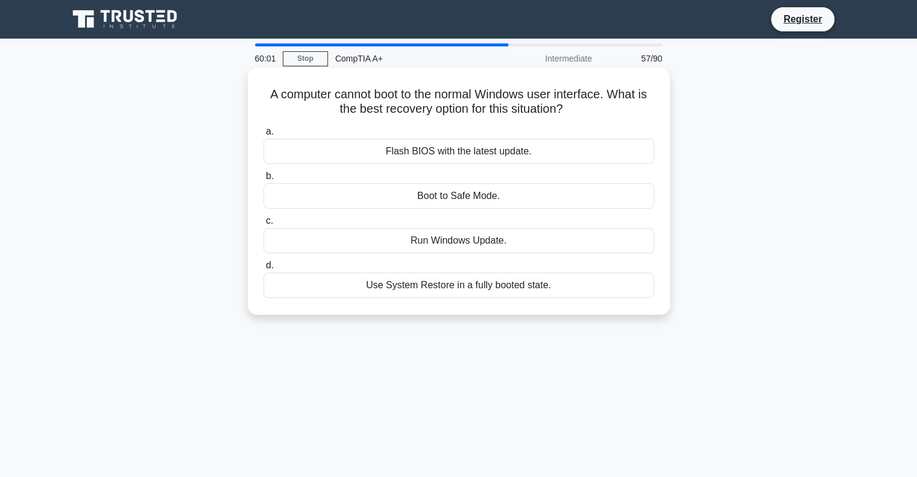
drag, startPoint x: 558, startPoint y: 289, endPoint x: 263, endPoint y: 94, distance: 353.5
click at [263, 94] on div "A computer cannot boot to the normal Windows user interface. What is the best r…" at bounding box center [459, 191] width 413 height 238
click at [498, 194] on div "Boot to Safe Mode." at bounding box center [459, 195] width 391 height 25
click at [264, 180] on input "b. Boot to Safe Mode." at bounding box center [264, 177] width 0 height 8
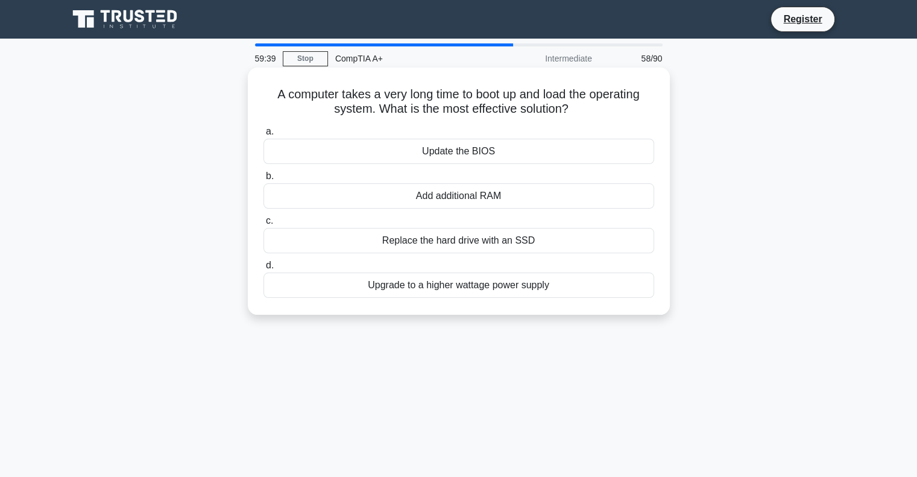
click at [493, 197] on div "Add additional RAM" at bounding box center [459, 195] width 391 height 25
click at [264, 180] on input "b. Add additional RAM" at bounding box center [264, 177] width 0 height 8
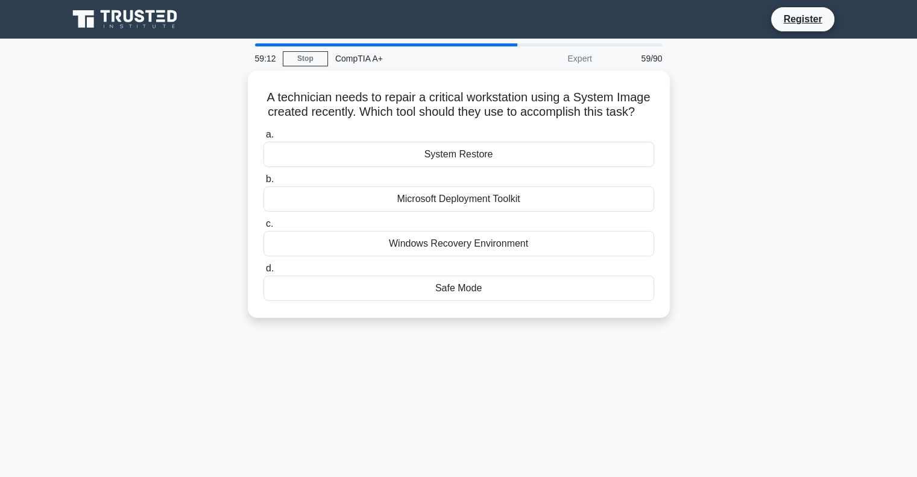
drag, startPoint x: 502, startPoint y: 306, endPoint x: 244, endPoint y: 98, distance: 331.2
click at [244, 98] on div "A technician needs to repair a critical workstation using a System Image create…" at bounding box center [459, 202] width 796 height 262
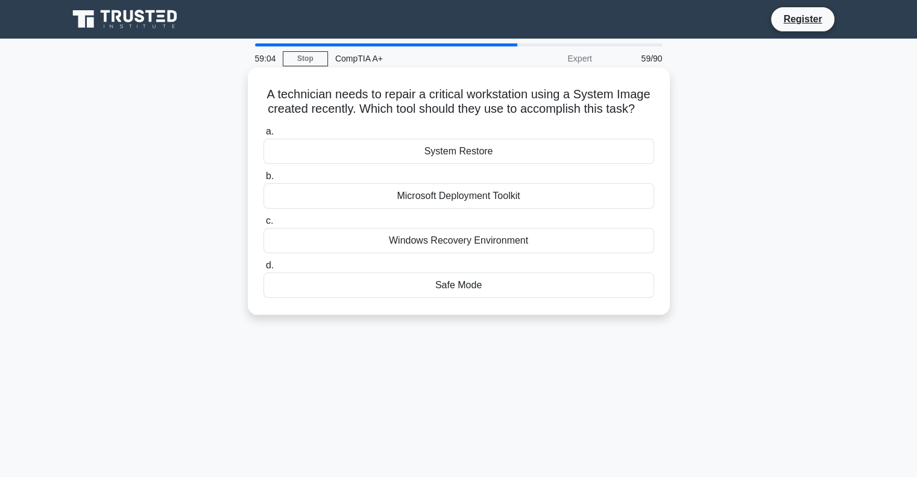
click at [490, 253] on div "Windows Recovery Environment" at bounding box center [459, 240] width 391 height 25
click at [264, 225] on input "c. Windows Recovery Environment" at bounding box center [264, 221] width 0 height 8
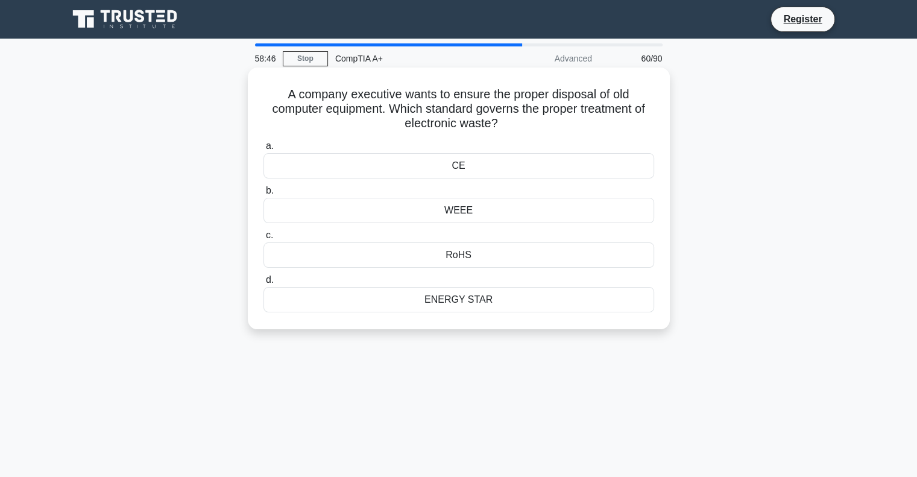
drag, startPoint x: 498, startPoint y: 303, endPoint x: 275, endPoint y: 97, distance: 303.0
click at [275, 97] on div "A company executive wants to ensure the proper disposal of old computer equipme…" at bounding box center [459, 198] width 413 height 252
click at [449, 211] on div "WEEE" at bounding box center [459, 210] width 391 height 25
click at [264, 195] on input "b. WEEE" at bounding box center [264, 191] width 0 height 8
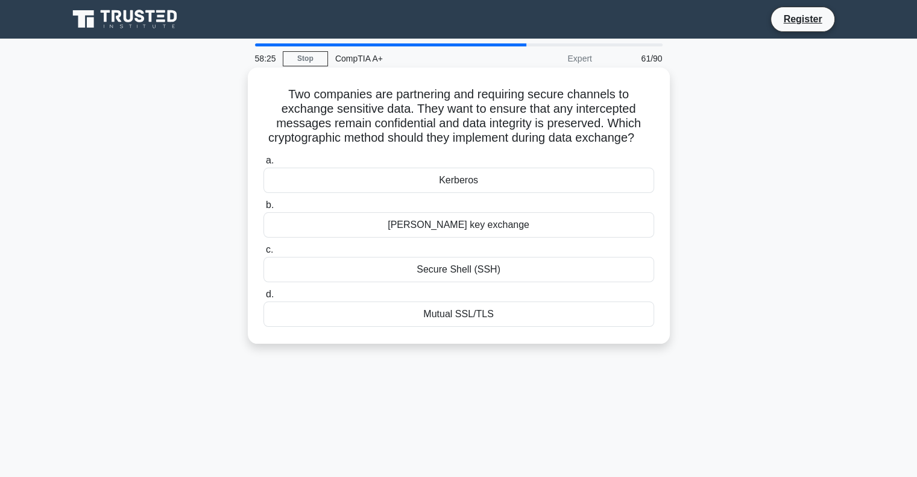
click at [481, 282] on div "Secure Shell (SSH)" at bounding box center [459, 269] width 391 height 25
click at [264, 254] on input "c. Secure Shell (SSH)" at bounding box center [264, 250] width 0 height 8
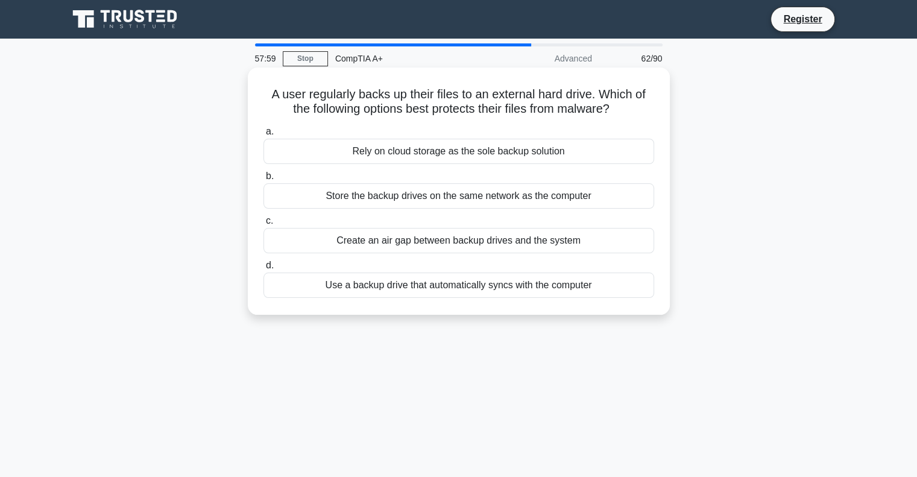
drag, startPoint x: 596, startPoint y: 285, endPoint x: 261, endPoint y: 96, distance: 385.1
click at [261, 96] on div "A user regularly backs up their files to an external hard drive. Which of the f…" at bounding box center [459, 191] width 413 height 238
click at [442, 240] on div "Create an air gap between backup drives and the system" at bounding box center [459, 240] width 391 height 25
click at [264, 225] on input "c. Create an air gap between backup drives and the system" at bounding box center [264, 221] width 0 height 8
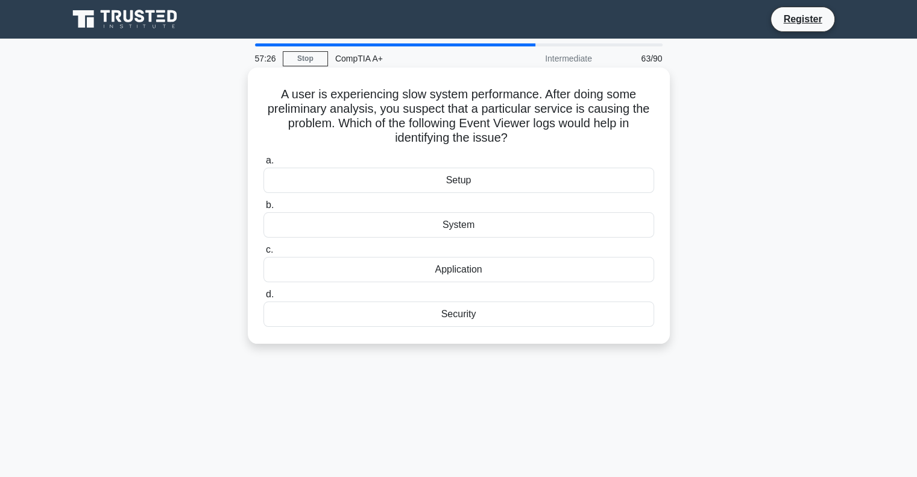
drag, startPoint x: 494, startPoint y: 320, endPoint x: 277, endPoint y: 91, distance: 315.7
click at [277, 91] on div "A user is experiencing slow system performance. After doing some preliminary an…" at bounding box center [459, 205] width 413 height 267
click at [461, 221] on div "System" at bounding box center [459, 224] width 391 height 25
click at [264, 209] on input "b. System" at bounding box center [264, 205] width 0 height 8
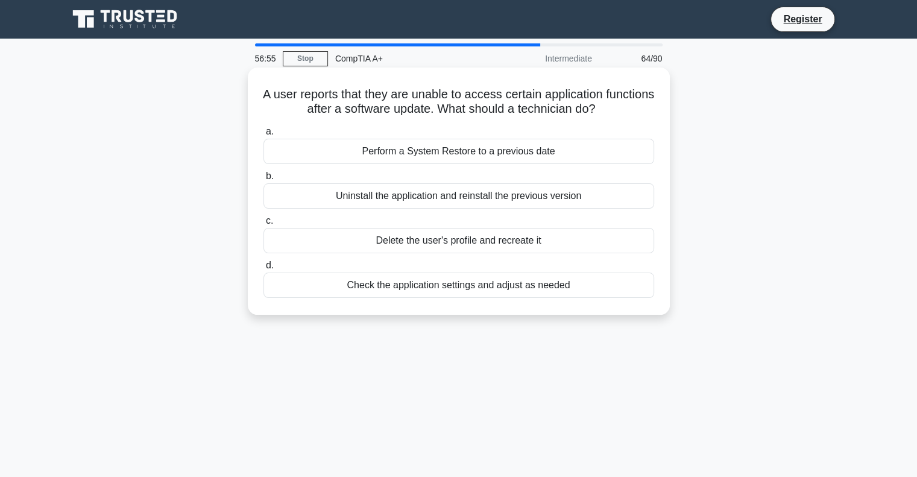
drag, startPoint x: 559, startPoint y: 275, endPoint x: 277, endPoint y: 100, distance: 331.9
click at [277, 100] on div "A user reports that they are unable to access certain application functions aft…" at bounding box center [459, 191] width 413 height 238
click at [540, 287] on div "Check the application settings and adjust as needed" at bounding box center [459, 285] width 391 height 25
click at [264, 270] on input "d. Check the application settings and adjust as needed" at bounding box center [264, 266] width 0 height 8
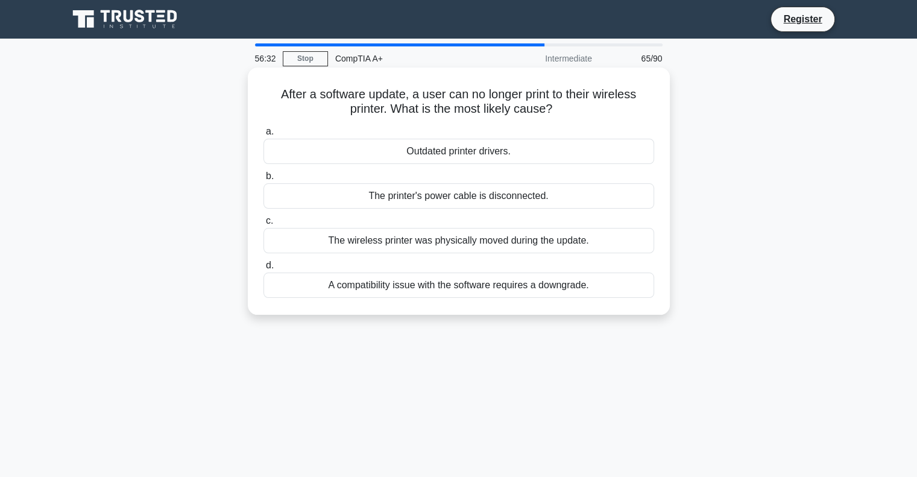
drag, startPoint x: 603, startPoint y: 283, endPoint x: 273, endPoint y: 94, distance: 380.9
click at [273, 94] on div "After a software update, a user can no longer print to their wireless printer. …" at bounding box center [459, 191] width 413 height 238
click at [442, 150] on div "Outdated printer drivers." at bounding box center [459, 151] width 391 height 25
click at [264, 136] on input "a. Outdated printer drivers." at bounding box center [264, 132] width 0 height 8
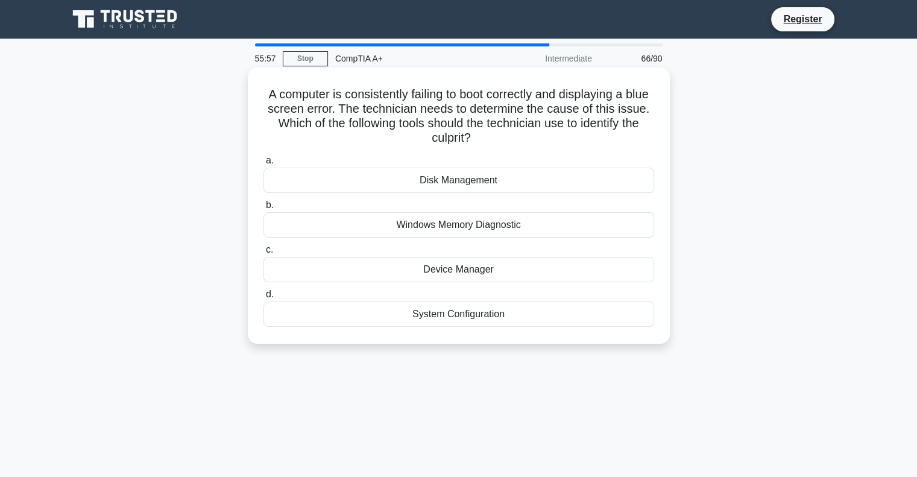
drag, startPoint x: 514, startPoint y: 319, endPoint x: 271, endPoint y: 100, distance: 327.5
click at [271, 100] on div "A computer is consistently failing to boot correctly and displaying a blue scre…" at bounding box center [459, 205] width 413 height 267
click at [502, 221] on div "Windows Memory Diagnostic" at bounding box center [459, 224] width 391 height 25
click at [264, 209] on input "b. Windows Memory Diagnostic" at bounding box center [264, 205] width 0 height 8
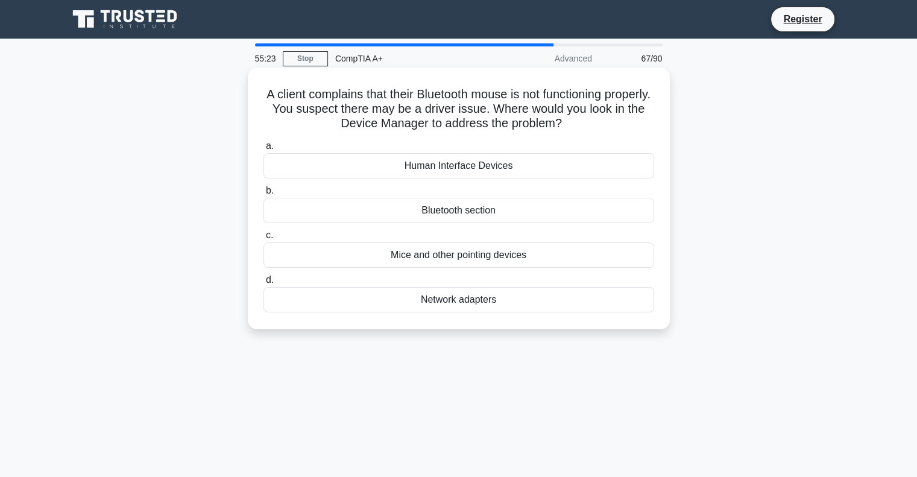
click at [466, 258] on div "Mice and other pointing devices" at bounding box center [459, 254] width 391 height 25
click at [264, 239] on input "c. Mice and other pointing devices" at bounding box center [264, 236] width 0 height 8
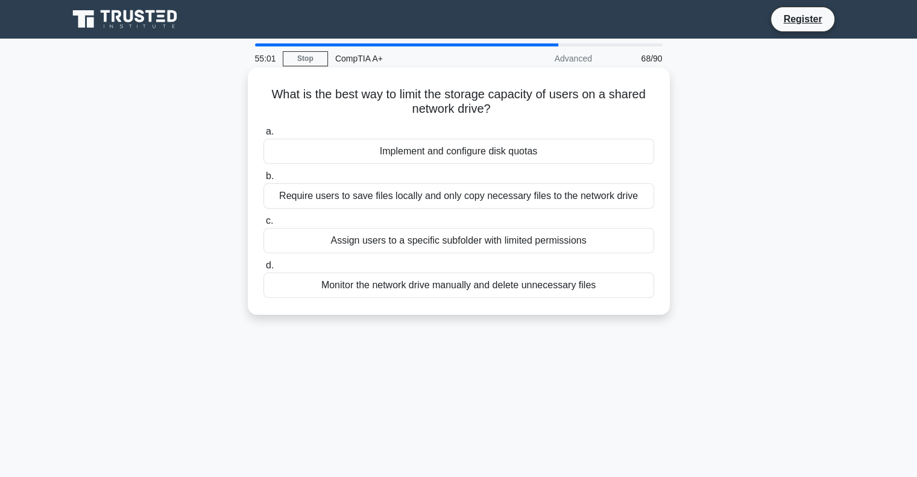
click at [481, 245] on div "Assign users to a specific subfolder with limited permissions" at bounding box center [459, 240] width 391 height 25
click at [264, 225] on input "c. Assign users to a specific subfolder with limited permissions" at bounding box center [264, 221] width 0 height 8
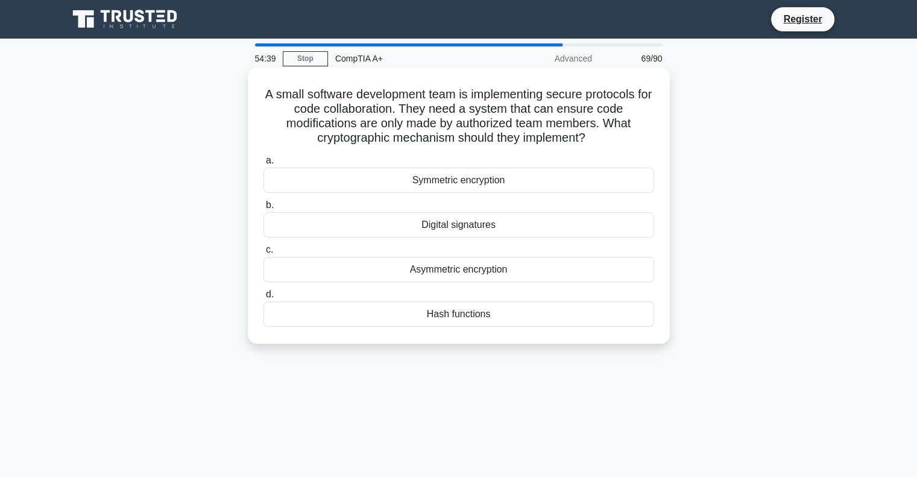
drag, startPoint x: 500, startPoint y: 317, endPoint x: 266, endPoint y: 95, distance: 322.1
click at [266, 95] on div "A small software development team is implementing secure protocols for code col…" at bounding box center [459, 205] width 413 height 267
click at [485, 225] on div "Digital signatures" at bounding box center [459, 224] width 391 height 25
click at [264, 209] on input "b. Digital signatures" at bounding box center [264, 205] width 0 height 8
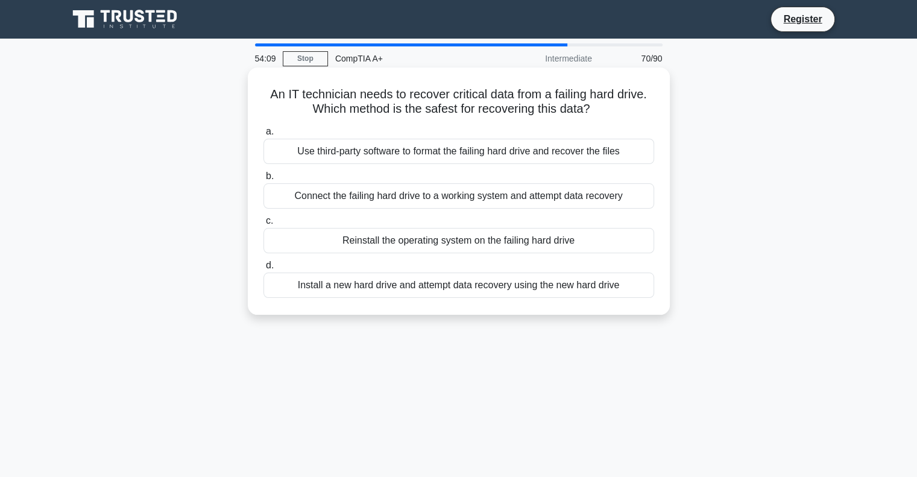
drag, startPoint x: 625, startPoint y: 287, endPoint x: 259, endPoint y: 84, distance: 418.2
click at [259, 84] on div "An IT technician needs to recover critical data from a failing hard drive. Whic…" at bounding box center [459, 191] width 413 height 238
click at [398, 195] on div "Connect the failing hard drive to a working system and attempt data recovery" at bounding box center [459, 195] width 391 height 25
click at [264, 180] on input "b. Connect the failing hard drive to a working system and attempt data recovery" at bounding box center [264, 177] width 0 height 8
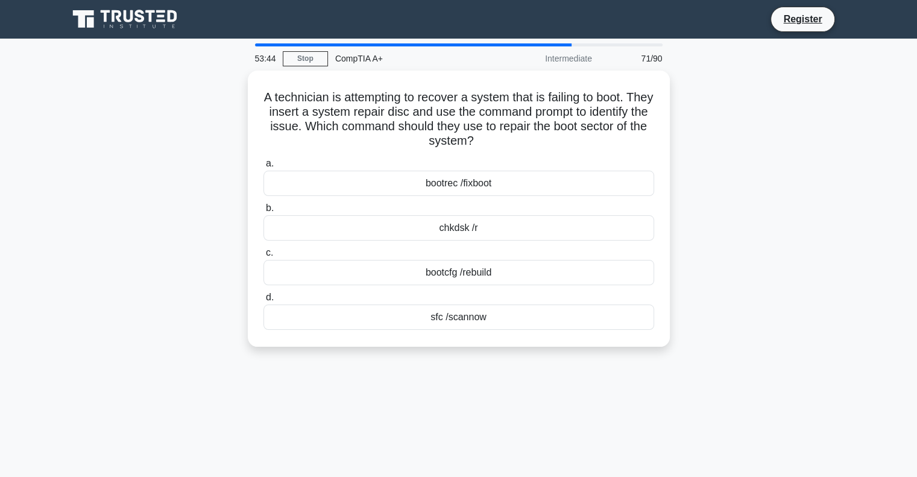
drag, startPoint x: 504, startPoint y: 318, endPoint x: 245, endPoint y: 93, distance: 342.9
click at [245, 93] on div "A technician is attempting to recover a system that is failing to boot. They in…" at bounding box center [459, 216] width 796 height 291
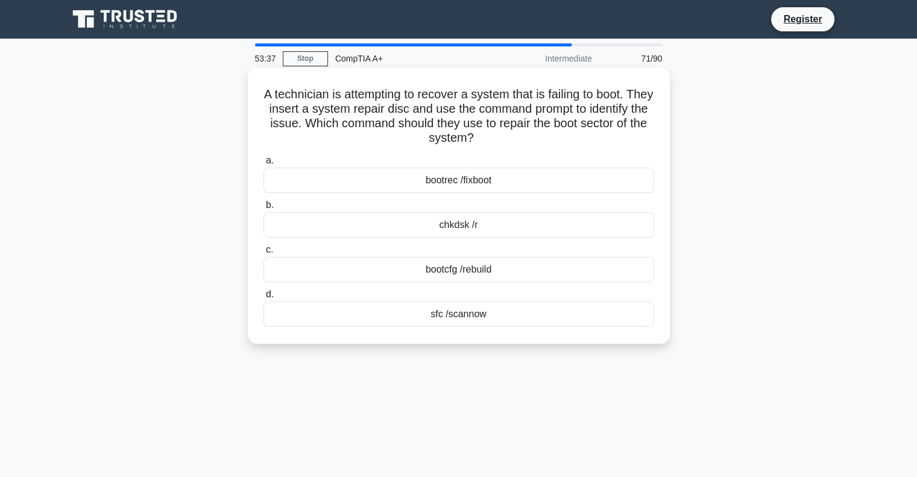
click at [448, 179] on div "bootrec /fixboot" at bounding box center [459, 180] width 391 height 25
click at [264, 165] on input "a. bootrec /fixboot" at bounding box center [264, 161] width 0 height 8
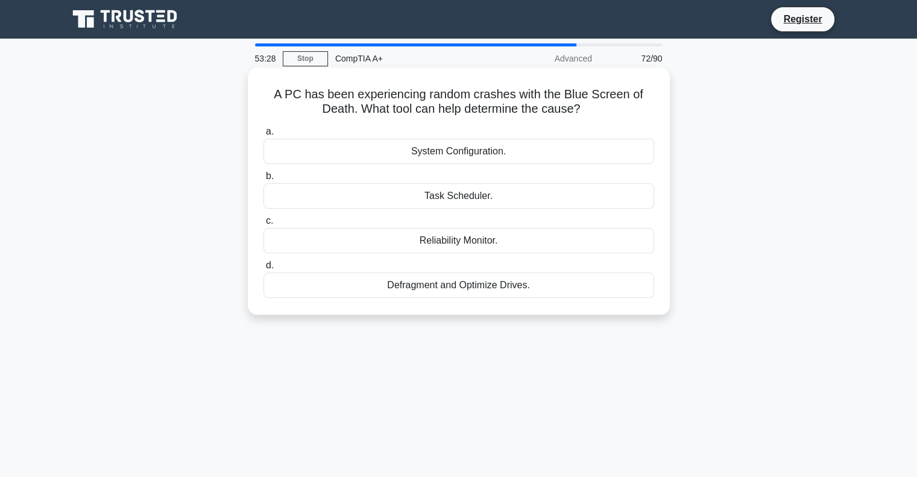
click at [463, 242] on div "Reliability Monitor." at bounding box center [459, 240] width 391 height 25
click at [264, 225] on input "c. Reliability Monitor." at bounding box center [264, 221] width 0 height 8
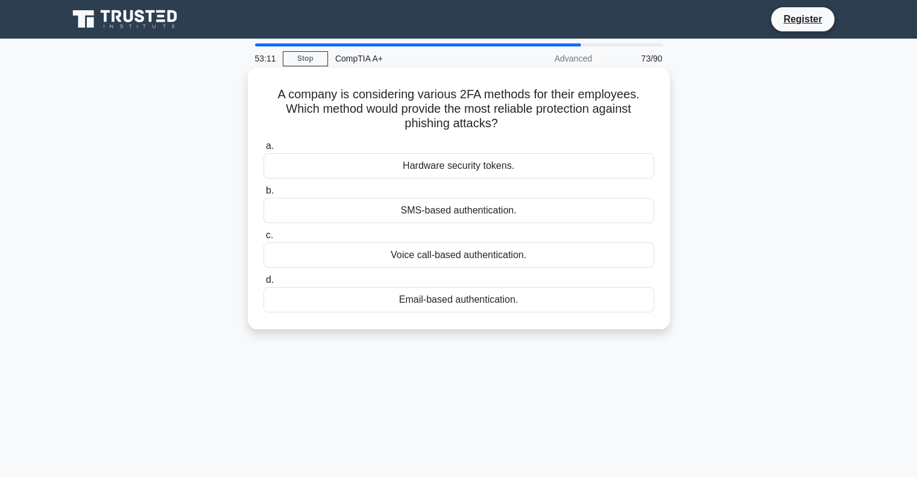
click at [433, 172] on div "Hardware security tokens." at bounding box center [459, 165] width 391 height 25
click at [264, 150] on input "a. Hardware security tokens." at bounding box center [264, 146] width 0 height 8
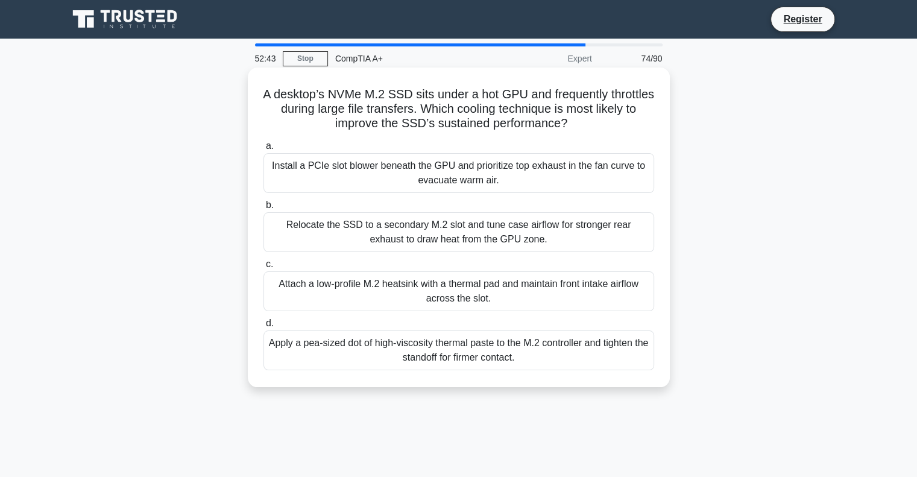
drag, startPoint x: 492, startPoint y: 326, endPoint x: 264, endPoint y: 98, distance: 322.0
click at [264, 98] on div "A desktop’s NVMe M.2 SSD sits under a hot GPU and frequently throttles during l…" at bounding box center [459, 227] width 413 height 310
click at [461, 292] on div "Attach a low-profile M.2 heatsink with a thermal pad and maintain front intake …" at bounding box center [459, 291] width 391 height 40
click at [264, 268] on input "c. Attach a low-profile M.2 heatsink with a thermal pad and maintain front inta…" at bounding box center [264, 265] width 0 height 8
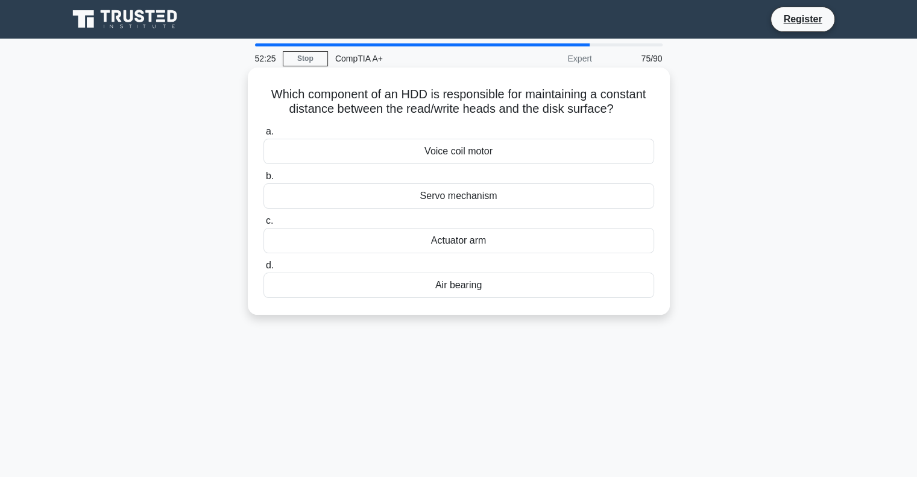
click at [483, 290] on div "Air bearing" at bounding box center [459, 285] width 391 height 25
click at [264, 270] on input "d. Air bearing" at bounding box center [264, 266] width 0 height 8
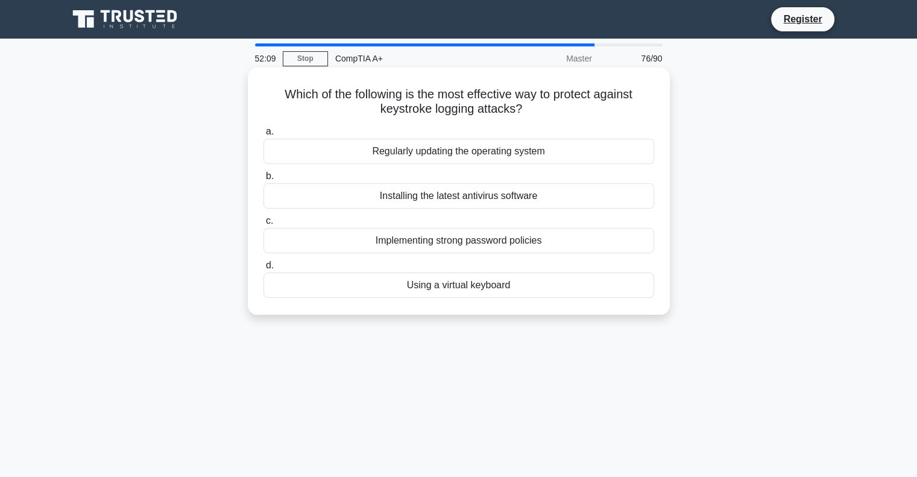
click at [442, 244] on div "Implementing strong password policies" at bounding box center [459, 240] width 391 height 25
click at [264, 225] on input "c. Implementing strong password policies" at bounding box center [264, 221] width 0 height 8
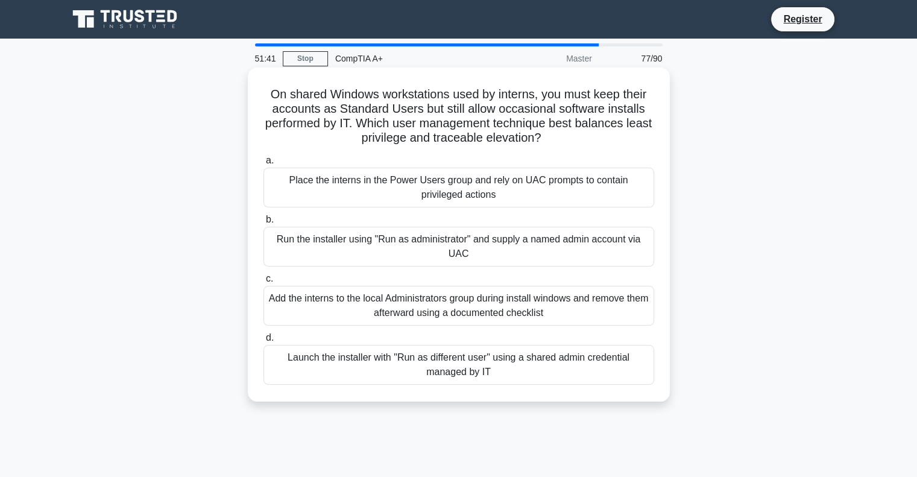
click at [407, 366] on div "Launch the installer with "Run as different user" using a shared admin credenti…" at bounding box center [459, 365] width 391 height 40
click at [264, 342] on input "d. Launch the installer with "Run as different user" using a shared admin crede…" at bounding box center [264, 338] width 0 height 8
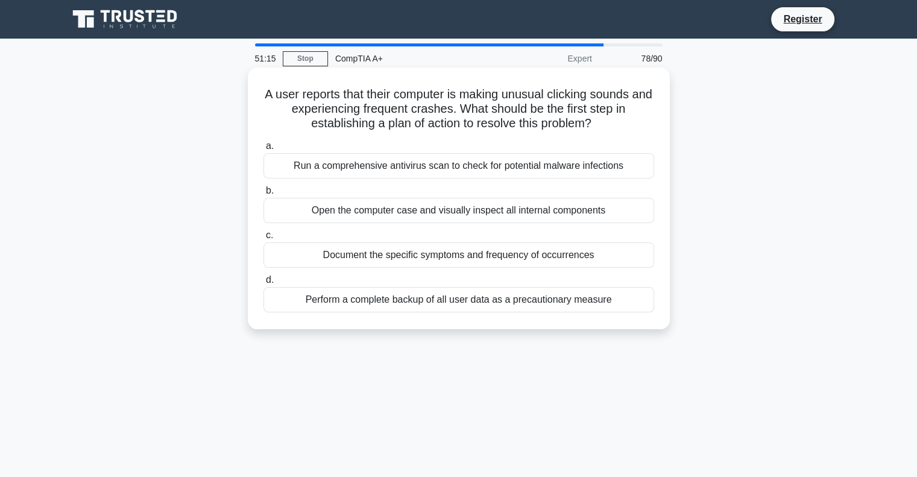
drag, startPoint x: 619, startPoint y: 304, endPoint x: 268, endPoint y: 90, distance: 411.4
click at [268, 90] on div "A user reports that their computer is making unusual clicking sounds and experi…" at bounding box center [459, 198] width 413 height 252
click at [397, 261] on div "Document the specific symptoms and frequency of occurrences" at bounding box center [459, 254] width 391 height 25
click at [264, 239] on input "c. Document the specific symptoms and frequency of occurrences" at bounding box center [264, 236] width 0 height 8
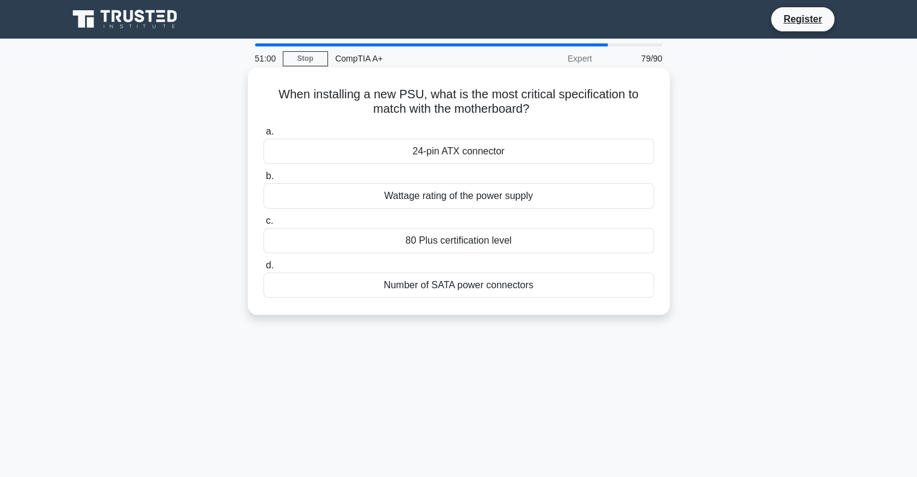
click at [488, 197] on div "Wattage rating of the power supply" at bounding box center [459, 195] width 391 height 25
click at [264, 180] on input "b. Wattage rating of the power supply" at bounding box center [264, 177] width 0 height 8
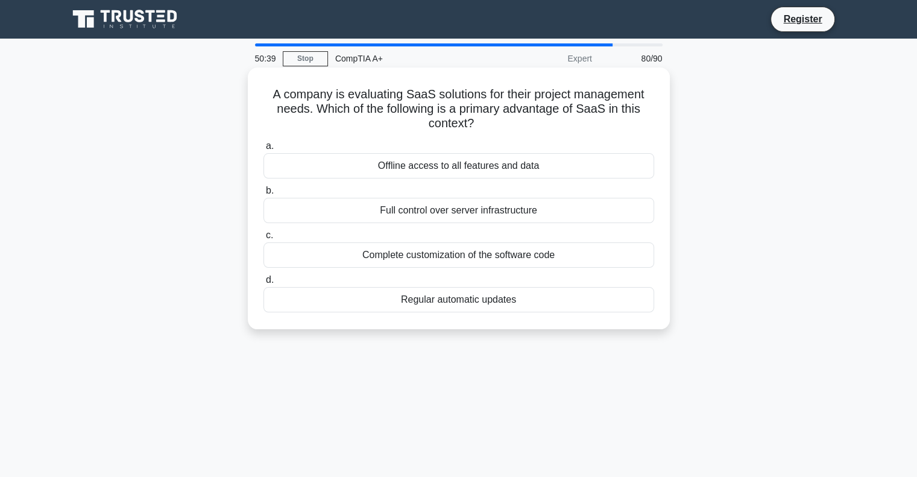
drag, startPoint x: 524, startPoint y: 299, endPoint x: 253, endPoint y: 95, distance: 338.5
click at [253, 95] on div "A company is evaluating SaaS solutions for their project management needs. Whic…" at bounding box center [459, 198] width 413 height 252
click at [449, 303] on div "Regular automatic updates" at bounding box center [459, 299] width 391 height 25
click at [264, 284] on input "d. Regular automatic updates" at bounding box center [264, 280] width 0 height 8
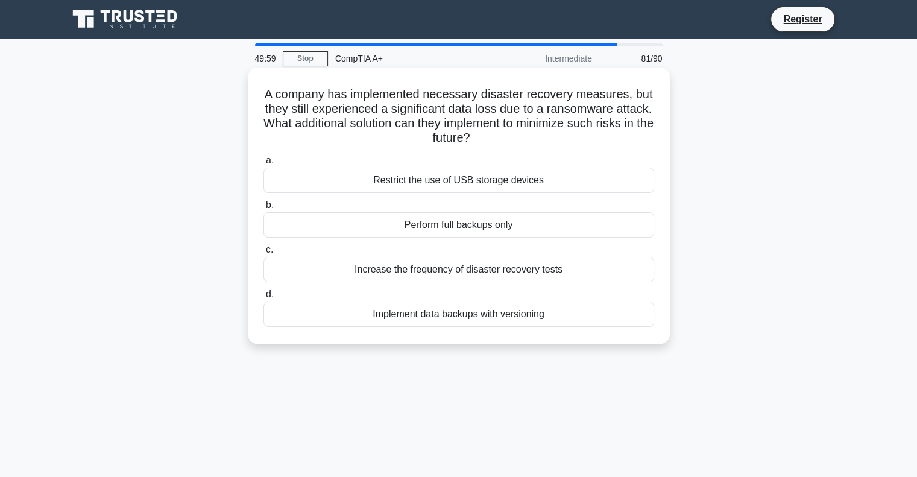
drag, startPoint x: 476, startPoint y: 268, endPoint x: 265, endPoint y: 97, distance: 271.9
click at [265, 97] on div "A company has implemented necessary disaster recovery measures, but they still …" at bounding box center [459, 205] width 413 height 267
click at [524, 317] on div "Implement data backups with versioning" at bounding box center [459, 314] width 391 height 25
click at [264, 299] on input "d. Implement data backups with versioning" at bounding box center [264, 295] width 0 height 8
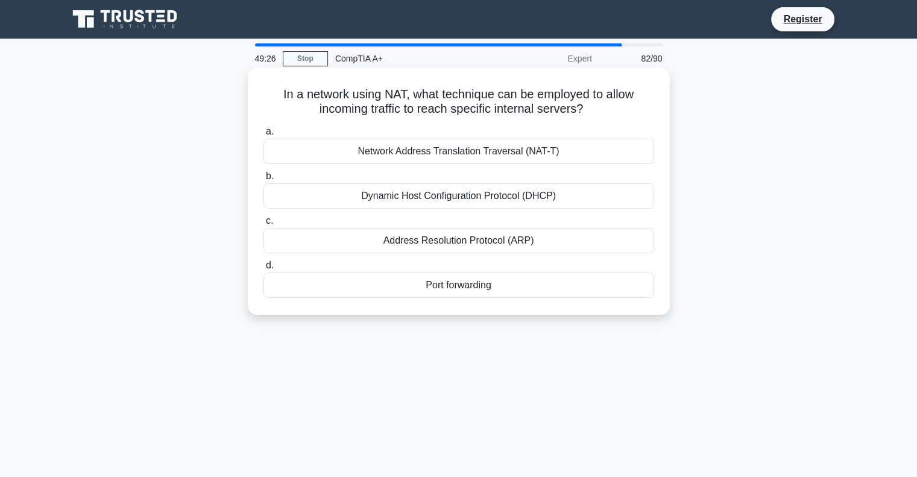
click at [486, 190] on div "Dynamic Host Configuration Protocol (DHCP)" at bounding box center [459, 195] width 391 height 25
click at [264, 180] on input "b. Dynamic Host Configuration Protocol (DHCP)" at bounding box center [264, 177] width 0 height 8
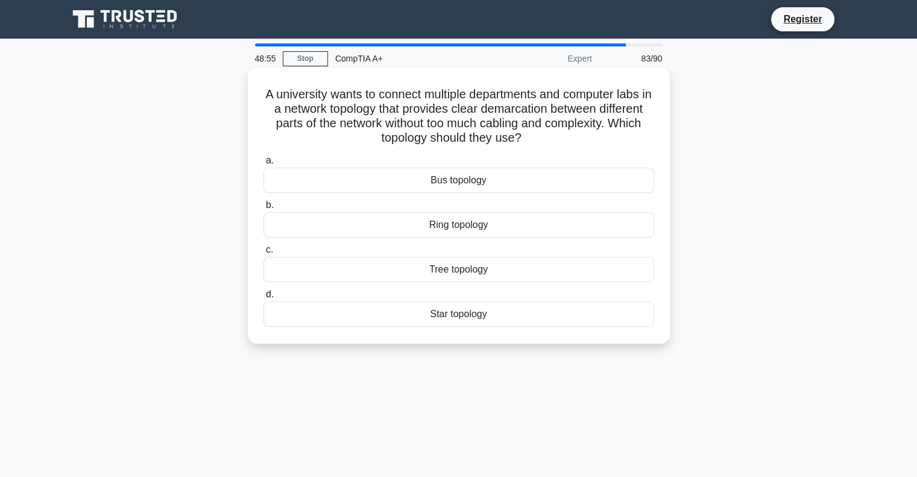
drag, startPoint x: 470, startPoint y: 308, endPoint x: 252, endPoint y: 99, distance: 302.0
click at [253, 99] on div "A university wants to connect multiple departments and computer labs in a netwo…" at bounding box center [459, 205] width 413 height 267
click at [468, 270] on div "Tree topology" at bounding box center [459, 269] width 391 height 25
click at [264, 254] on input "c. Tree topology" at bounding box center [264, 250] width 0 height 8
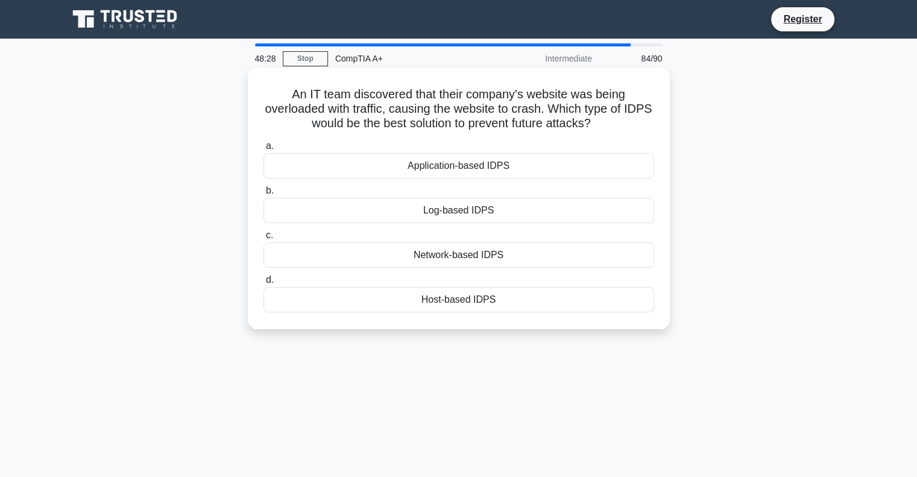
click at [483, 293] on div "Host-based IDPS" at bounding box center [459, 299] width 391 height 25
click at [264, 284] on input "d. Host-based IDPS" at bounding box center [264, 280] width 0 height 8
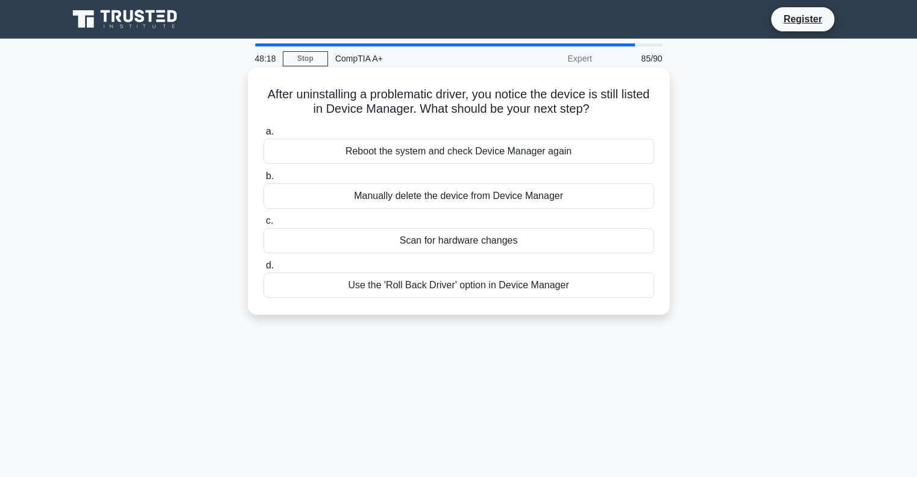
click at [521, 147] on div "Reboot the system and check Device Manager again" at bounding box center [459, 151] width 391 height 25
click at [264, 136] on input "a. Reboot the system and check Device Manager again" at bounding box center [264, 132] width 0 height 8
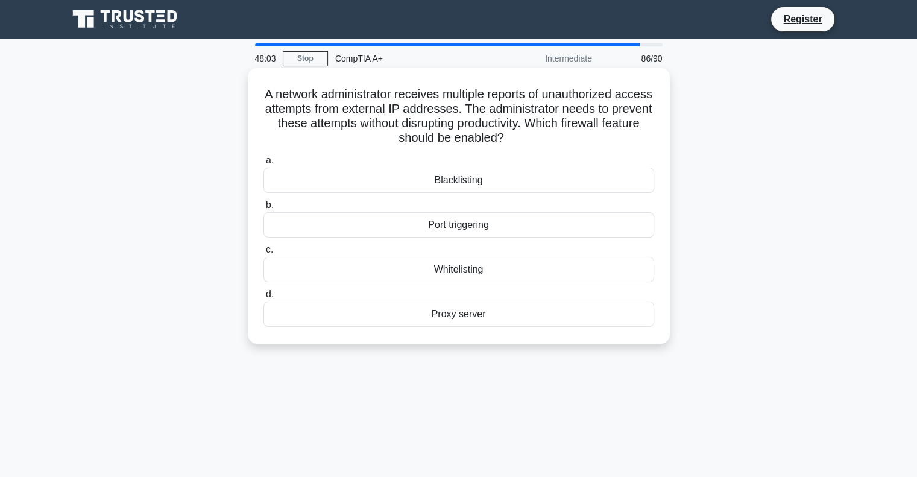
drag, startPoint x: 492, startPoint y: 318, endPoint x: 259, endPoint y: 73, distance: 337.9
click at [259, 73] on div "A network administrator receives multiple reports of unauthorized access attemp…" at bounding box center [459, 205] width 413 height 267
click at [473, 181] on div "Blacklisting" at bounding box center [459, 180] width 391 height 25
click at [264, 165] on input "a. Blacklisting" at bounding box center [264, 161] width 0 height 8
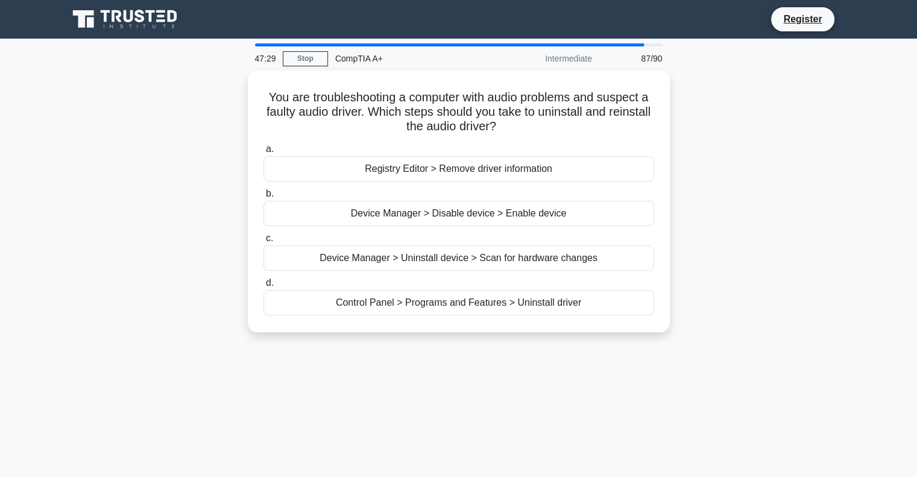
drag, startPoint x: 580, startPoint y: 301, endPoint x: 245, endPoint y: 84, distance: 399.5
click at [245, 84] on div "You are troubleshooting a computer with audio problems and suspect a faulty aud…" at bounding box center [459, 209] width 796 height 276
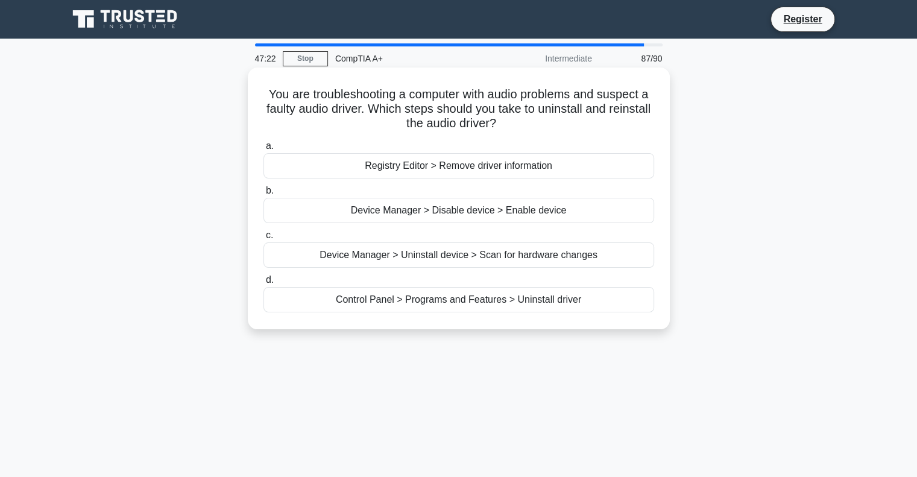
click at [446, 255] on div "Device Manager > Uninstall device > Scan for hardware changes" at bounding box center [459, 254] width 391 height 25
click at [264, 239] on input "c. Device Manager > Uninstall device > Scan for hardware changes" at bounding box center [264, 236] width 0 height 8
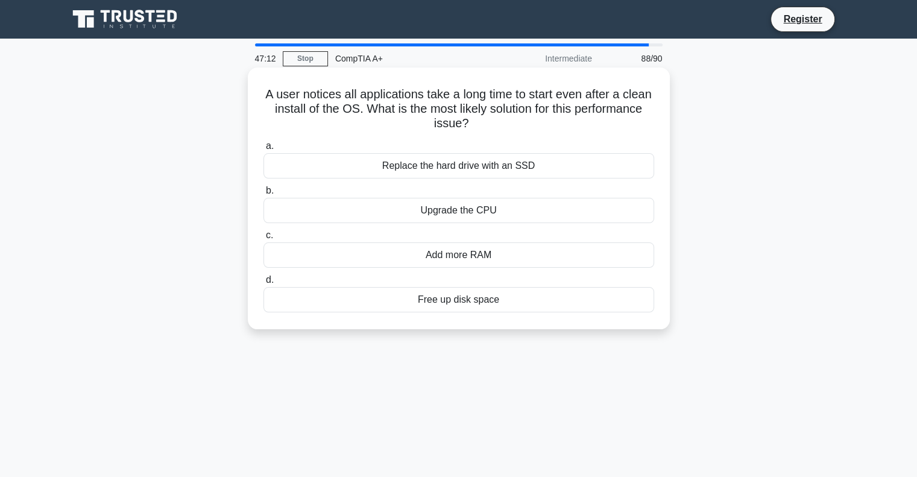
drag, startPoint x: 288, startPoint y: 201, endPoint x: 265, endPoint y: 100, distance: 103.9
click at [265, 100] on div "A user notices all applications take a long time to start even after a clean in…" at bounding box center [459, 198] width 413 height 252
click at [507, 165] on div "Replace the hard drive with an SSD" at bounding box center [459, 165] width 391 height 25
click at [264, 150] on input "a. Replace the hard drive with an SSD" at bounding box center [264, 146] width 0 height 8
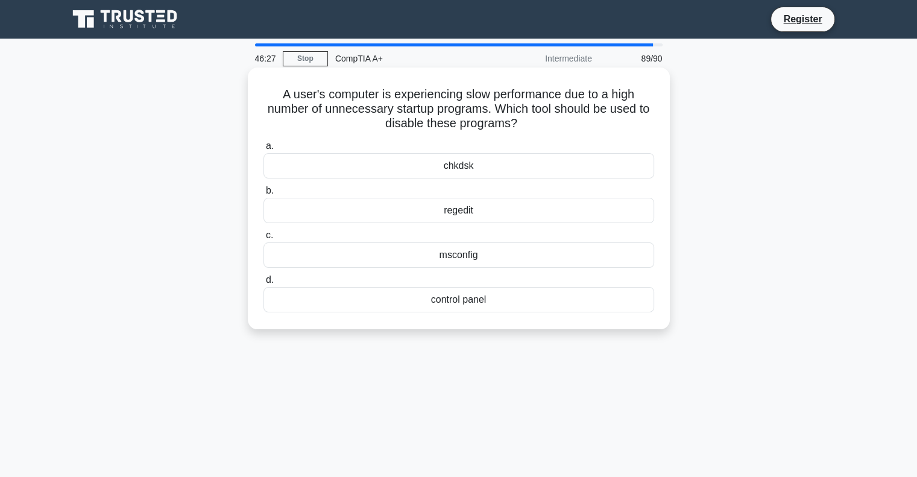
click at [475, 258] on div "msconfig" at bounding box center [459, 254] width 391 height 25
click at [264, 239] on input "c. msconfig" at bounding box center [264, 236] width 0 height 8
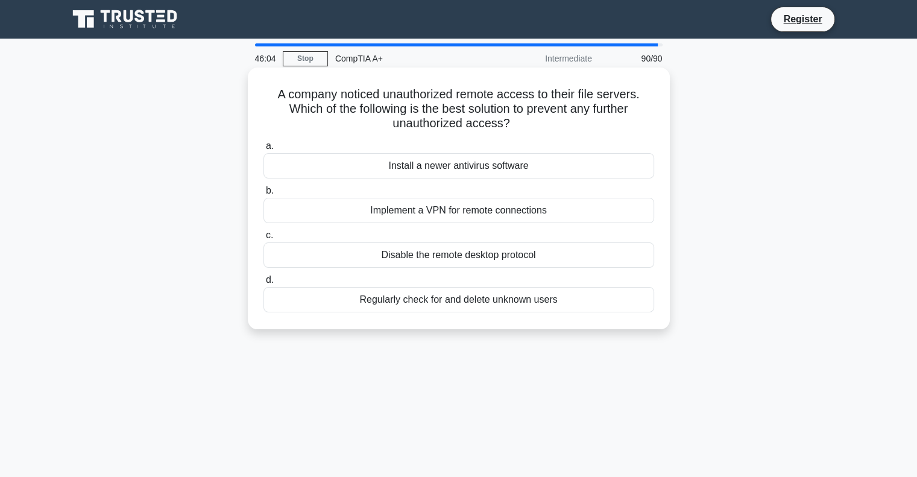
drag, startPoint x: 562, startPoint y: 302, endPoint x: 267, endPoint y: 90, distance: 363.5
click at [267, 90] on div "A company noticed unauthorized remote access to their file servers. Which of th…" at bounding box center [459, 198] width 413 height 252
click at [505, 256] on div "Disable the remote desktop protocol" at bounding box center [459, 254] width 391 height 25
click at [264, 239] on input "c. Disable the remote desktop protocol" at bounding box center [264, 236] width 0 height 8
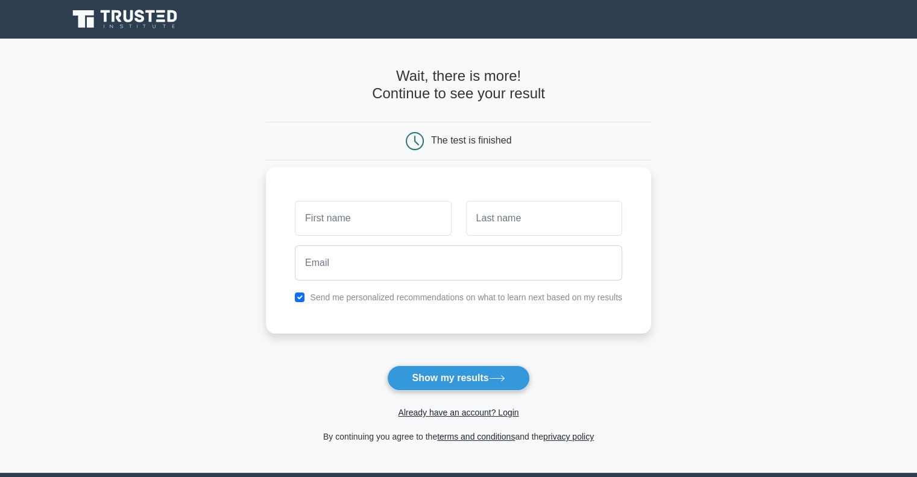
click at [392, 226] on input "text" at bounding box center [373, 218] width 156 height 35
type input "murad"
click at [516, 219] on input "text" at bounding box center [544, 218] width 156 height 35
type input "Abiyev"
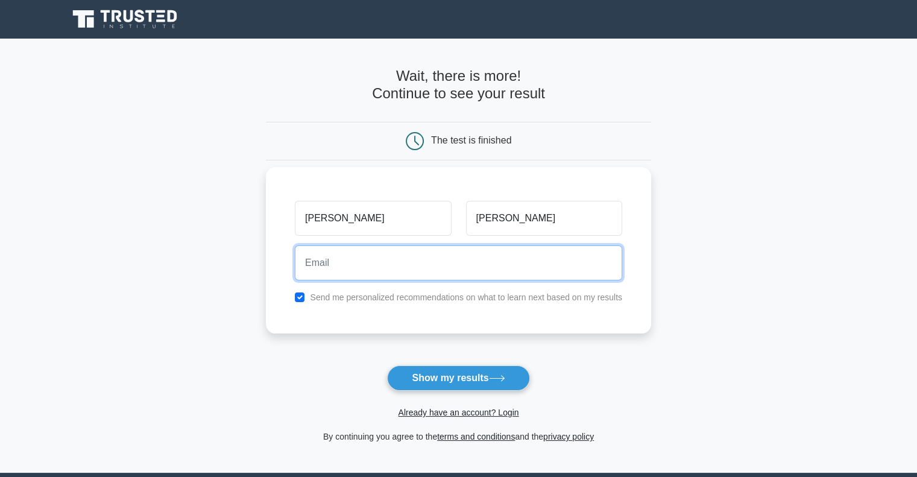
click at [458, 268] on input "email" at bounding box center [459, 262] width 328 height 35
type input "murad061020@gmail.com"
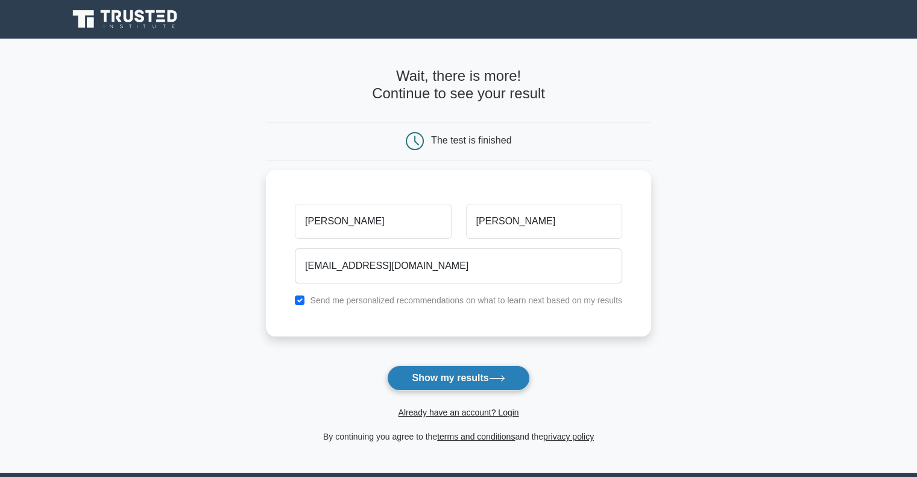
click at [476, 384] on button "Show my results" at bounding box center [458, 378] width 142 height 25
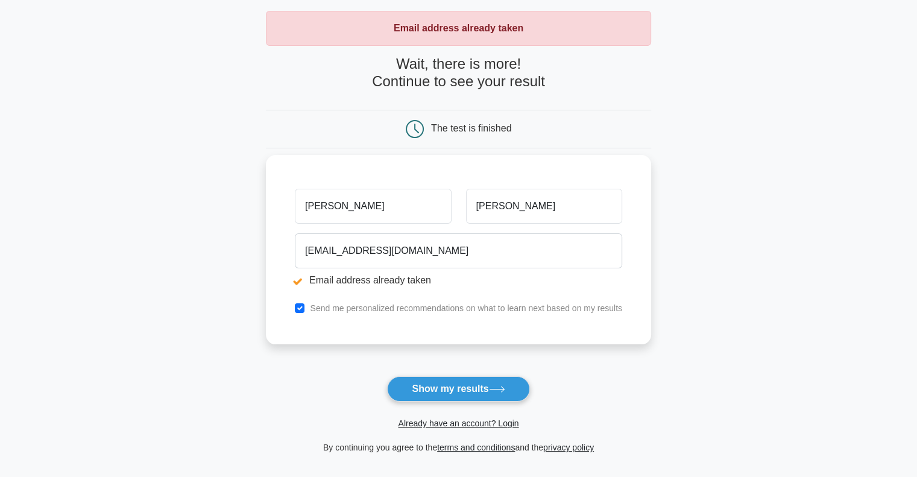
scroll to position [60, 0]
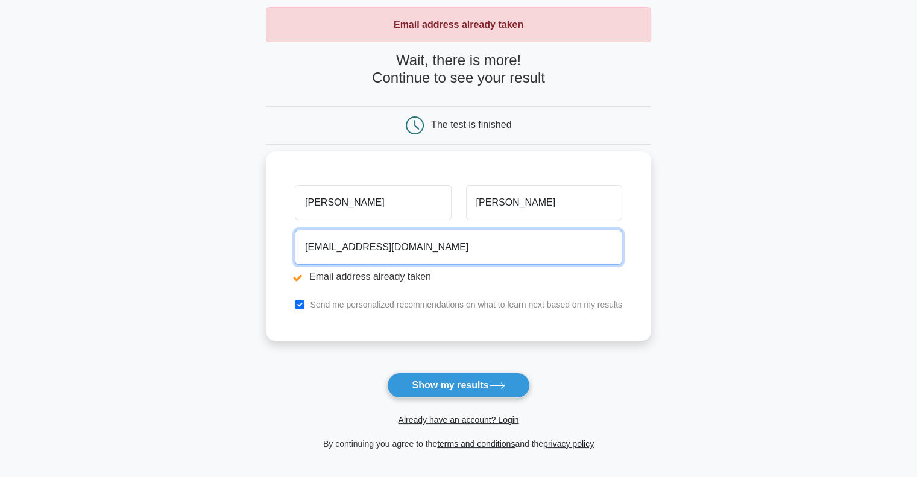
drag, startPoint x: 442, startPoint y: 250, endPoint x: 294, endPoint y: 276, distance: 149.5
click at [294, 276] on div "murad061020@gmail.com Email address already taken" at bounding box center [459, 259] width 342 height 68
click at [322, 256] on input "email" at bounding box center [459, 247] width 328 height 35
type input "whisperingmurad1@gmail.com"
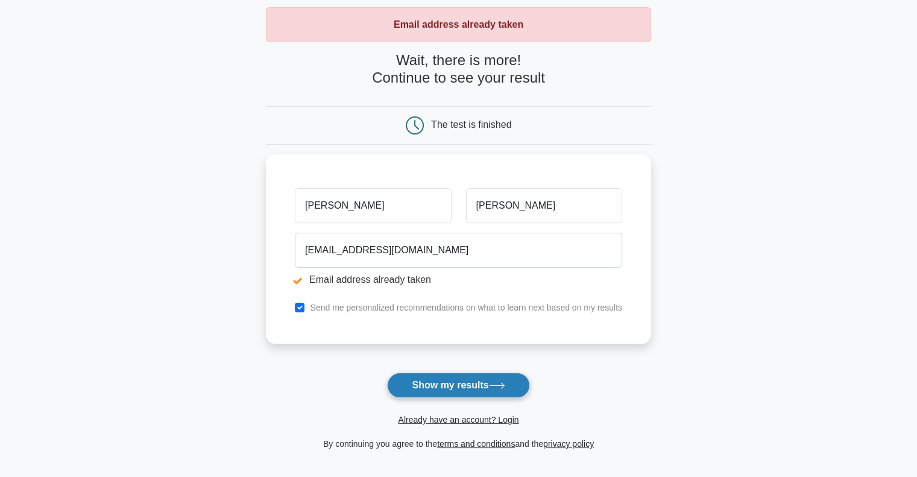
click at [458, 384] on button "Show my results" at bounding box center [458, 385] width 142 height 25
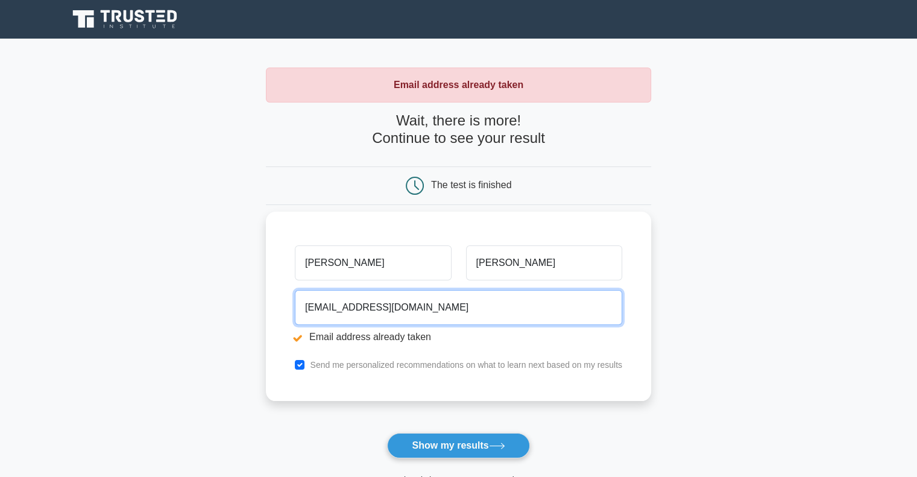
drag, startPoint x: 458, startPoint y: 311, endPoint x: 277, endPoint y: 319, distance: 181.1
click at [277, 319] on div "[PERSON_NAME] [EMAIL_ADDRESS][DOMAIN_NAME] Email address already taken Send me …" at bounding box center [458, 306] width 385 height 189
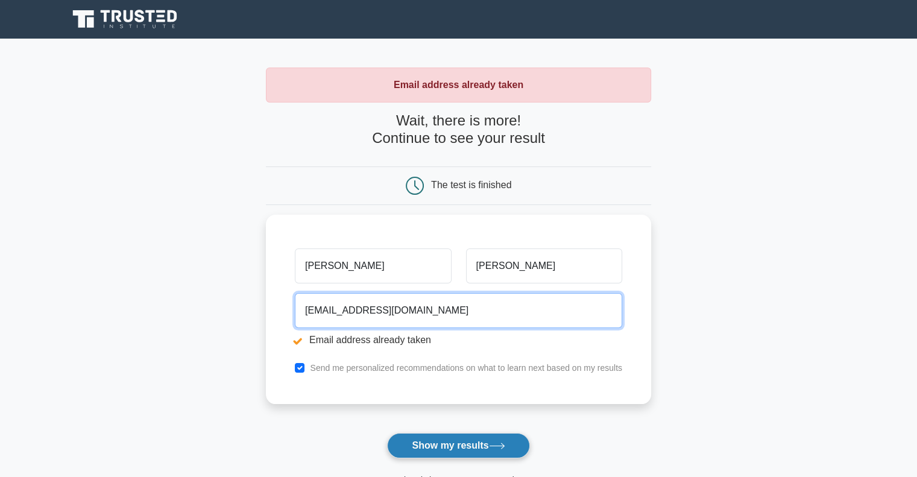
type input "abiyevm24@gmail.com"
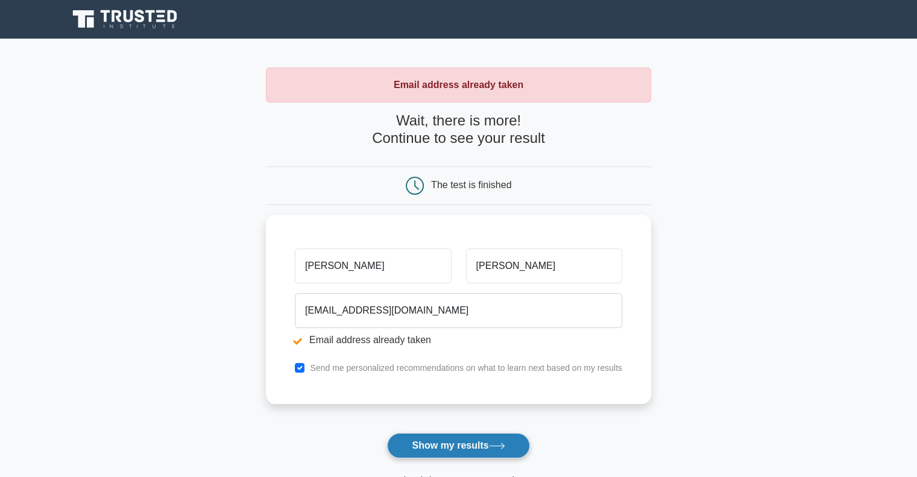
click at [430, 443] on button "Show my results" at bounding box center [458, 445] width 142 height 25
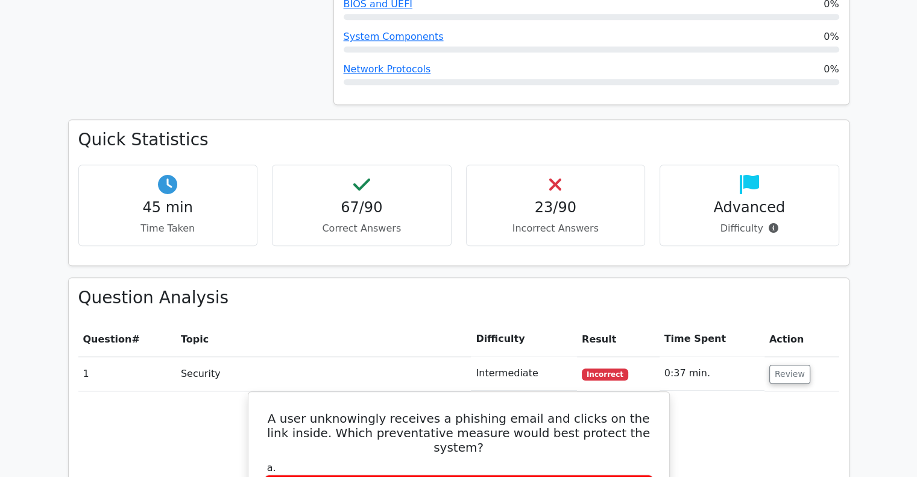
scroll to position [1086, 0]
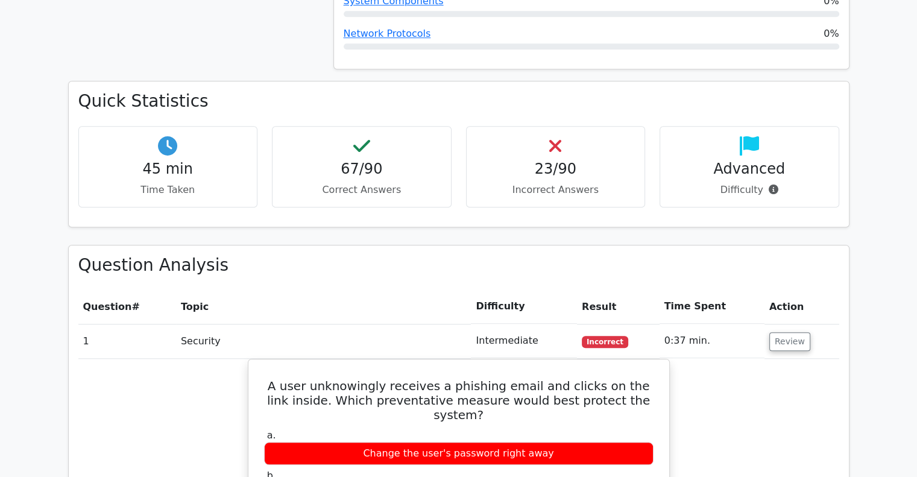
click at [547, 160] on h4 "23/90" at bounding box center [555, 168] width 159 height 17
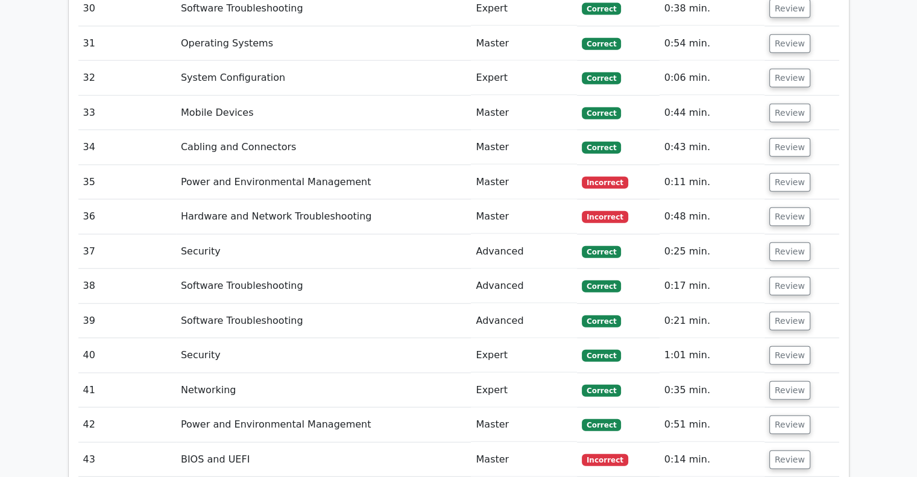
scroll to position [2835, 0]
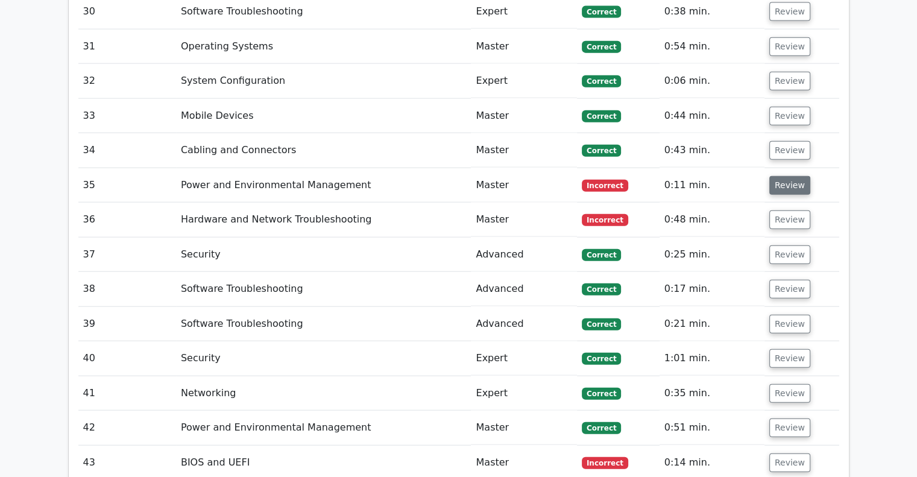
click at [797, 176] on button "Review" at bounding box center [790, 185] width 41 height 19
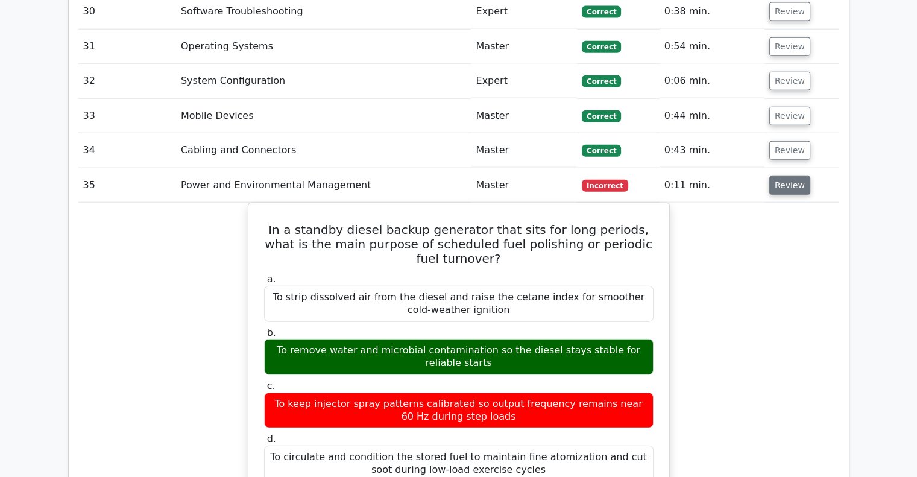
click at [782, 176] on button "Review" at bounding box center [790, 185] width 41 height 19
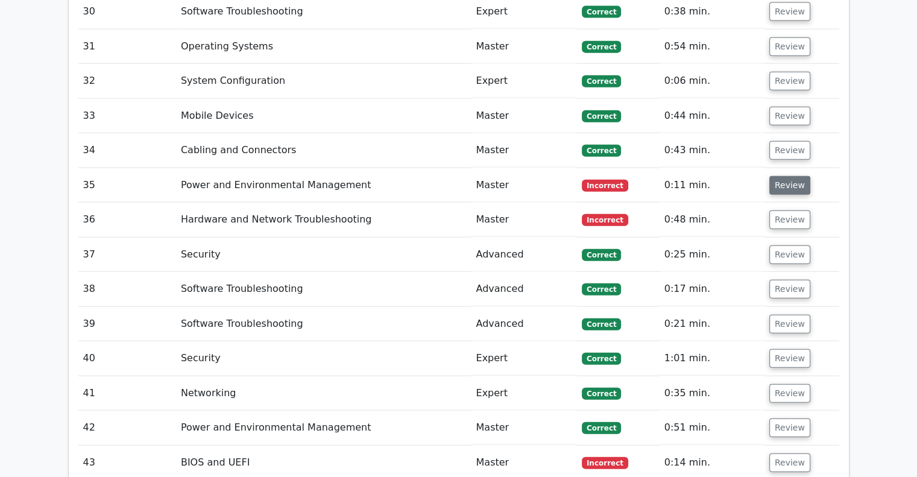
click at [782, 176] on button "Review" at bounding box center [790, 185] width 41 height 19
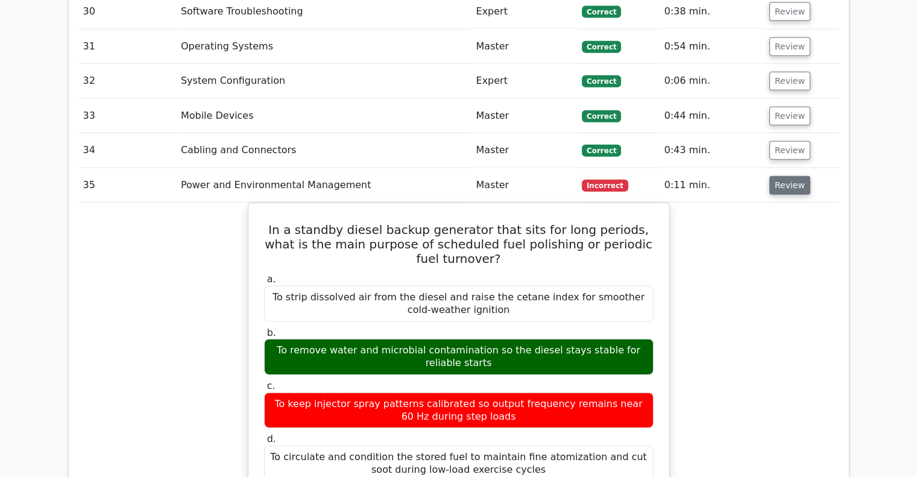
click at [782, 176] on button "Review" at bounding box center [790, 185] width 41 height 19
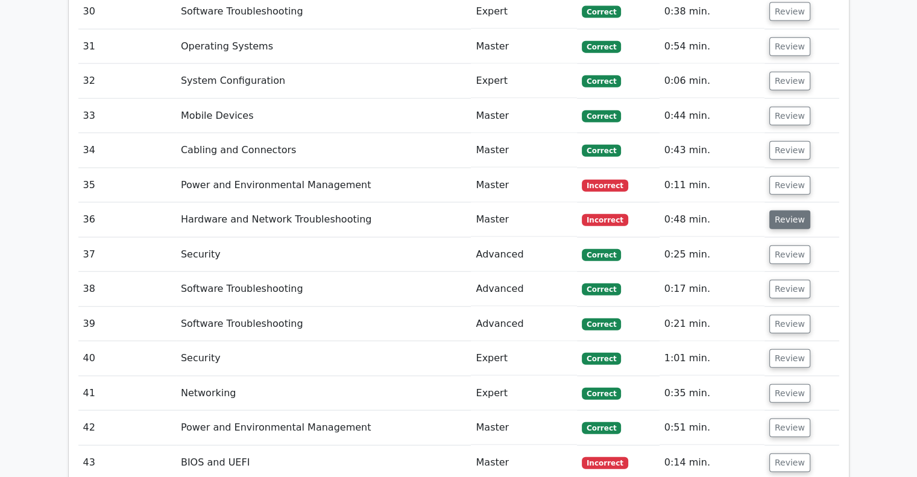
click at [785, 211] on button "Review" at bounding box center [790, 220] width 41 height 19
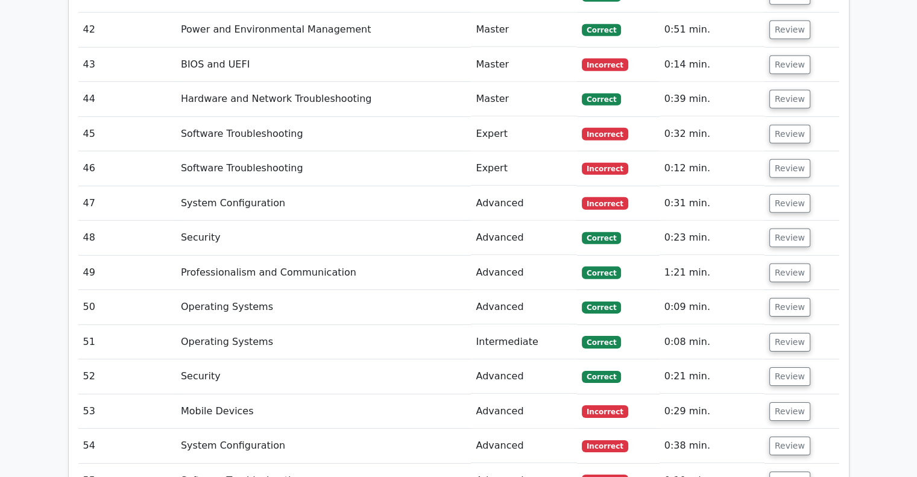
scroll to position [3740, 0]
